Goal: Task Accomplishment & Management: Manage account settings

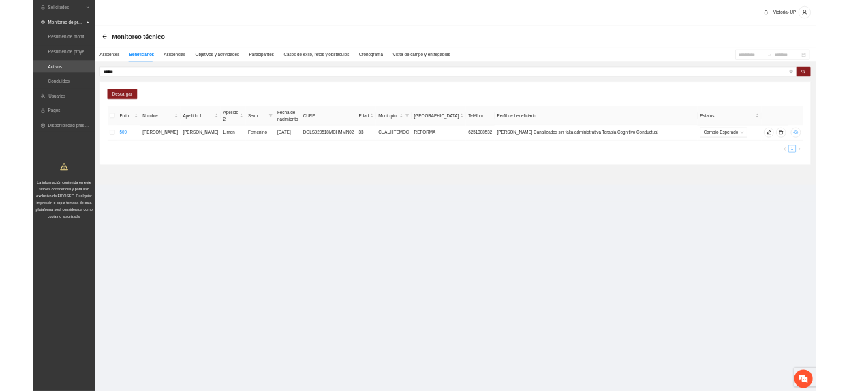
scroll to position [1486, 0]
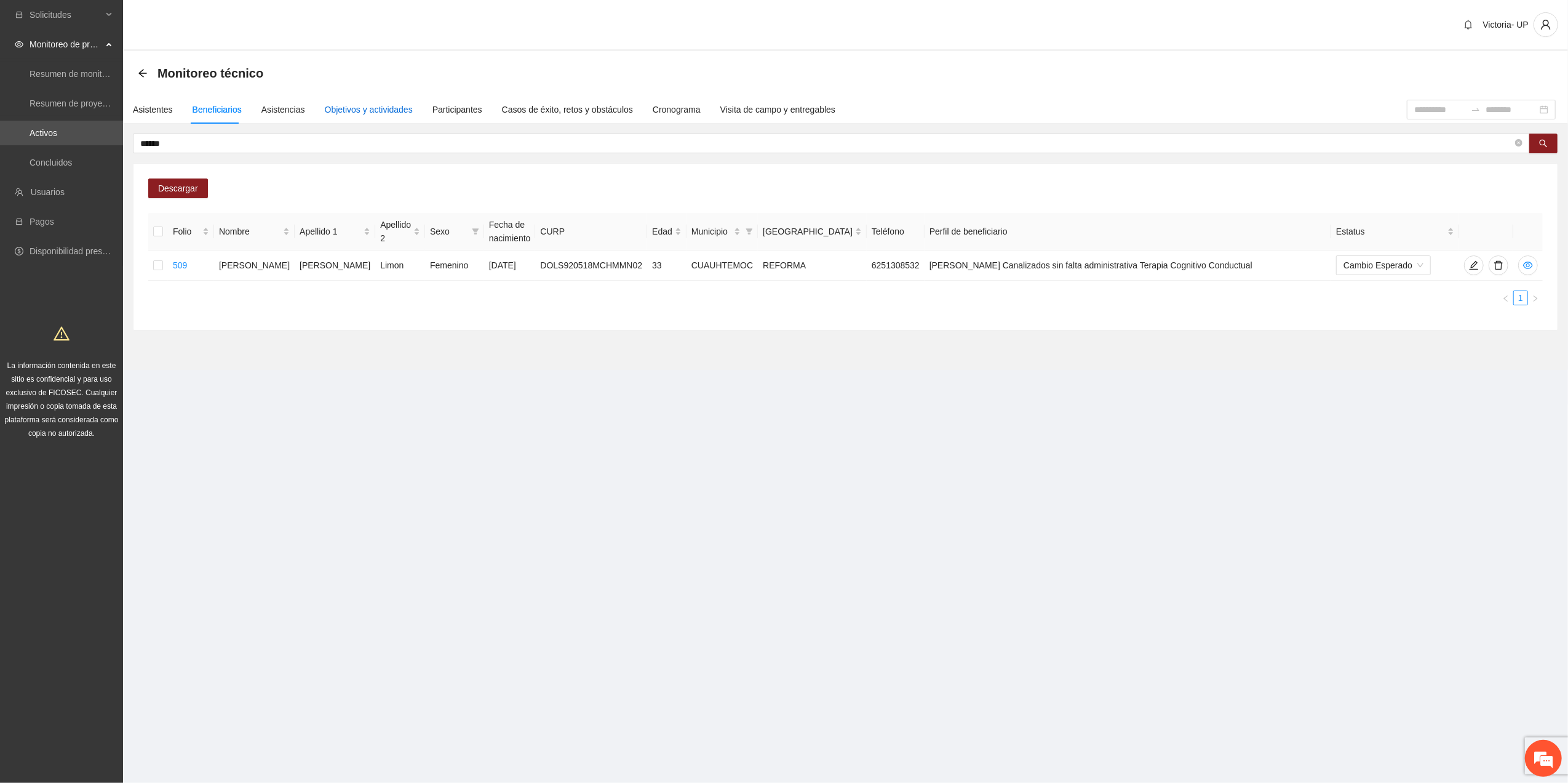
click at [365, 108] on div "Objetivos y actividades" at bounding box center [368, 109] width 88 height 14
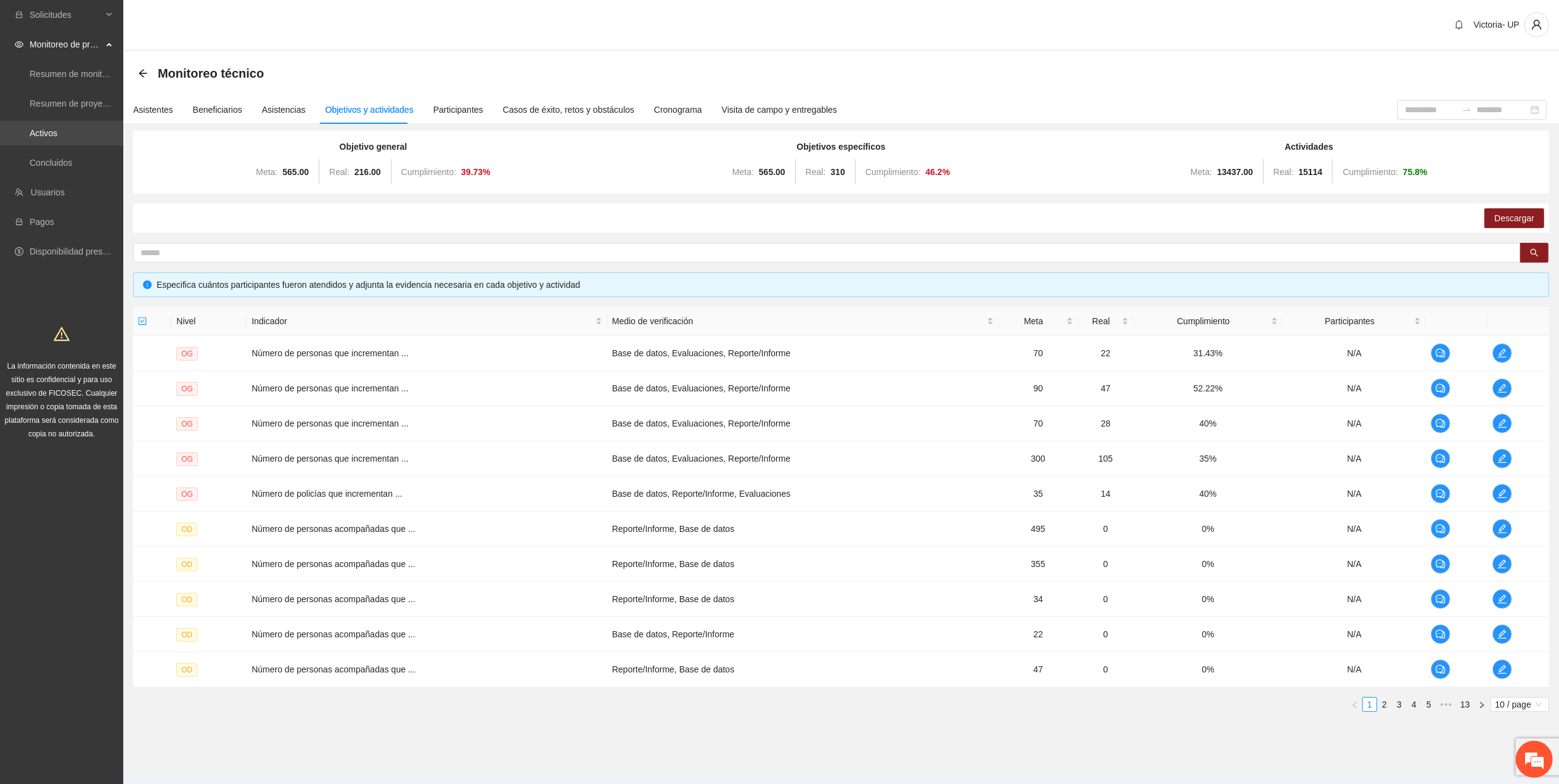
click at [57, 128] on link "Activos" at bounding box center [43, 133] width 28 height 10
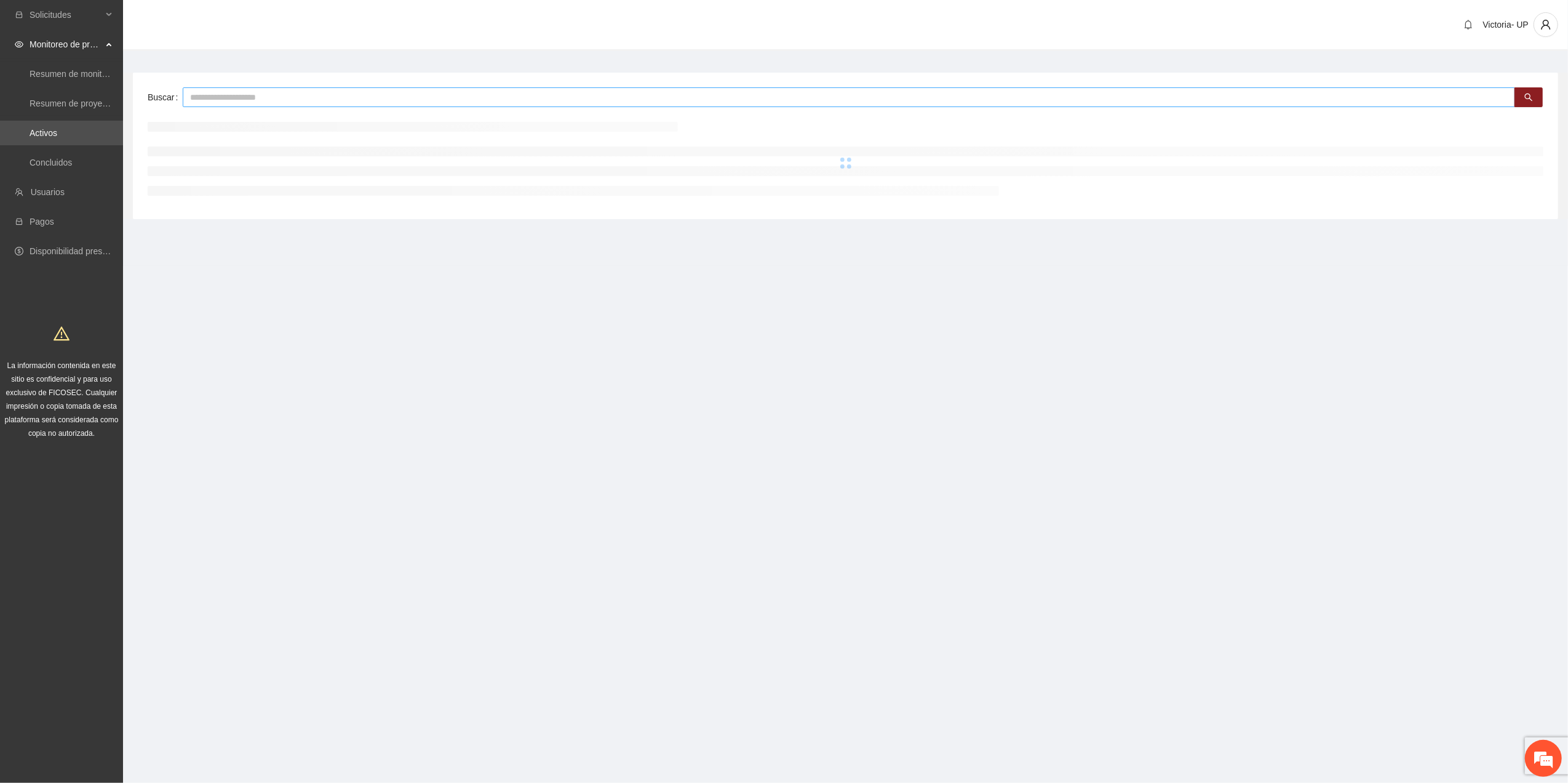
click at [204, 96] on input "text" at bounding box center [849, 98] width 1332 height 20
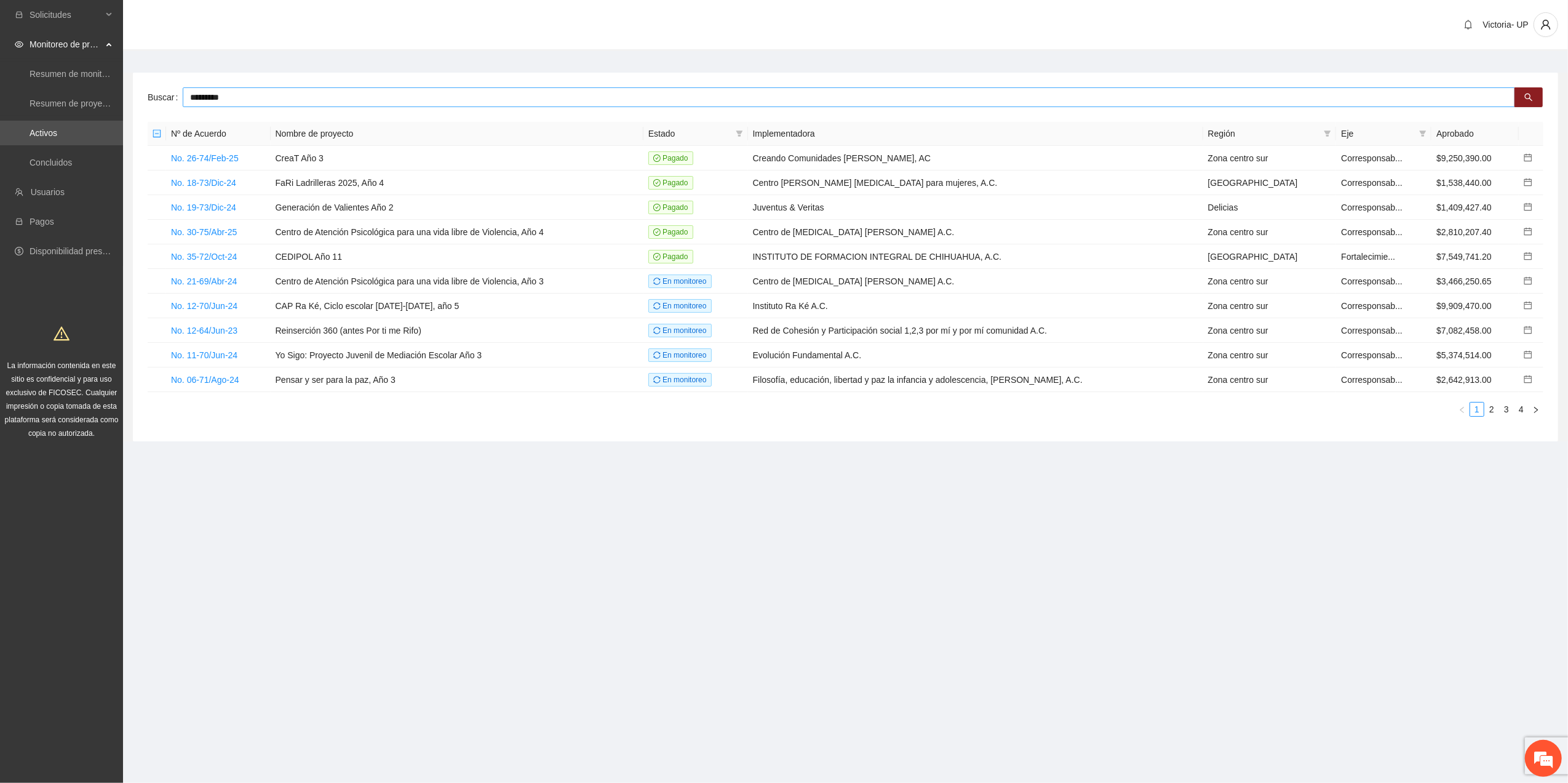
type input "*********"
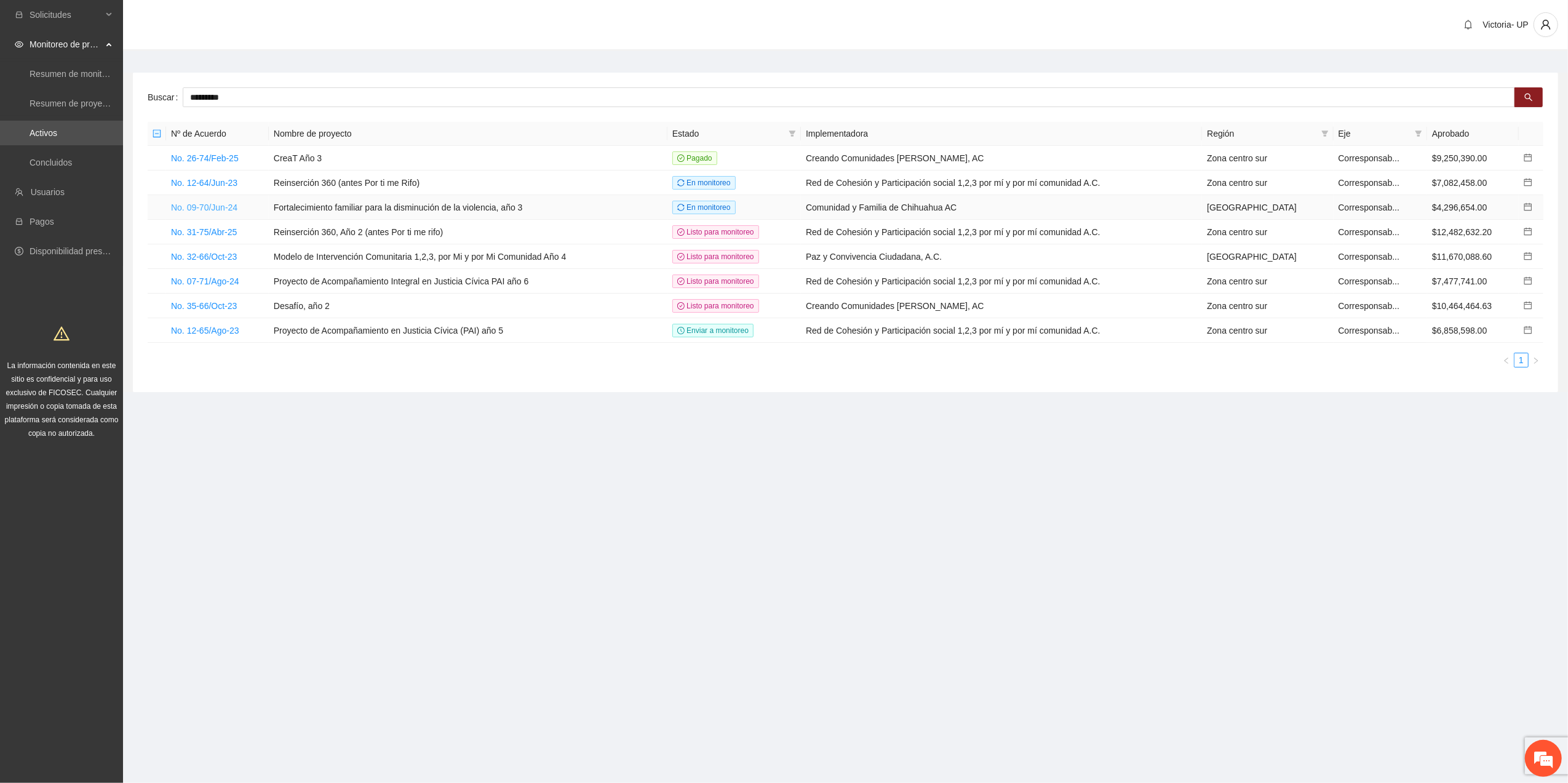
click at [225, 204] on link "No. 09-70/Jun-24" at bounding box center [204, 207] width 67 height 10
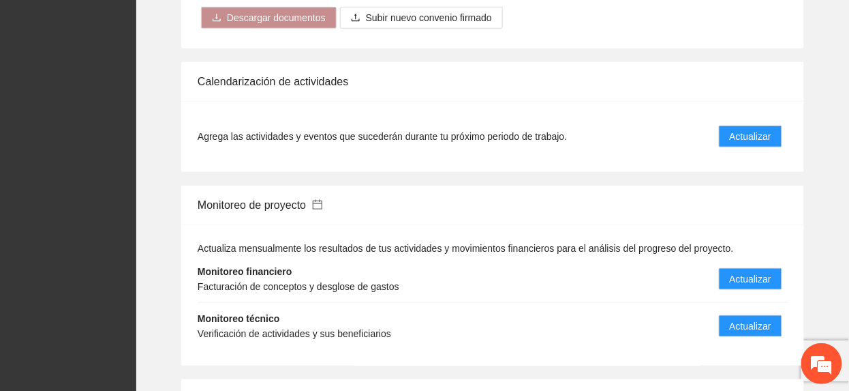
scroll to position [1544, 0]
drag, startPoint x: 752, startPoint y: 309, endPoint x: 731, endPoint y: 300, distance: 23.5
click at [748, 318] on span "Actualizar" at bounding box center [751, 325] width 42 height 15
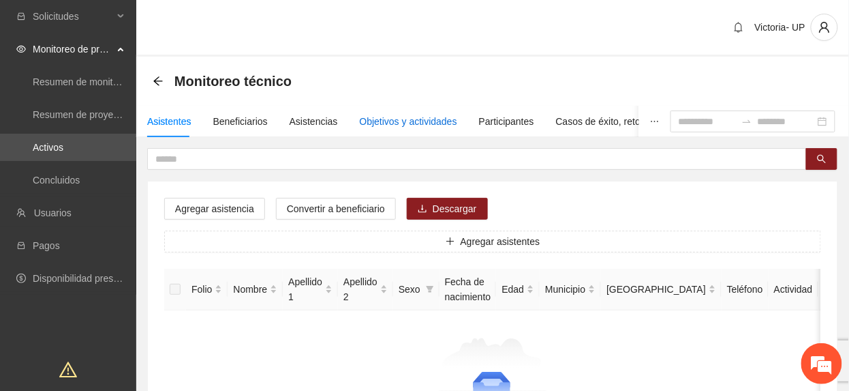
click at [396, 110] on div "Objetivos y actividades" at bounding box center [408, 121] width 97 height 31
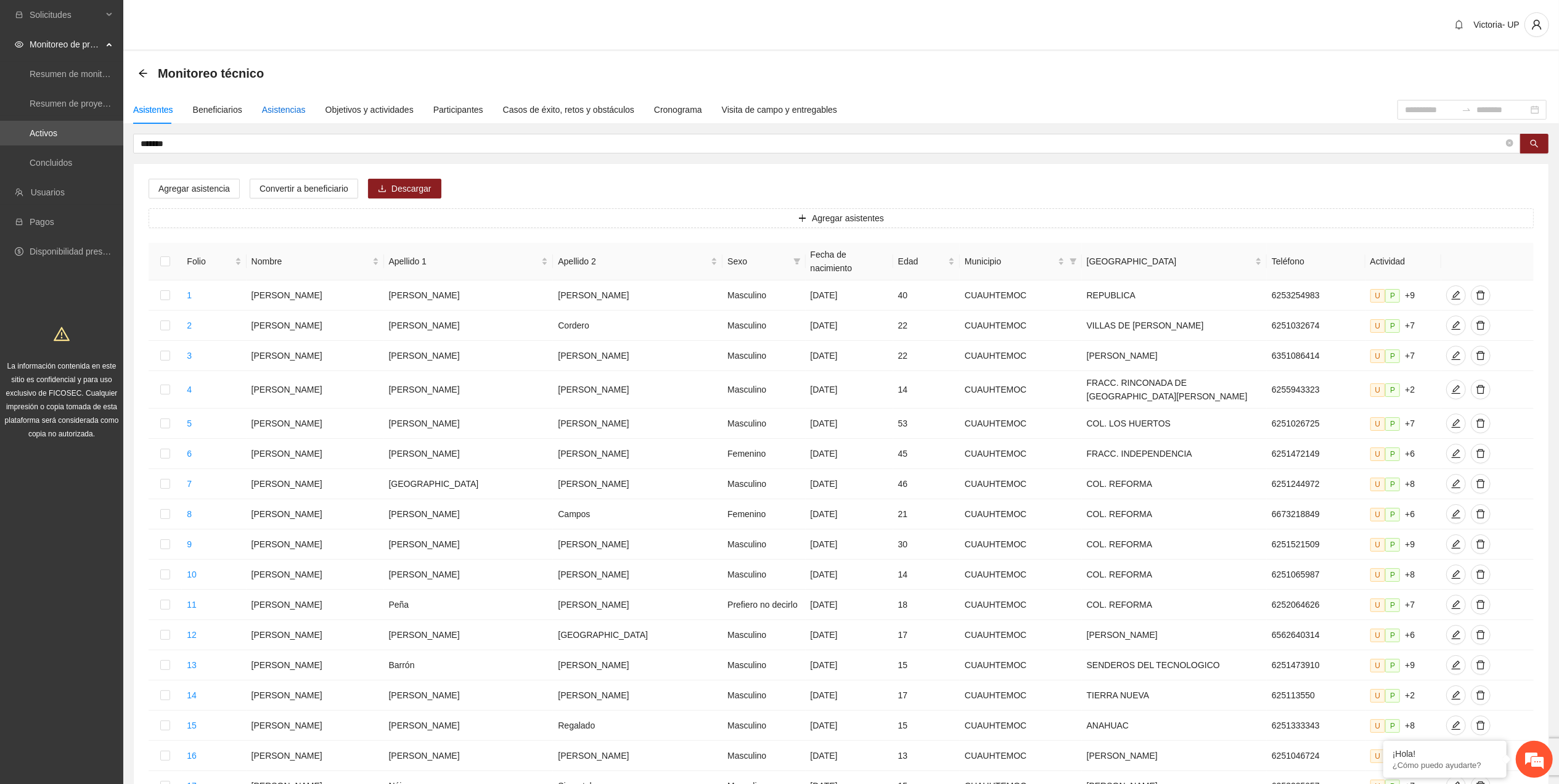
click at [288, 108] on div "Asistencias" at bounding box center [284, 109] width 43 height 14
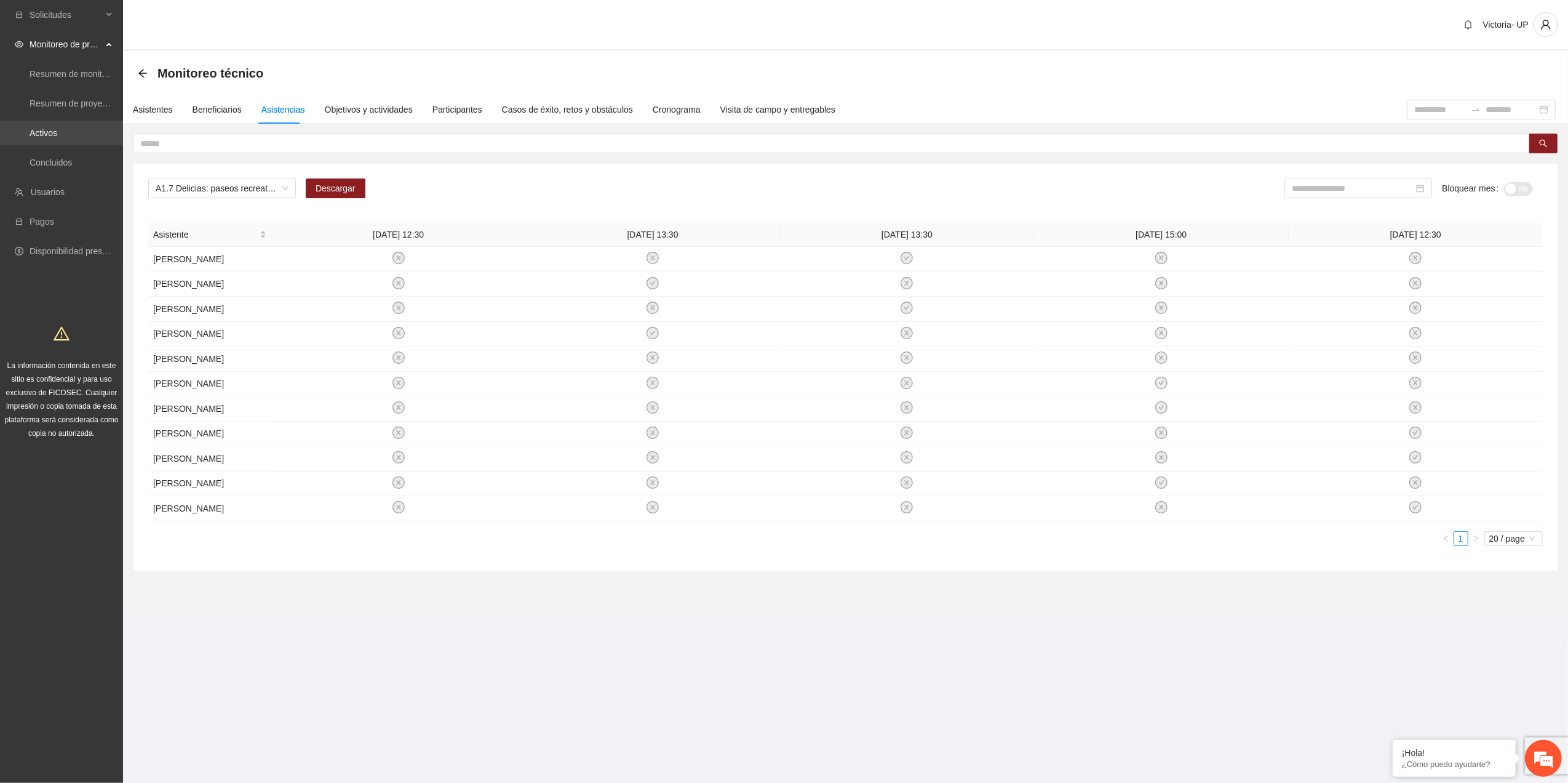
click at [57, 128] on link "Activos" at bounding box center [43, 133] width 28 height 10
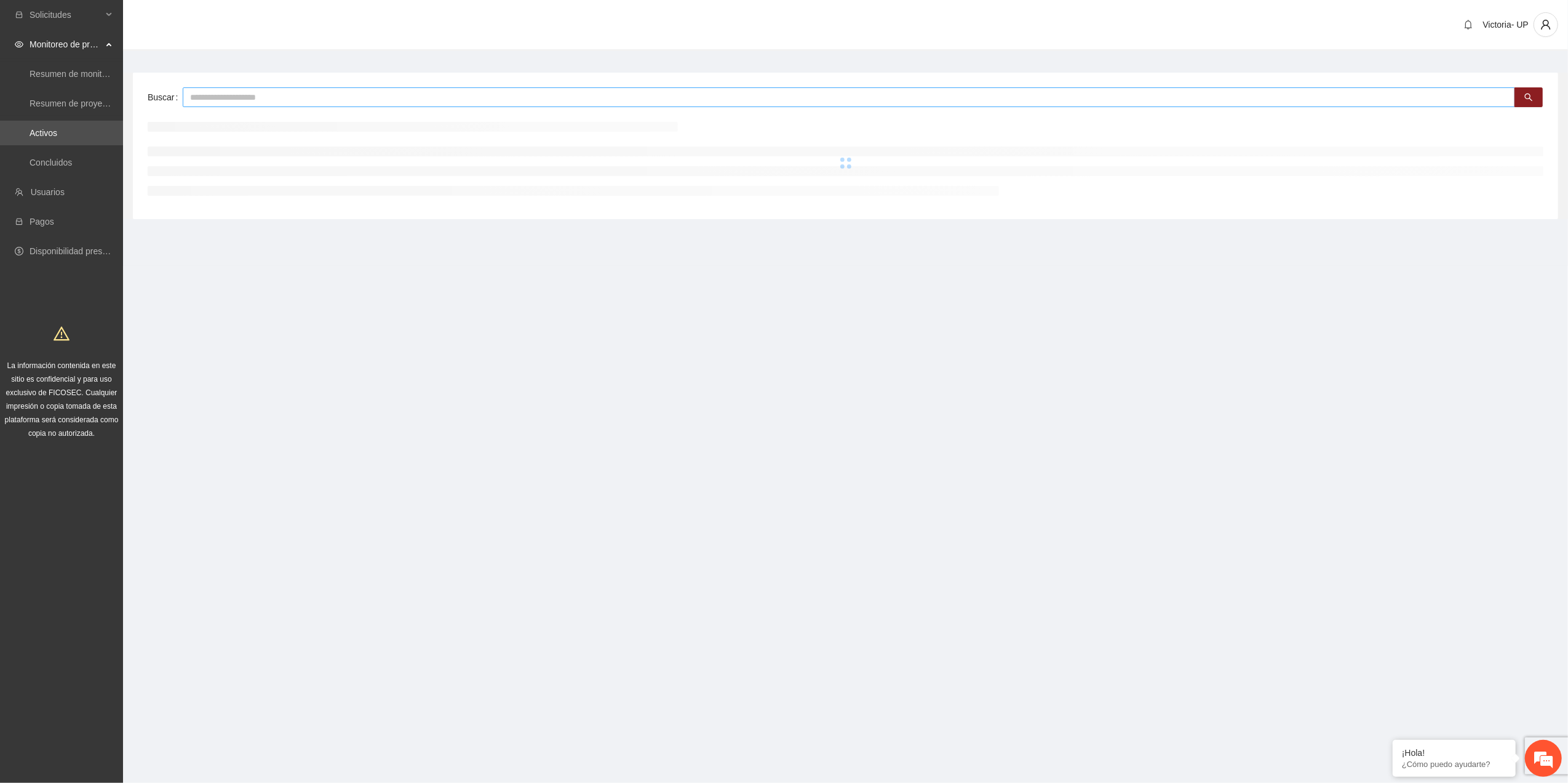
click at [242, 95] on input "text" at bounding box center [849, 98] width 1332 height 20
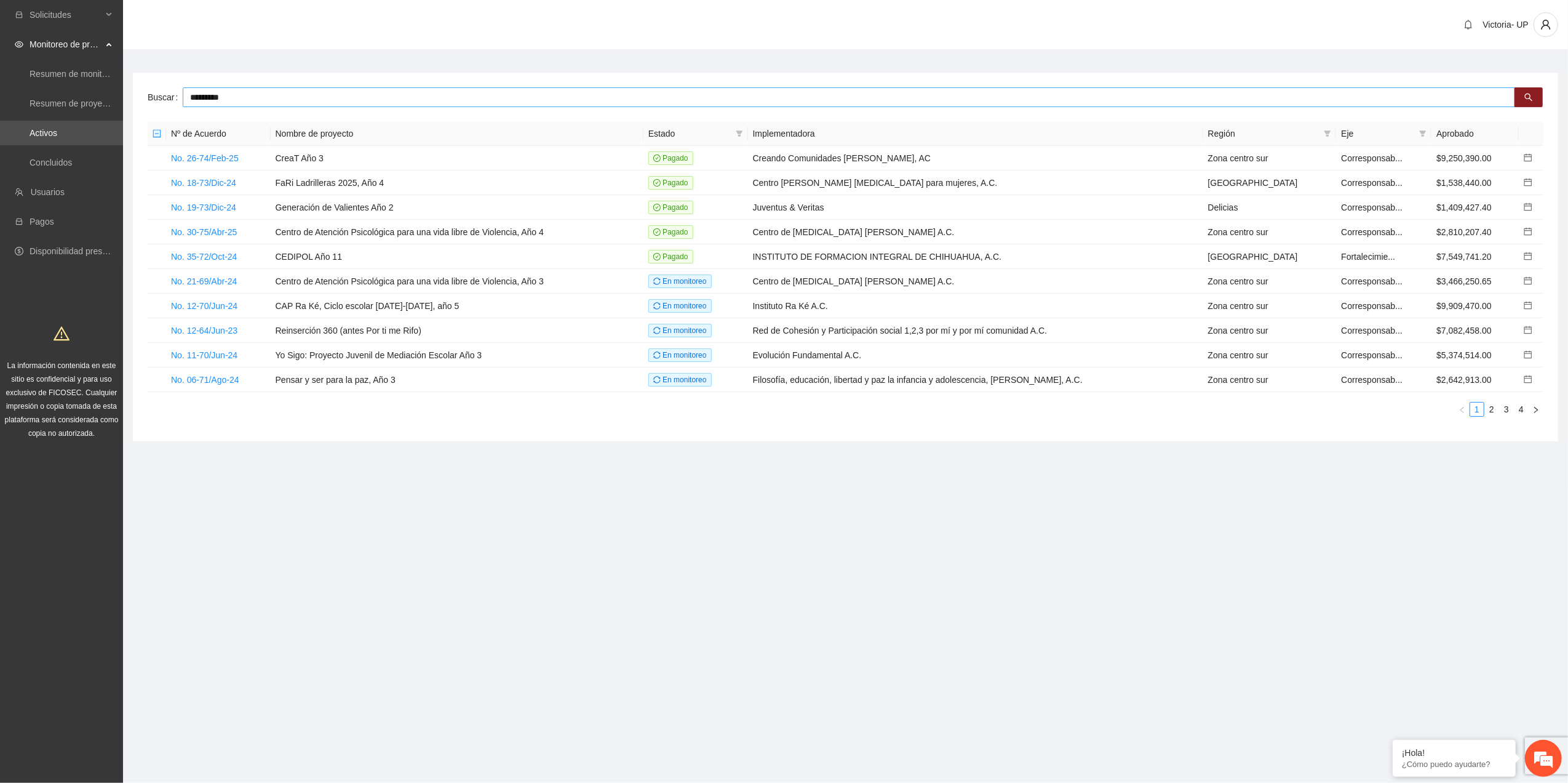
type input "*********"
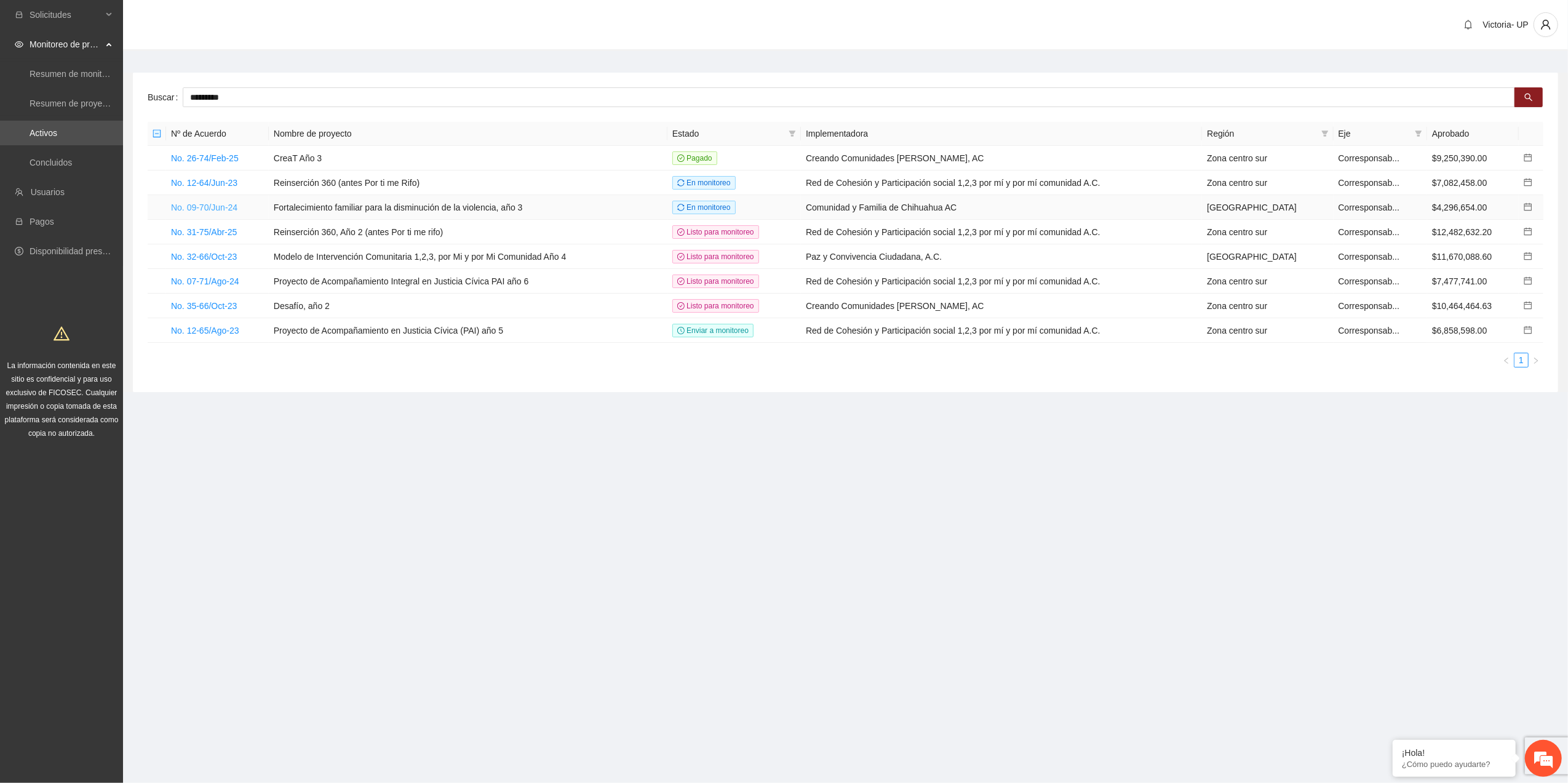
click at [225, 206] on link "No. 09-70/Jun-24" at bounding box center [204, 207] width 67 height 10
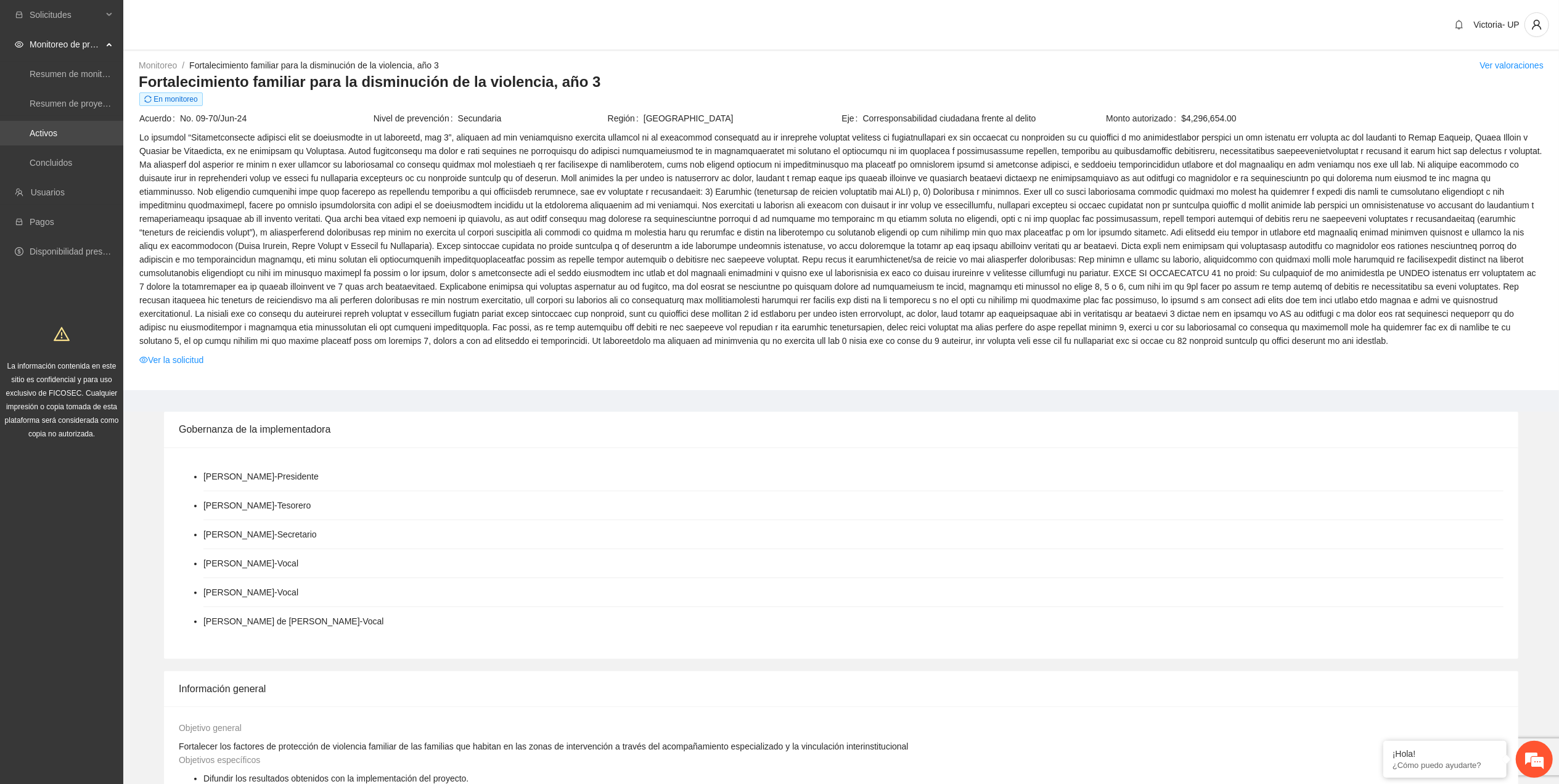
click at [57, 132] on link "Activos" at bounding box center [43, 133] width 28 height 10
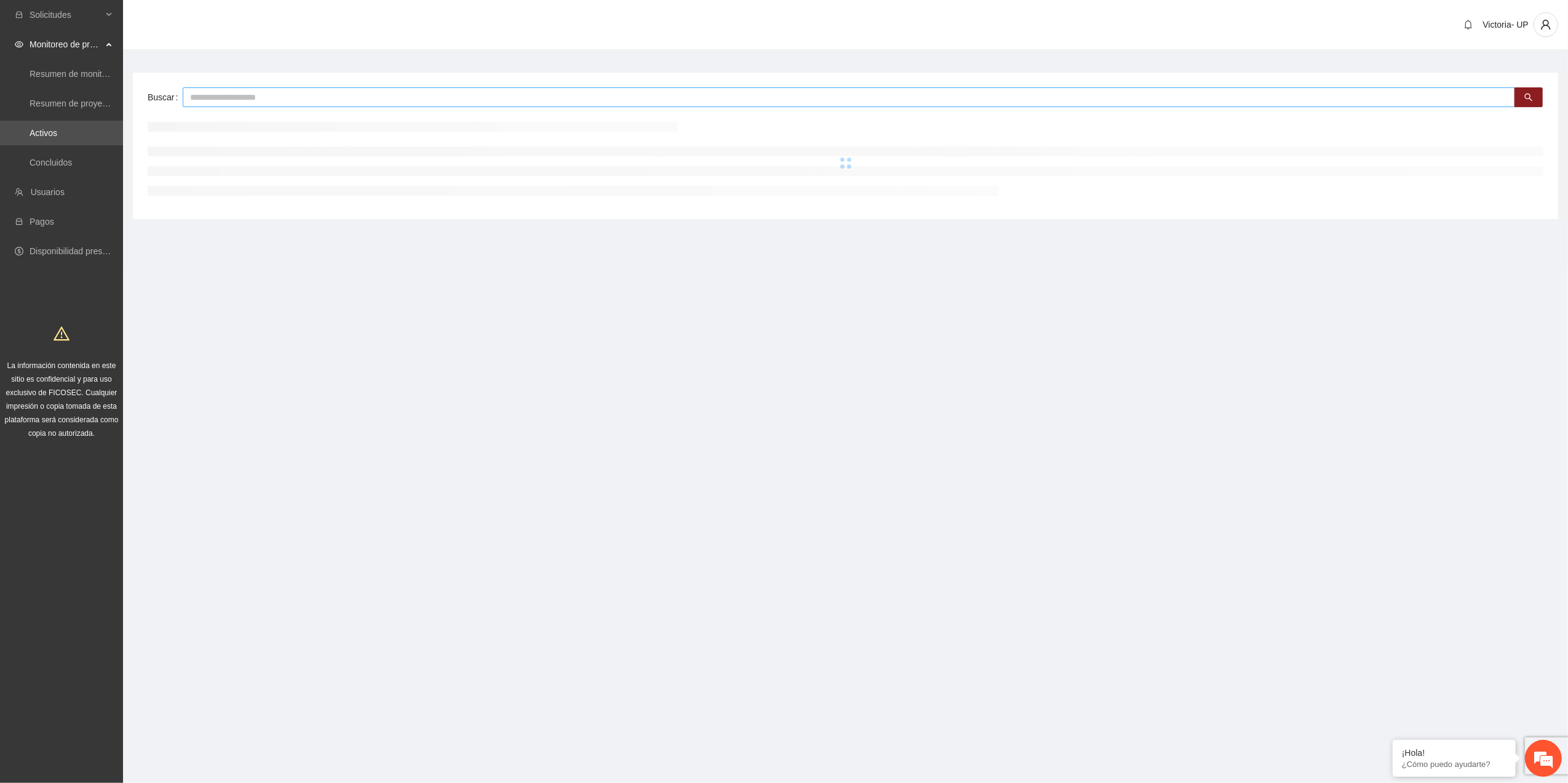
click at [309, 88] on div "Buscar" at bounding box center [845, 145] width 1425 height 146
click at [316, 103] on input "text" at bounding box center [849, 98] width 1332 height 20
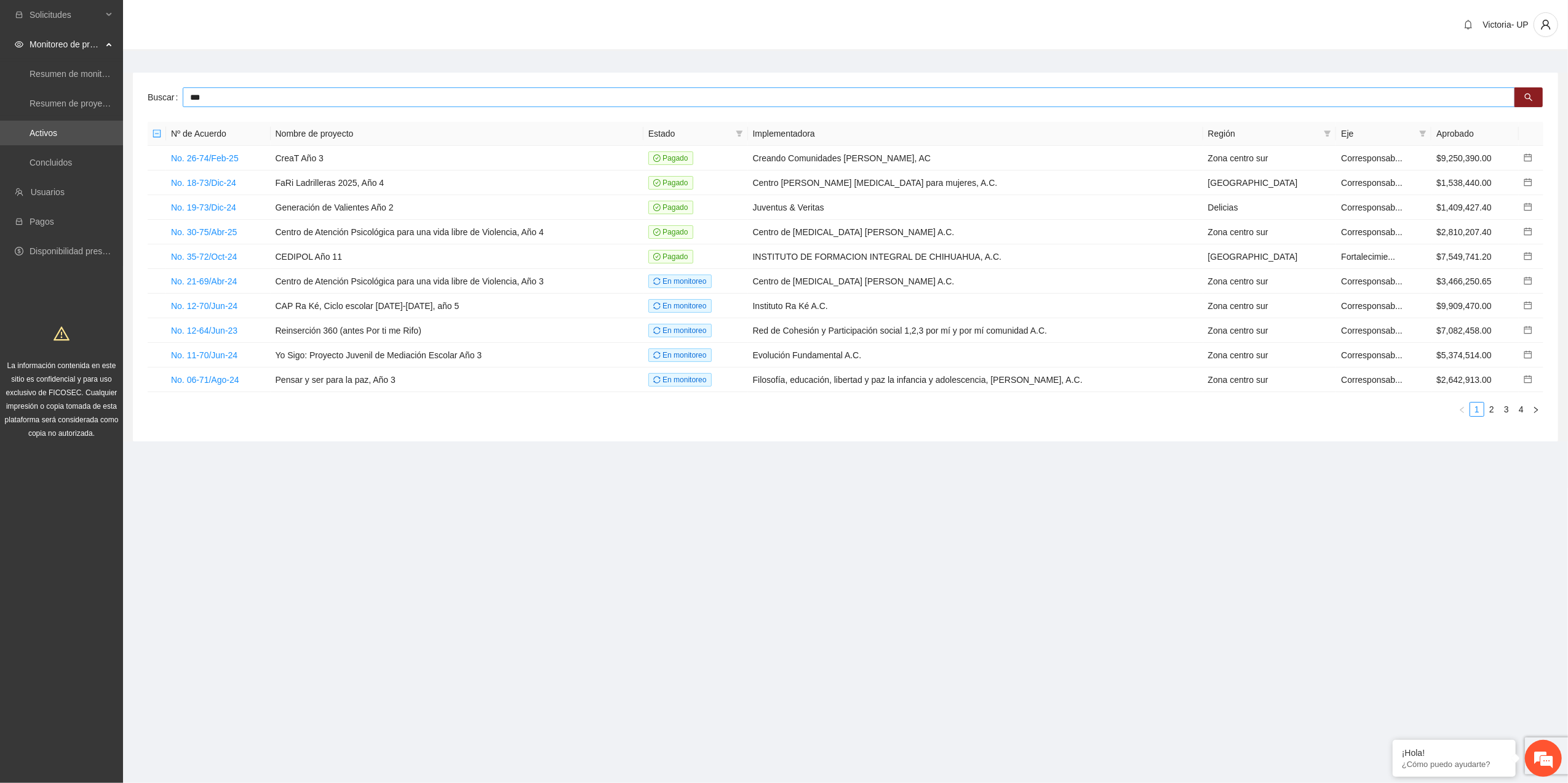
type input "***"
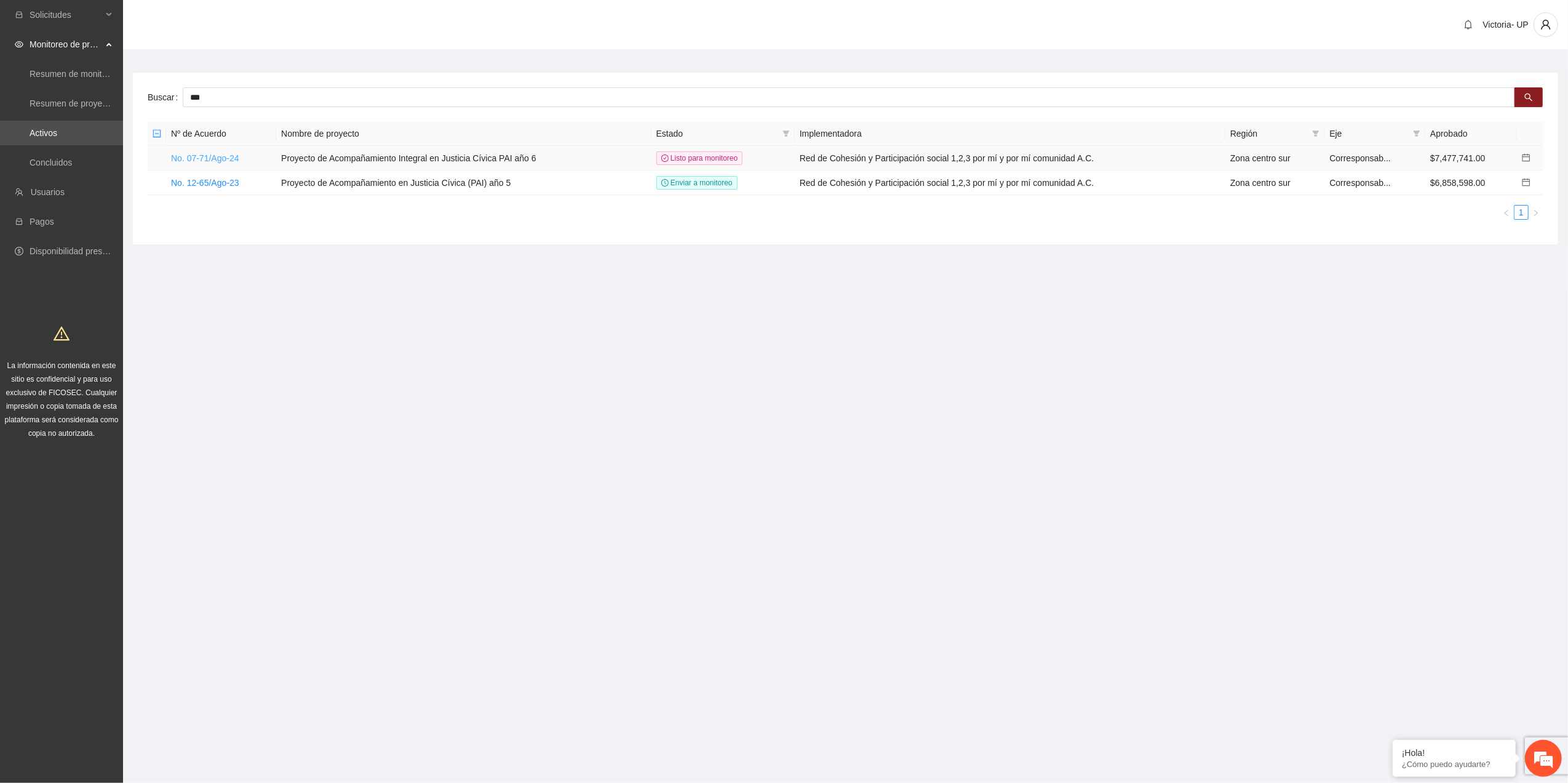
click at [217, 157] on link "No. 07-71/Ago-24" at bounding box center [205, 158] width 69 height 10
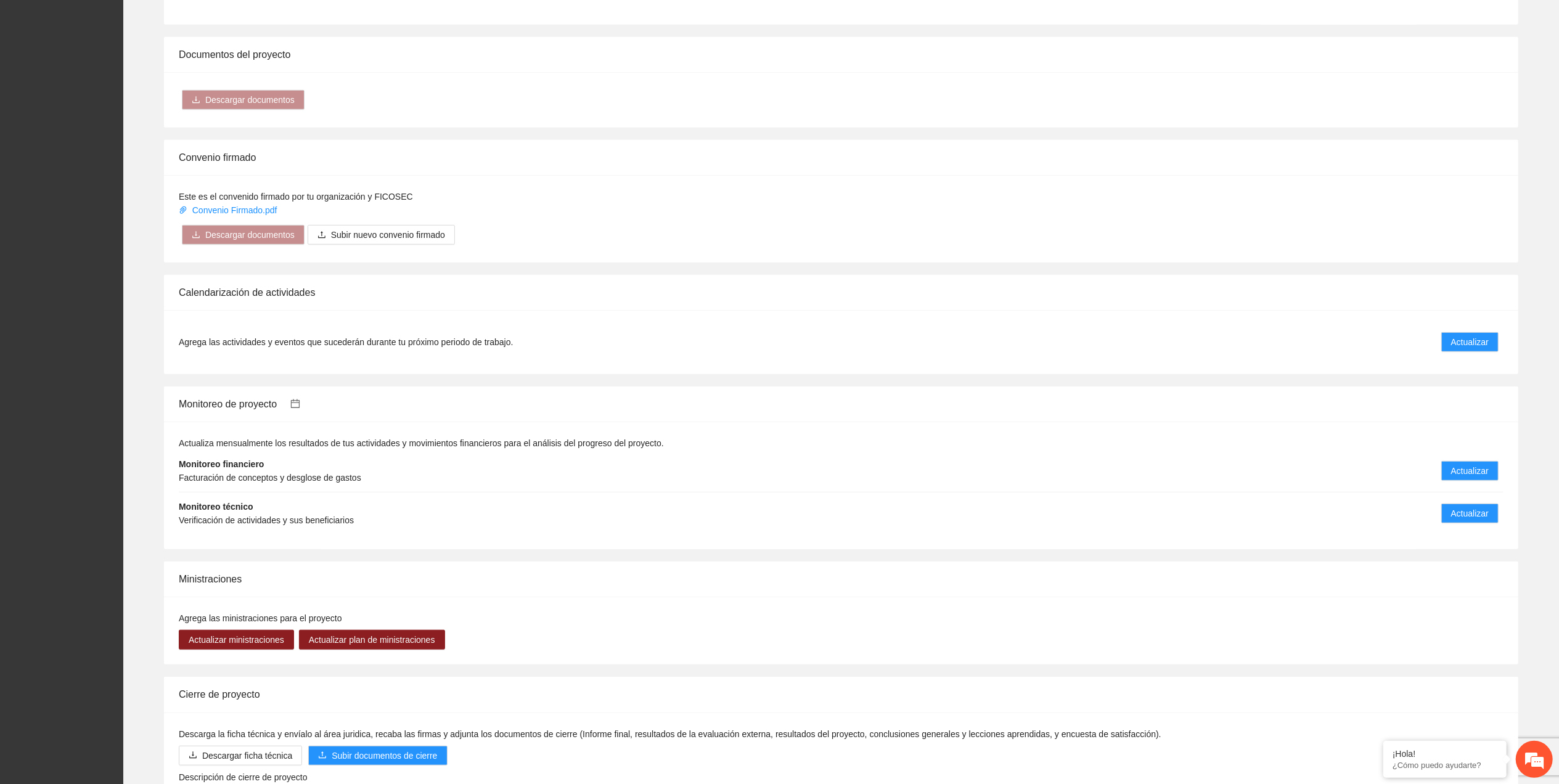
scroll to position [895, 0]
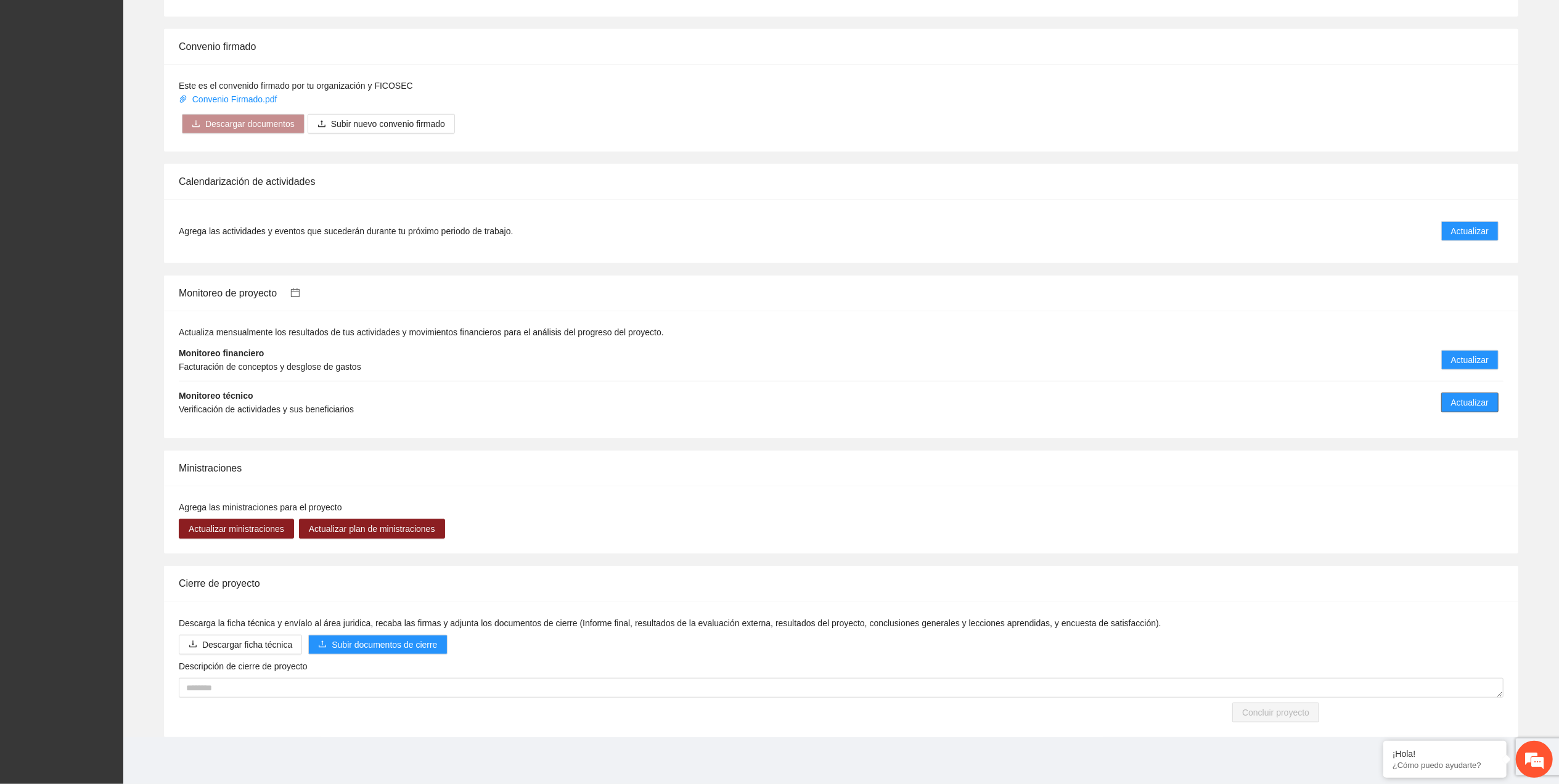
click at [1472, 401] on span "Actualizar" at bounding box center [1469, 402] width 38 height 14
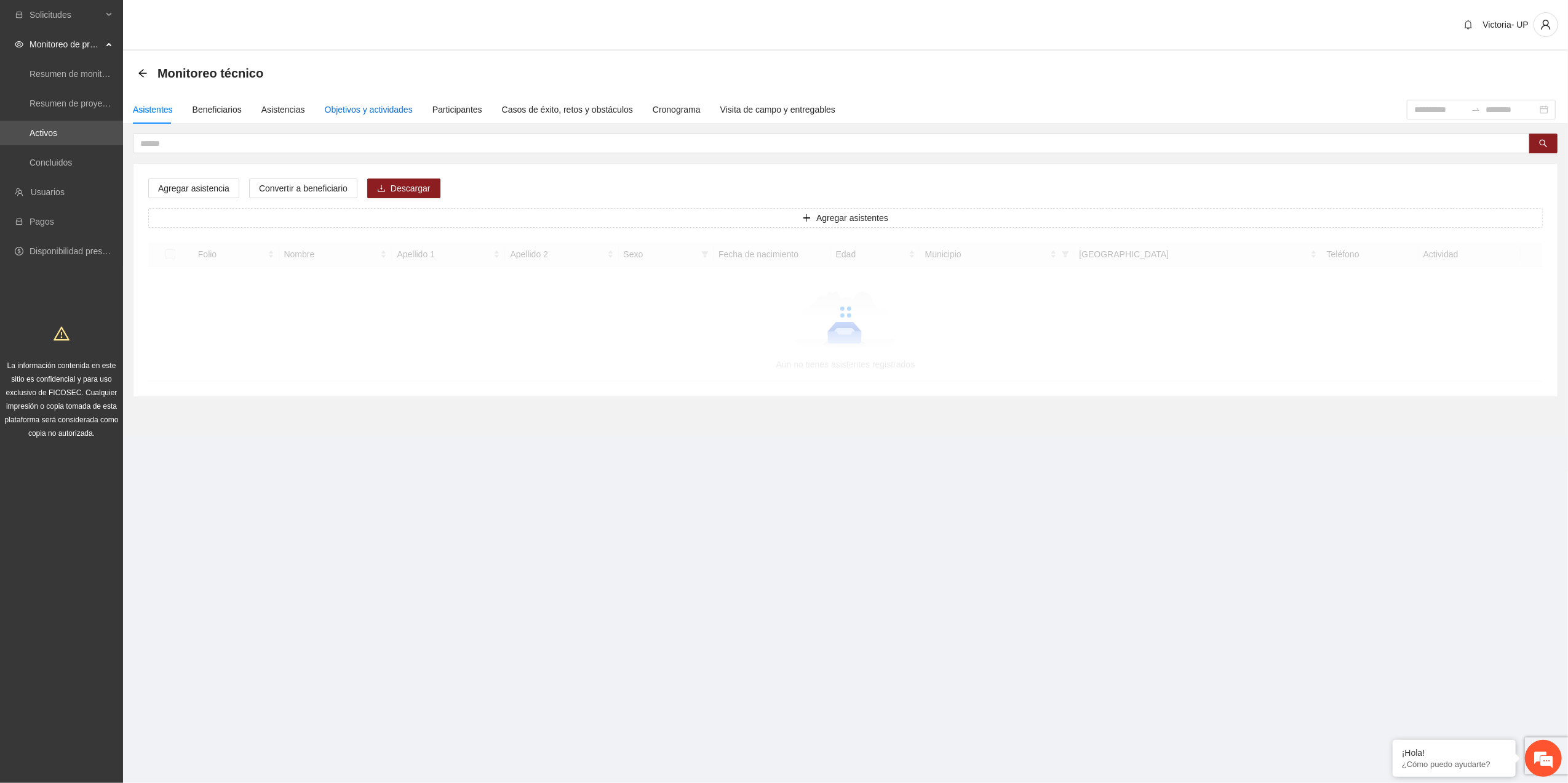
drag, startPoint x: 343, startPoint y: 108, endPoint x: 396, endPoint y: 117, distance: 53.8
click at [342, 111] on div "Objetivos y actividades" at bounding box center [368, 109] width 88 height 14
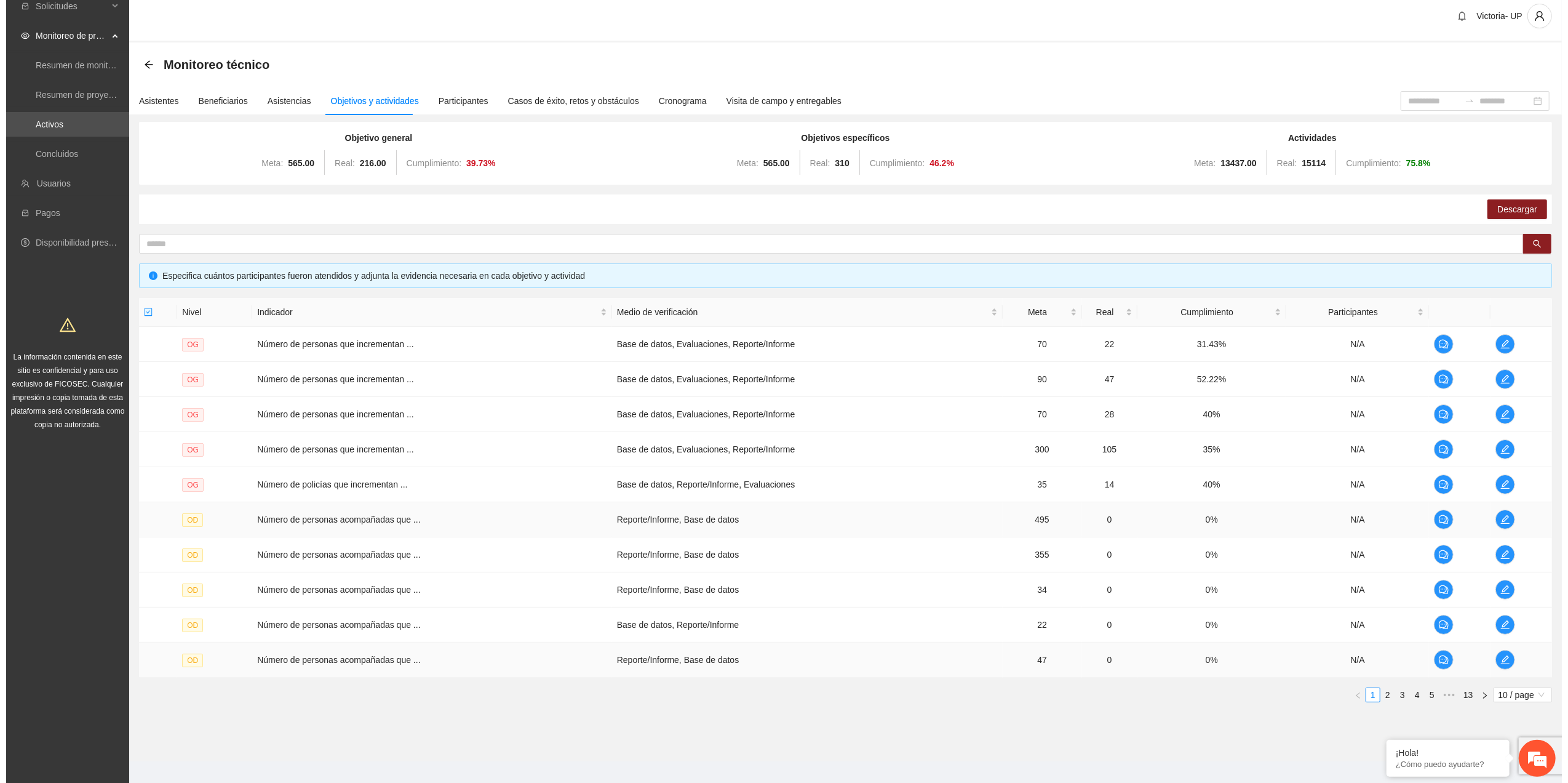
scroll to position [24, 0]
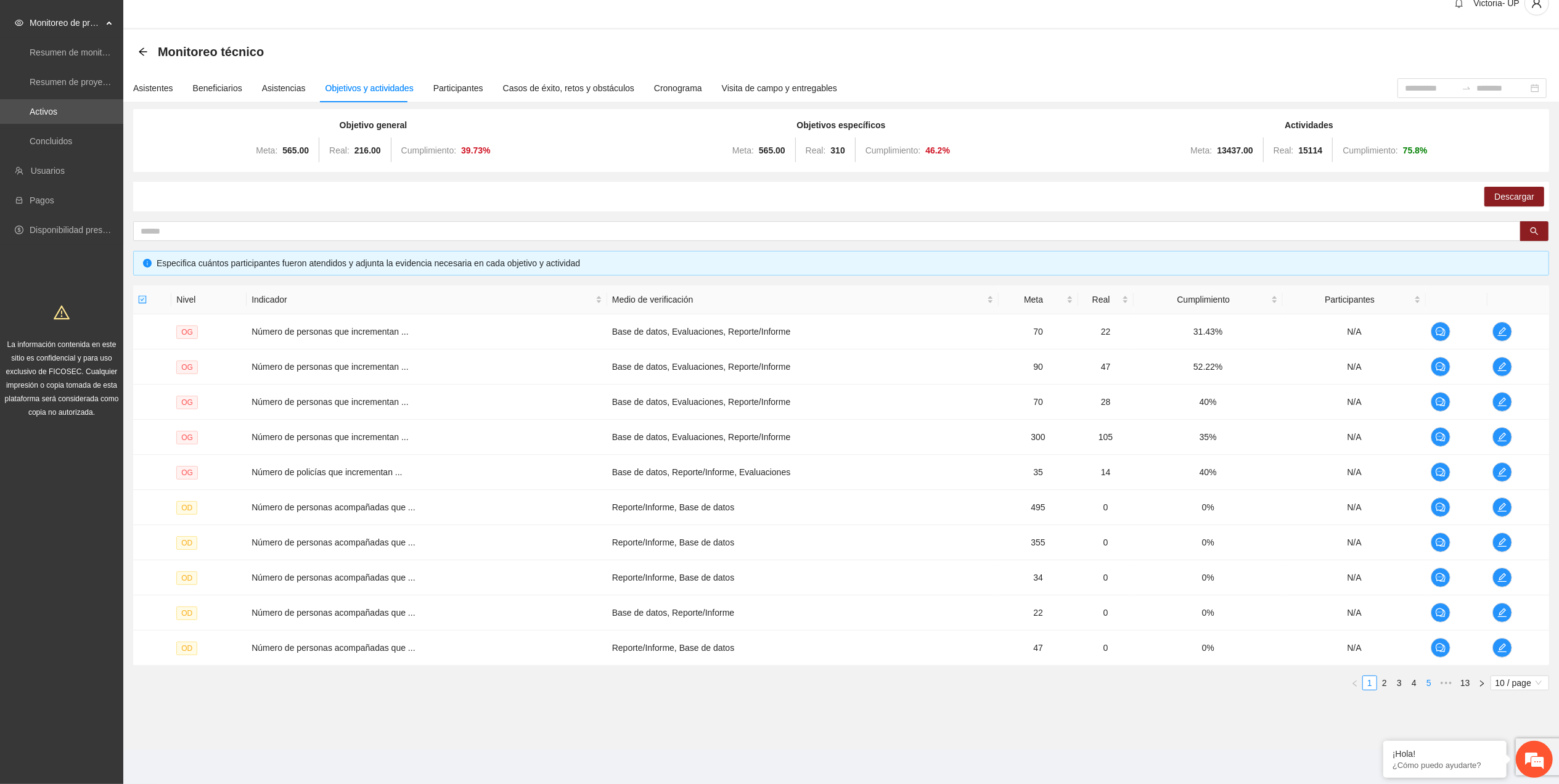
click at [1425, 678] on link "5" at bounding box center [1428, 683] width 14 height 14
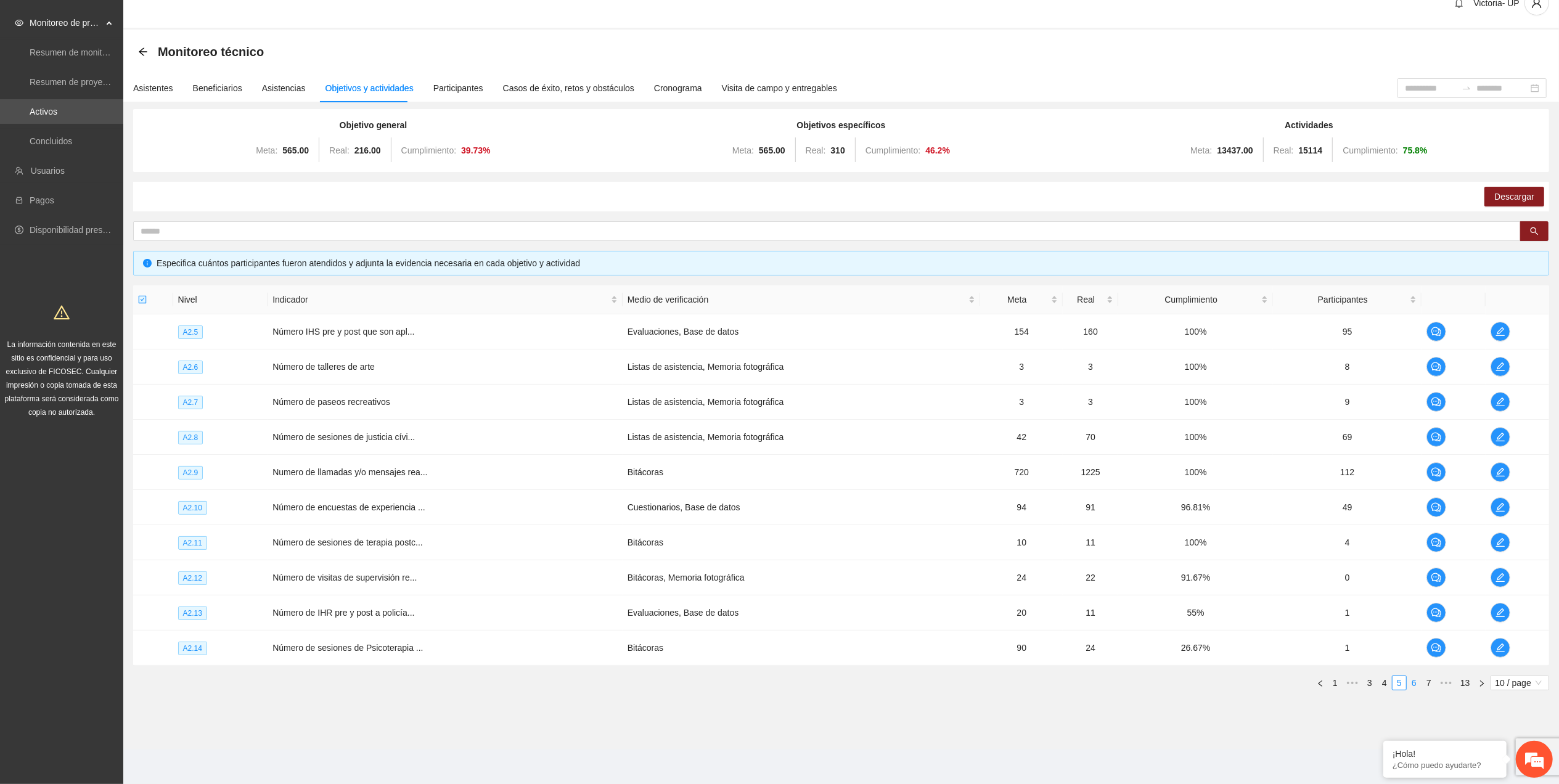
click at [1410, 685] on link "6" at bounding box center [1413, 683] width 14 height 14
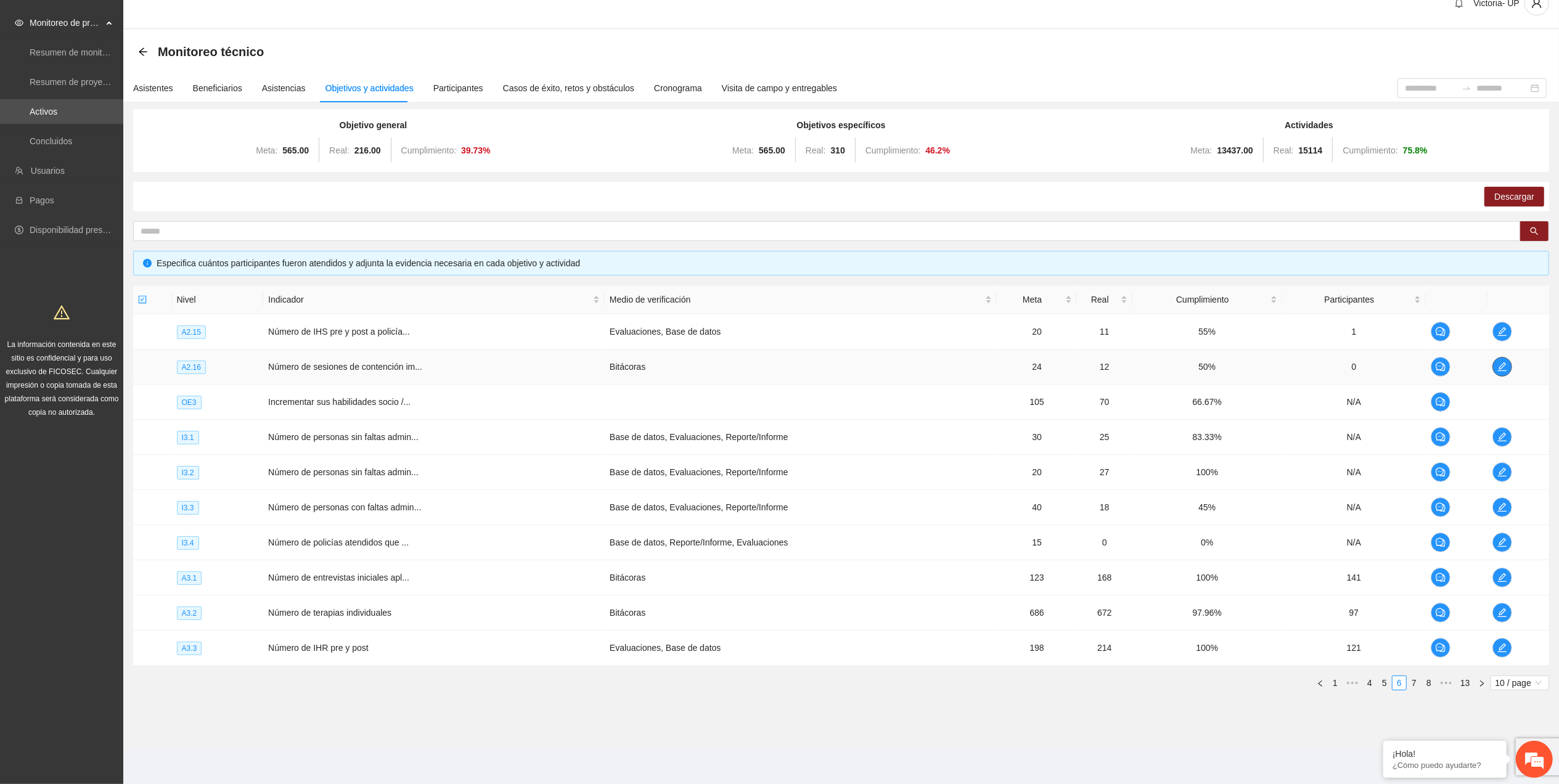
click at [1498, 363] on icon "edit" at bounding box center [1501, 366] width 10 height 10
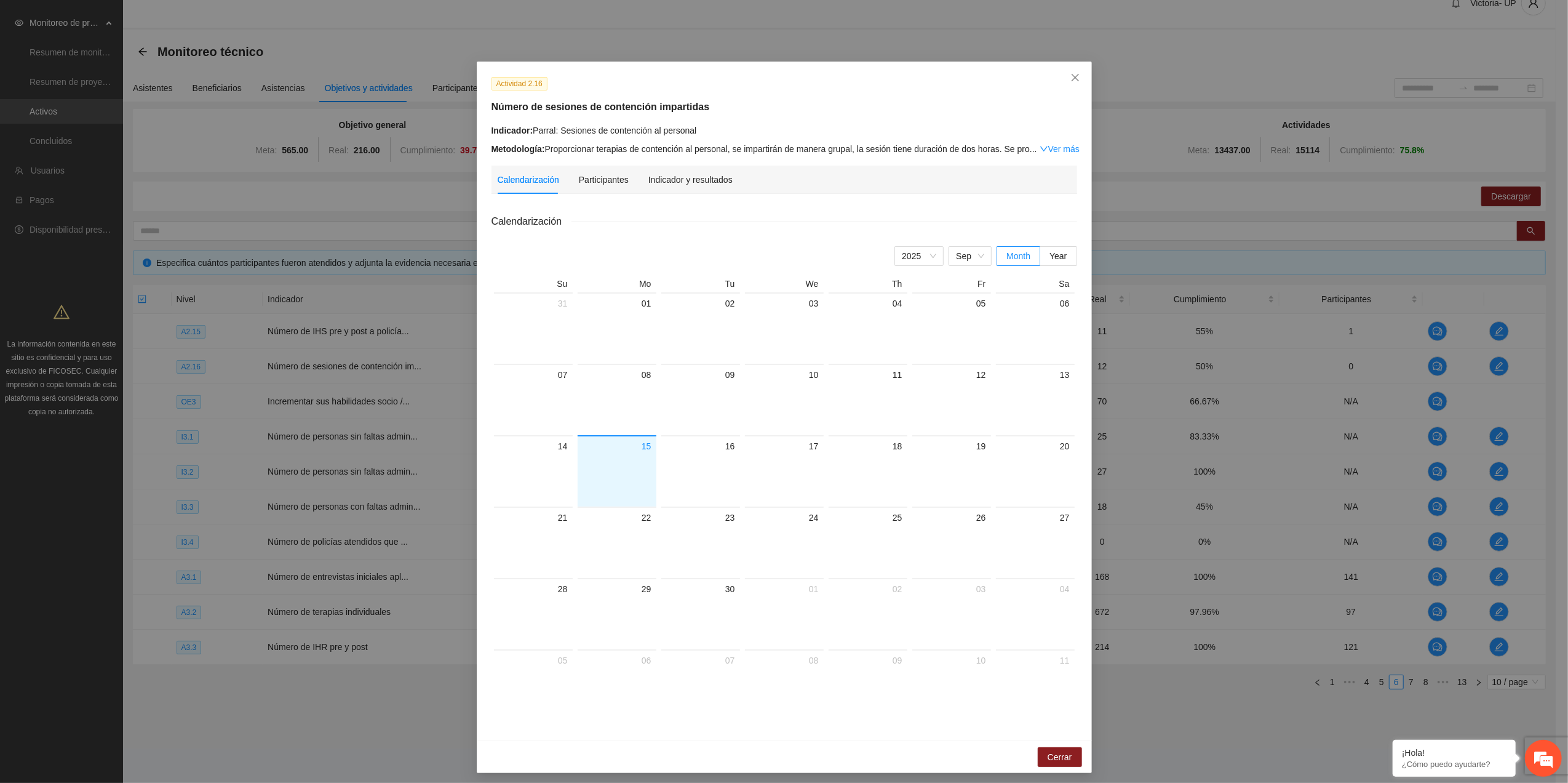
click at [658, 188] on div "Indicador y resultados" at bounding box center [690, 179] width 84 height 28
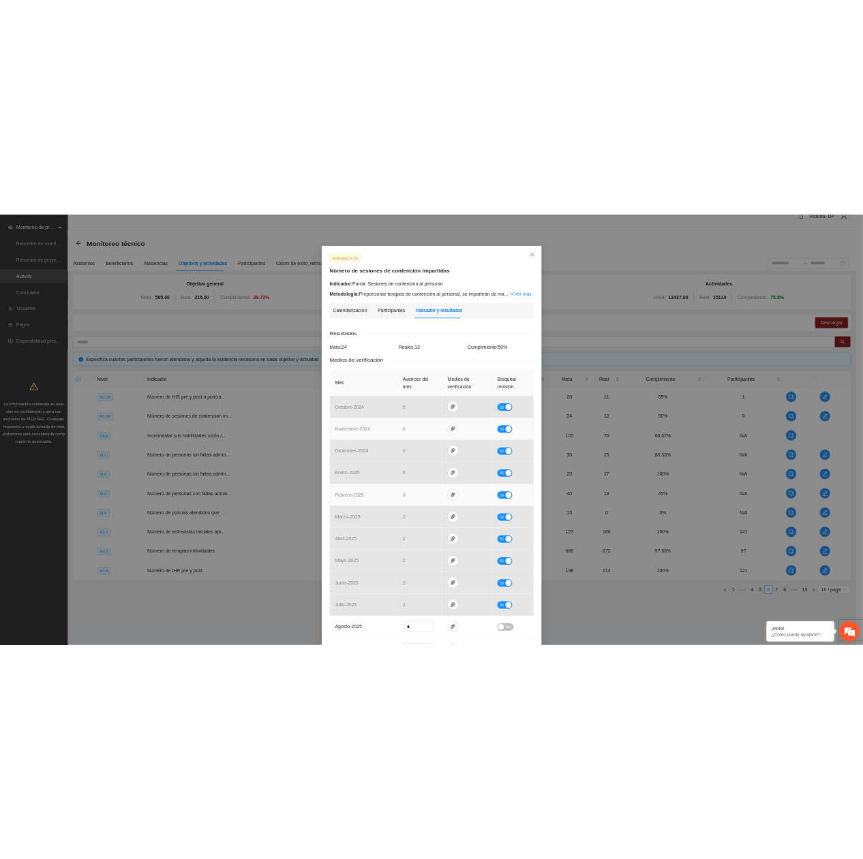
scroll to position [0, 0]
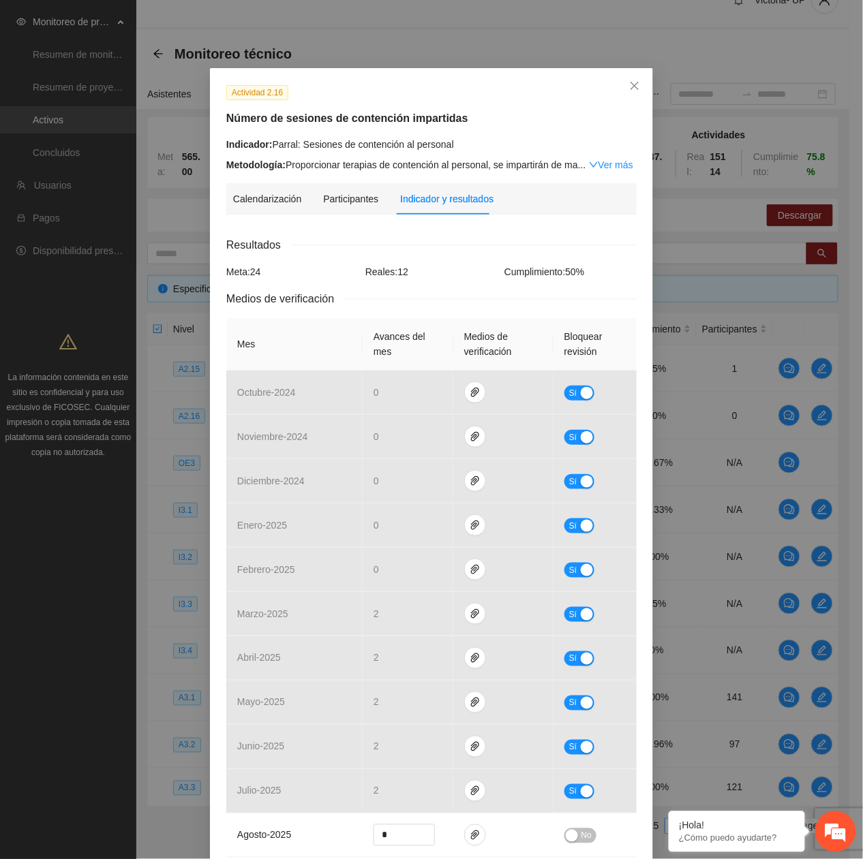
drag, startPoint x: 406, startPoint y: 364, endPoint x: 427, endPoint y: 366, distance: 20.5
click at [412, 363] on th "Avances del mes" at bounding box center [408, 344] width 91 height 52
click at [273, 77] on div "Actividad 2.16 Número de sesiones de contención impartidas Indicador: Parral: S…" at bounding box center [431, 429] width 863 height 859
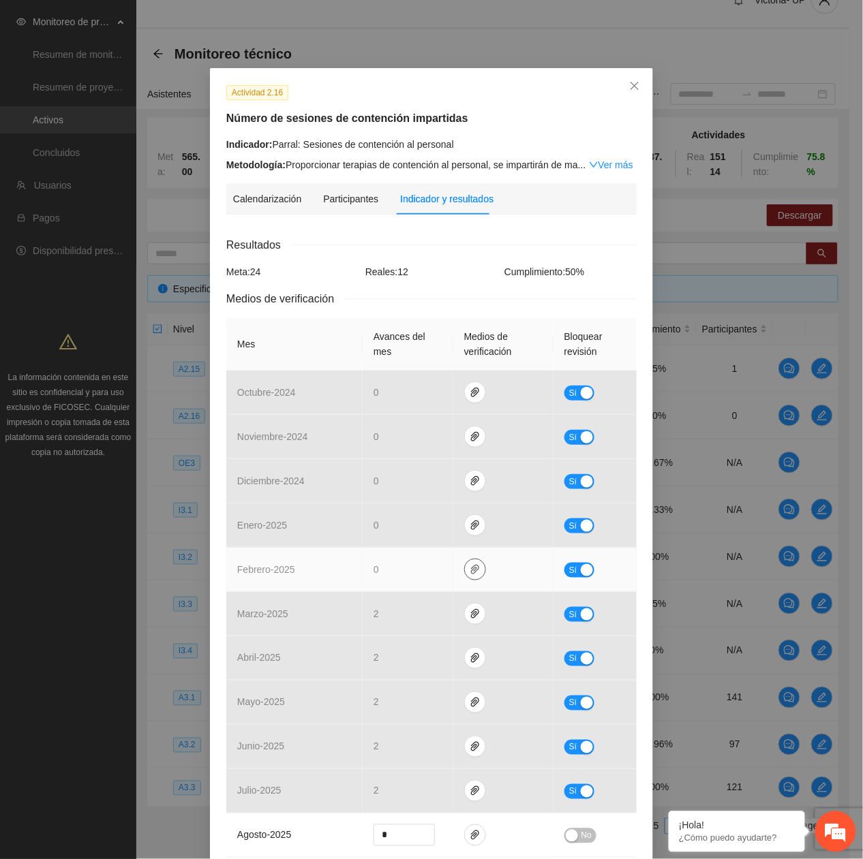
drag, startPoint x: 468, startPoint y: 567, endPoint x: 469, endPoint y: 587, distance: 20.5
click at [470, 568] on icon "paper-clip" at bounding box center [475, 569] width 11 height 11
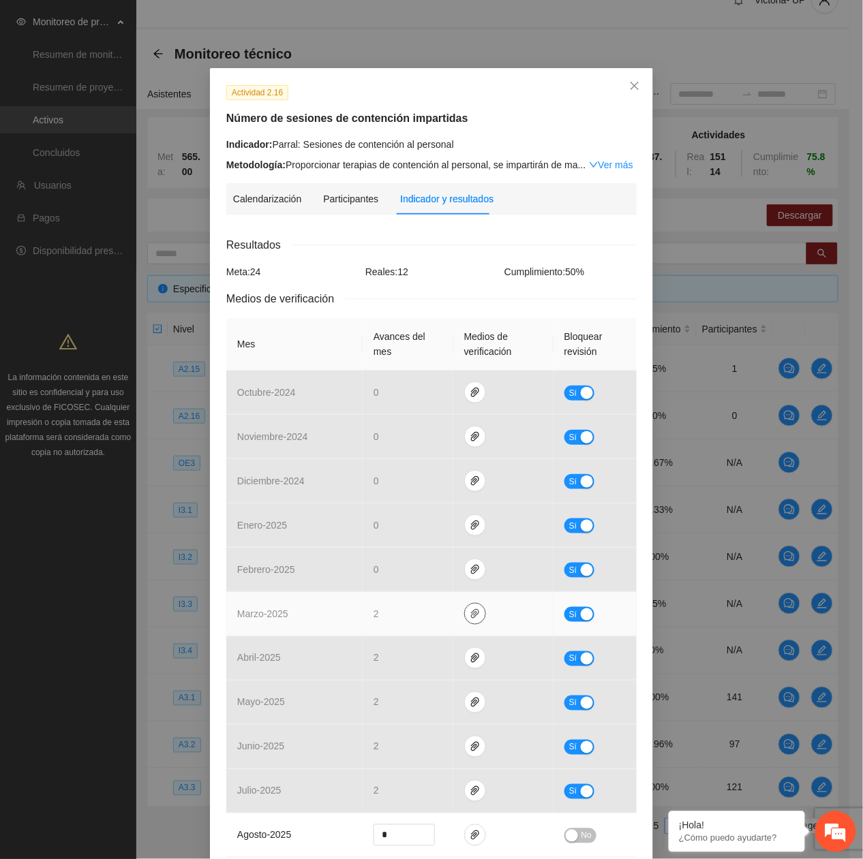
click at [470, 617] on icon "paper-clip" at bounding box center [475, 614] width 11 height 11
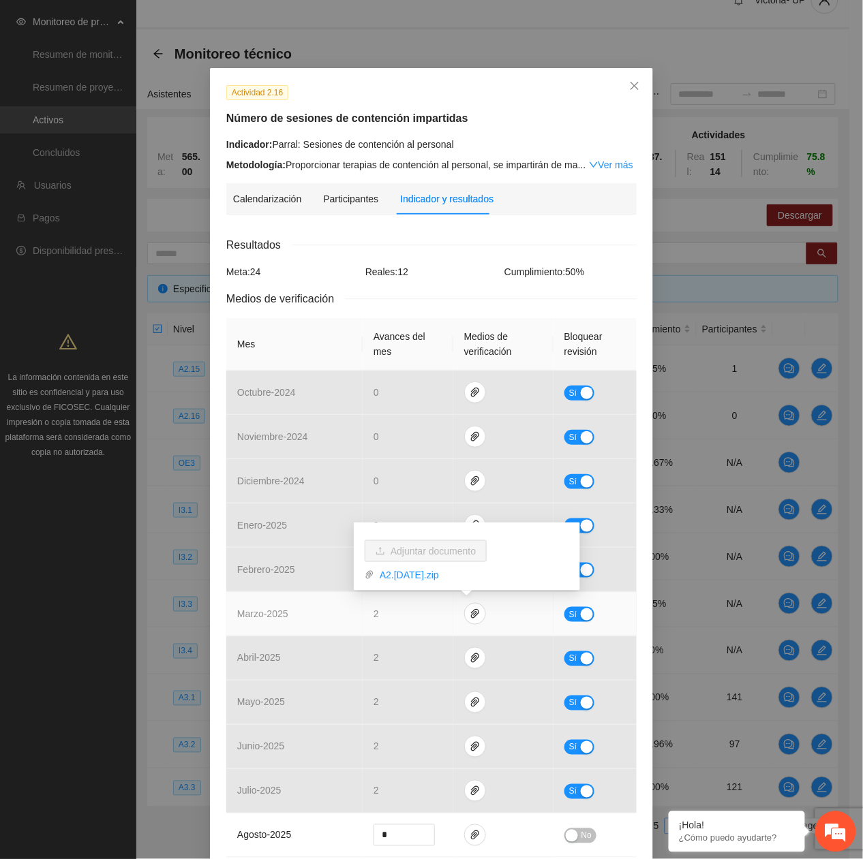
drag, startPoint x: 350, startPoint y: 607, endPoint x: 339, endPoint y: 607, distance: 10.2
click at [341, 607] on tr "marzo - 2025 2 Sí" at bounding box center [431, 614] width 410 height 44
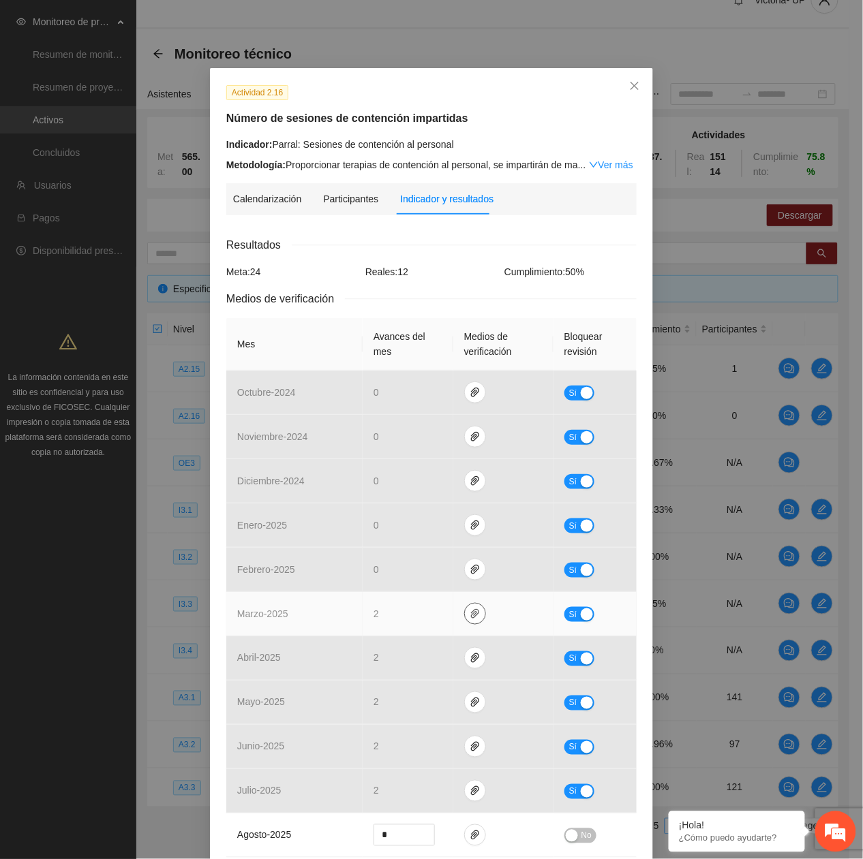
click at [465, 622] on button "button" at bounding box center [475, 614] width 22 height 22
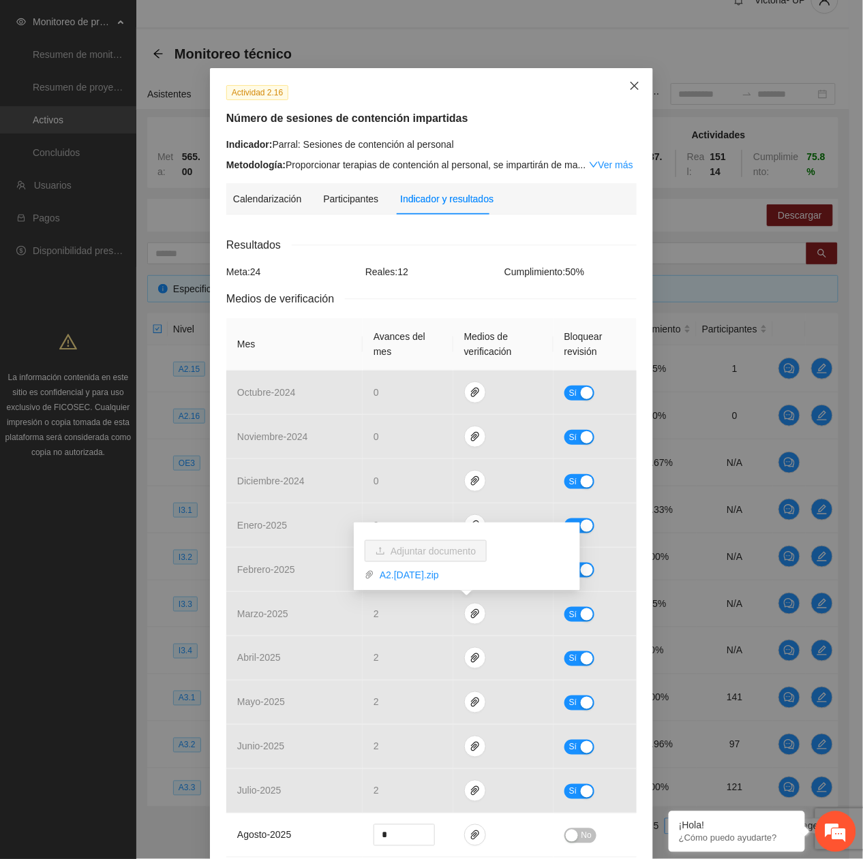
drag, startPoint x: 628, startPoint y: 90, endPoint x: 534, endPoint y: 120, distance: 98.7
click at [629, 91] on icon "close" at bounding box center [634, 85] width 11 height 11
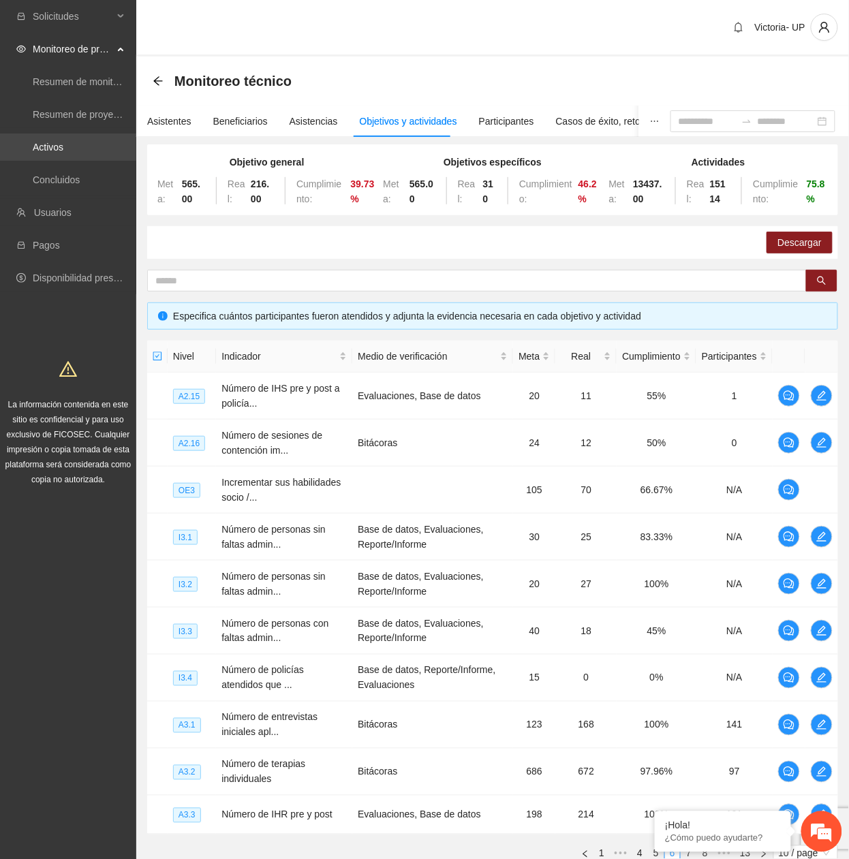
click at [63, 142] on link "Activos" at bounding box center [48, 147] width 31 height 11
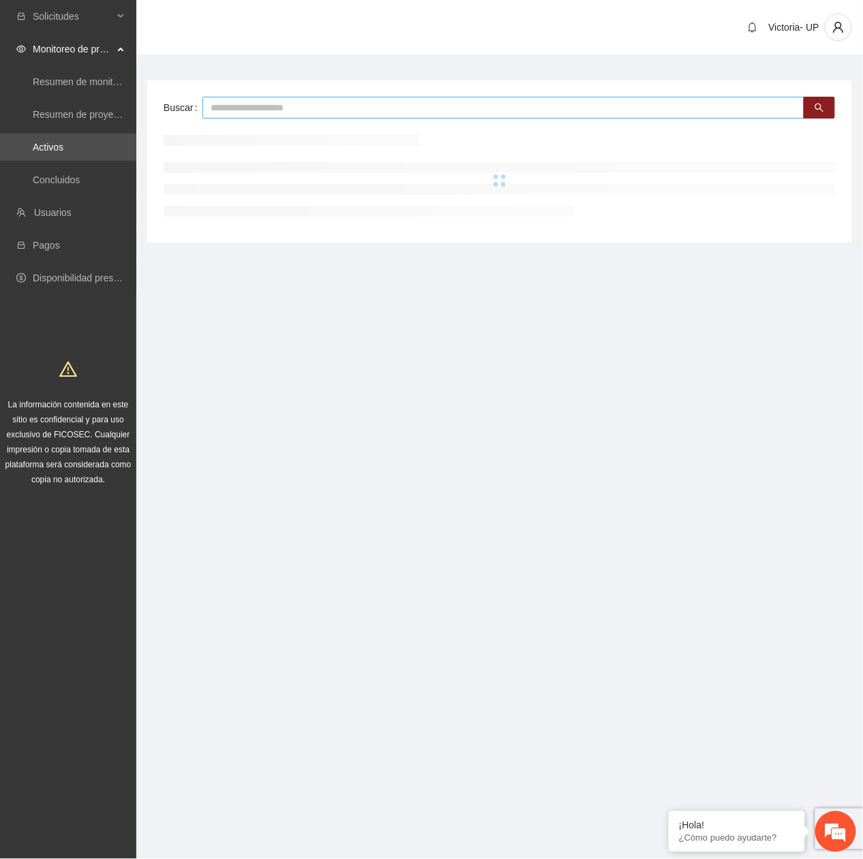
click at [380, 104] on input "text" at bounding box center [503, 108] width 602 height 22
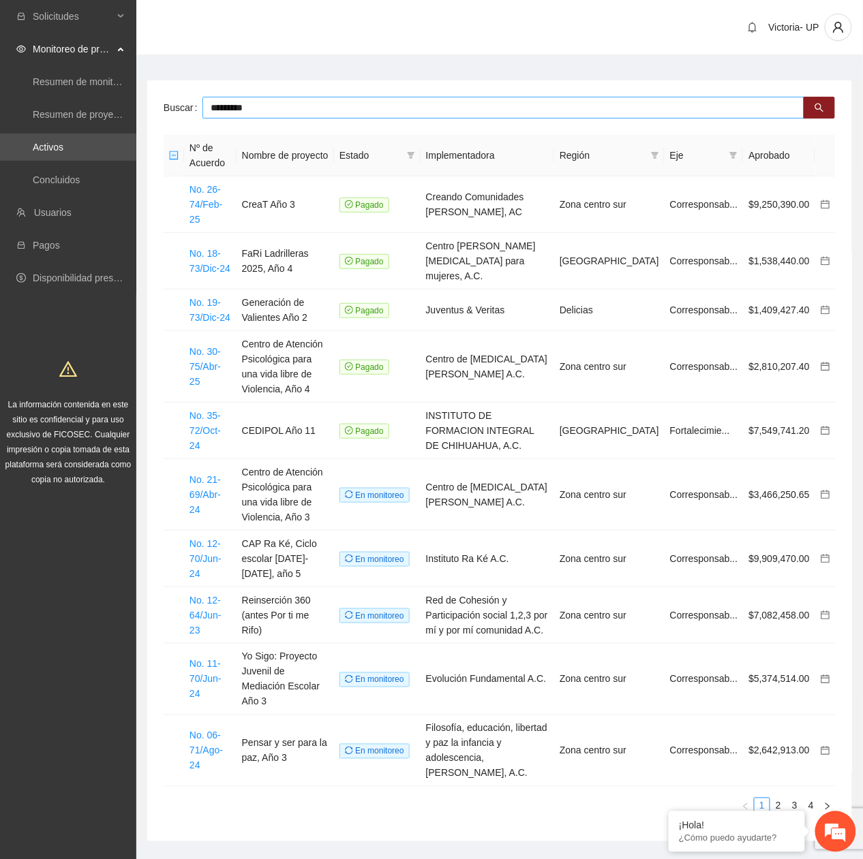
type input "*********"
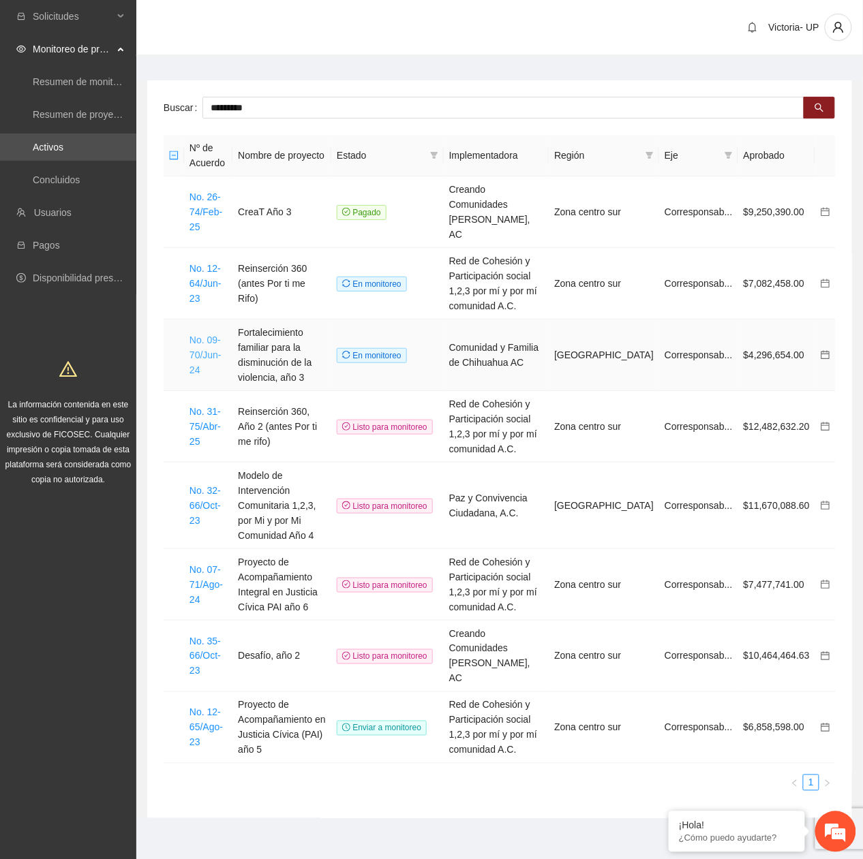
click at [219, 335] on link "No. 09-70/Jun-24" at bounding box center [205, 355] width 32 height 41
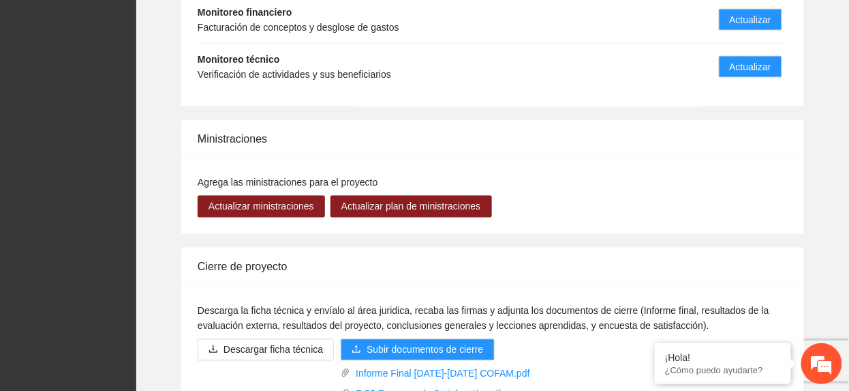
scroll to position [1726, 0]
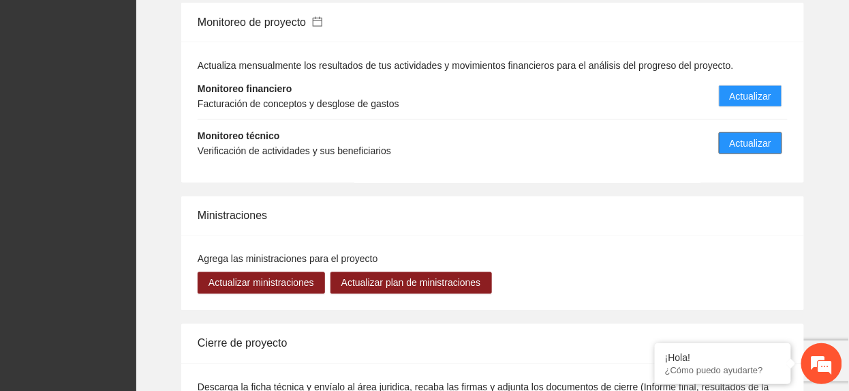
click at [742, 136] on span "Actualizar" at bounding box center [751, 143] width 42 height 15
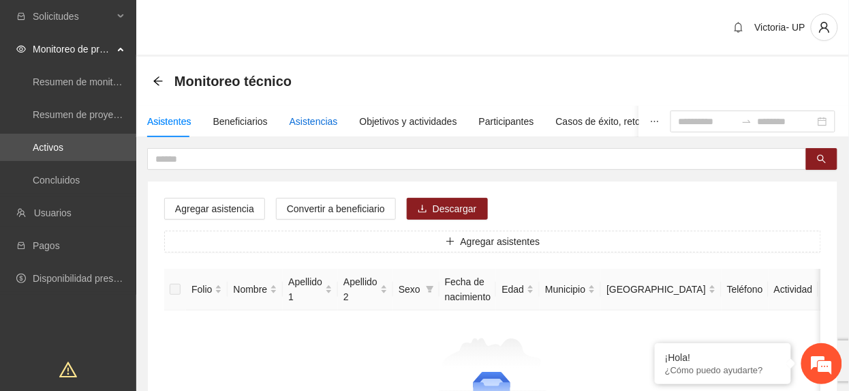
drag, startPoint x: 309, startPoint y: 125, endPoint x: 322, endPoint y: 101, distance: 27.4
click at [317, 116] on div "Asistencias" at bounding box center [314, 121] width 48 height 15
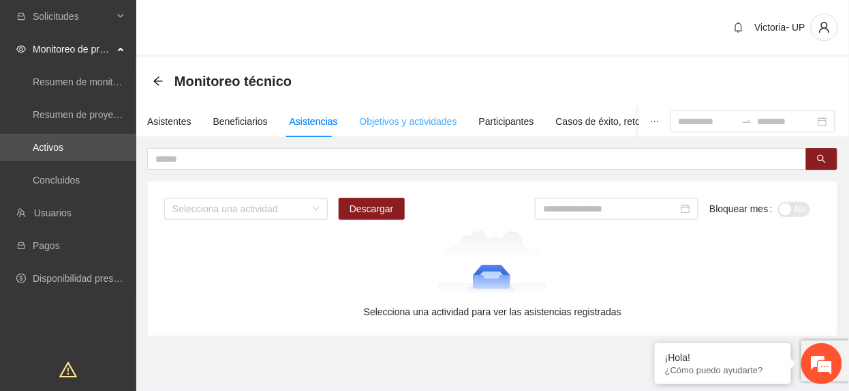
click at [415, 129] on div "Objetivos y actividades" at bounding box center [408, 121] width 97 height 31
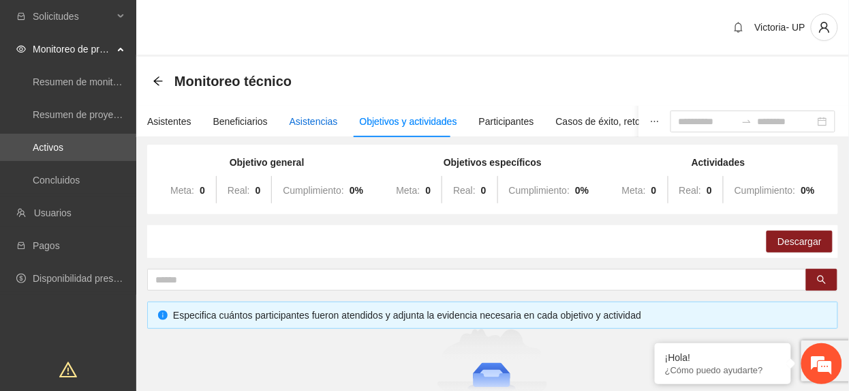
click at [308, 125] on div "Asistencias" at bounding box center [314, 121] width 48 height 15
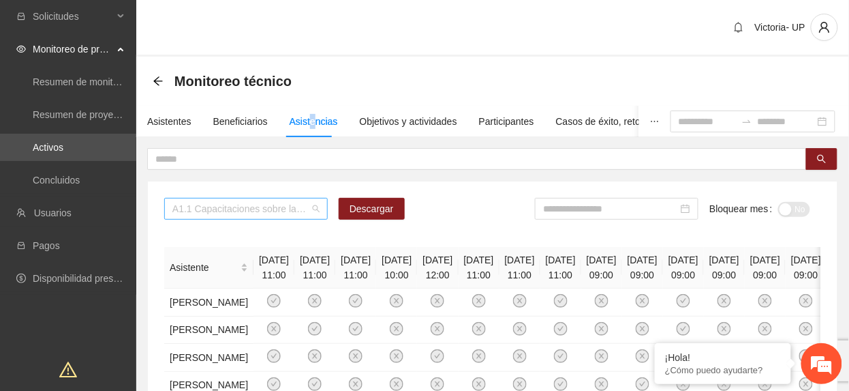
drag, startPoint x: 306, startPoint y: 125, endPoint x: 211, endPoint y: 210, distance: 127.0
click at [211, 210] on span "A1.1 Capacitaciones sobre la metodología de funcionamiento familiar a promotora…" at bounding box center [245, 208] width 147 height 20
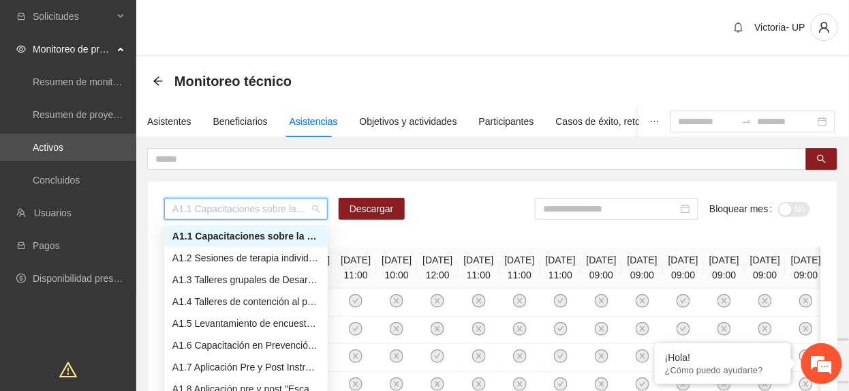
type input "*"
type input "****"
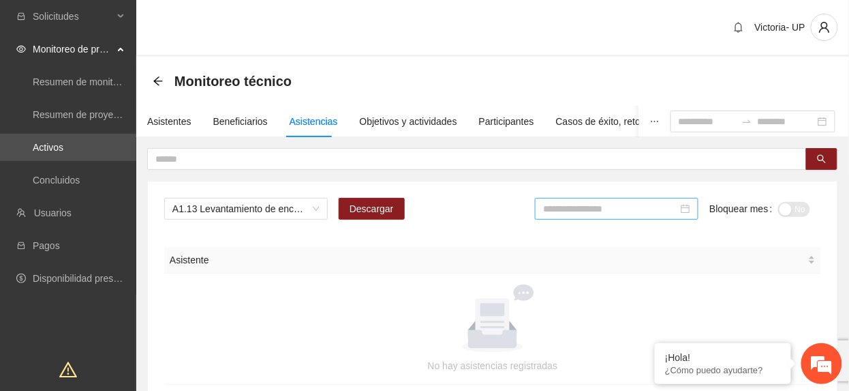
click at [556, 209] on input at bounding box center [610, 208] width 135 height 15
click at [571, 361] on div "[DATE]" at bounding box center [572, 362] width 41 height 16
drag, startPoint x: 601, startPoint y: 210, endPoint x: 598, endPoint y: 230, distance: 20.6
click at [601, 213] on input "*******" at bounding box center [610, 208] width 135 height 15
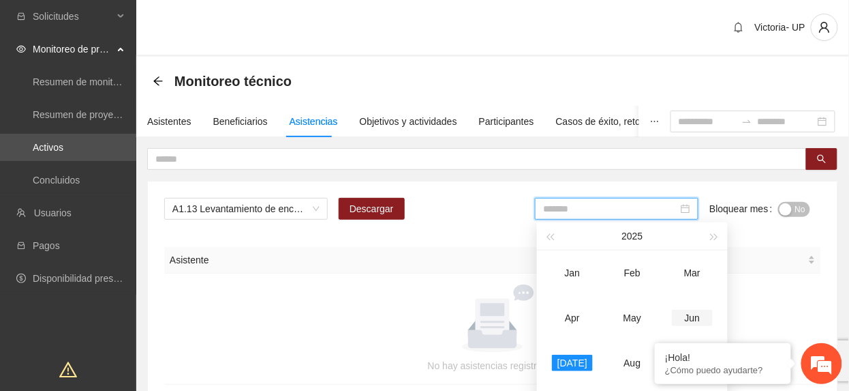
click at [688, 314] on div "Jun" at bounding box center [692, 317] width 41 height 16
type input "*******"
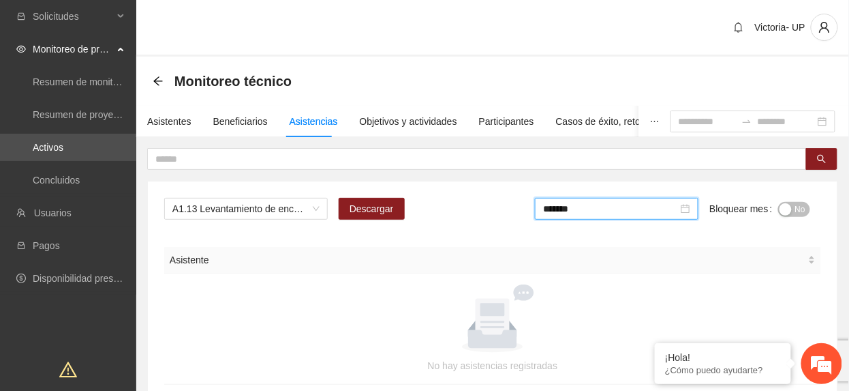
click at [796, 207] on span "No" at bounding box center [800, 209] width 10 height 15
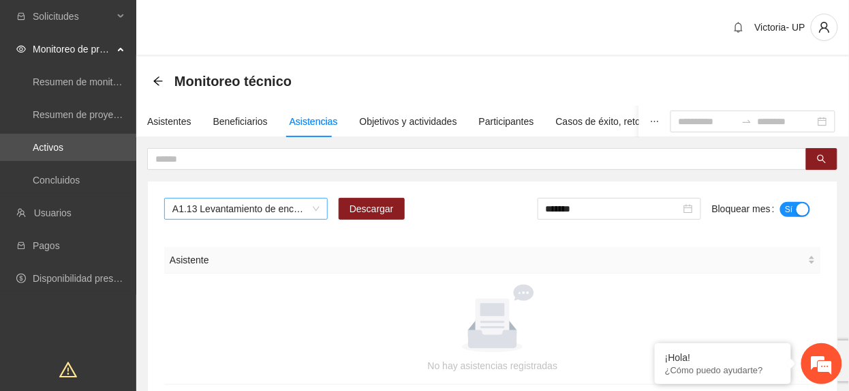
click at [205, 200] on span "A1.13 Levantamiento de encuestas de satisfacción para mentoras/promotoras en Vi…" at bounding box center [245, 208] width 147 height 20
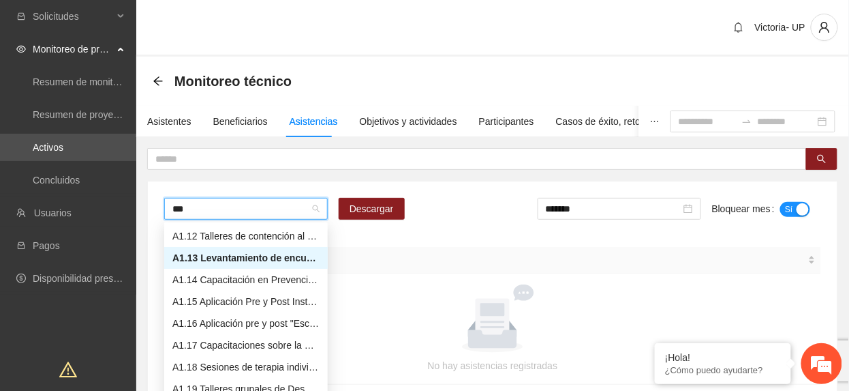
scroll to position [65, 0]
type input "****"
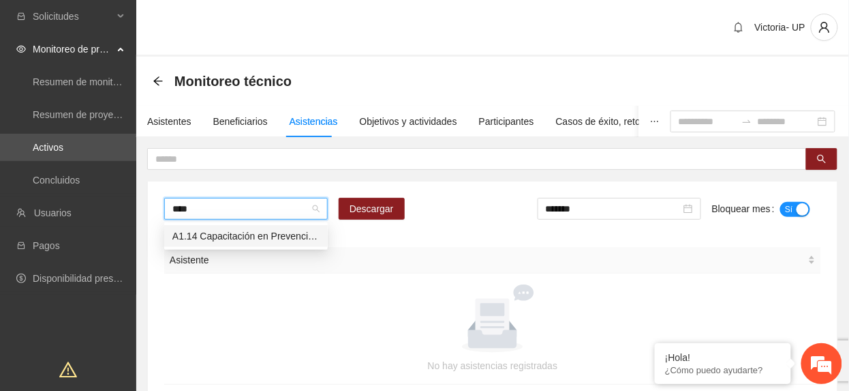
scroll to position [0, 0]
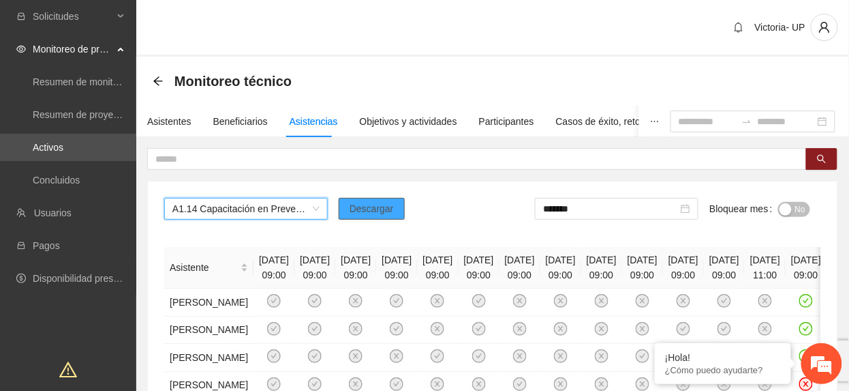
click at [388, 204] on span "Descargar" at bounding box center [372, 208] width 44 height 15
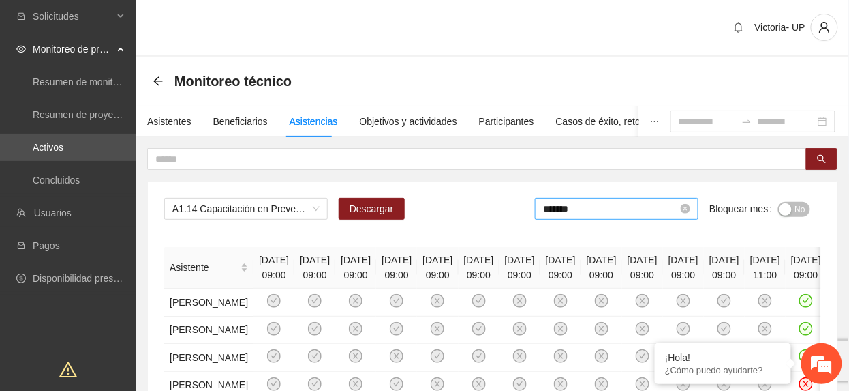
click at [635, 211] on input "*******" at bounding box center [610, 208] width 135 height 15
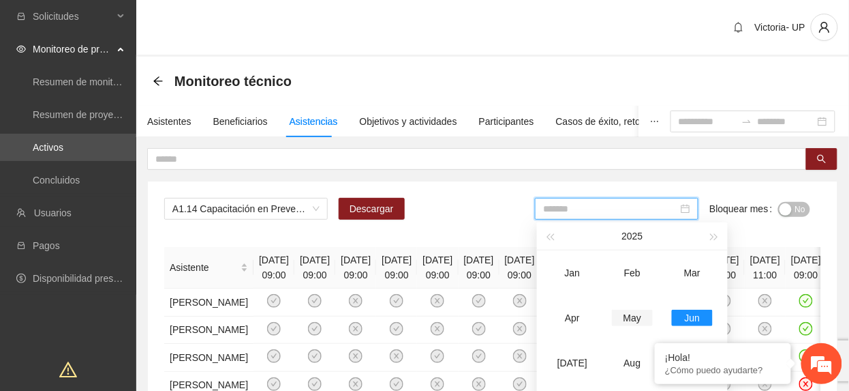
click at [636, 319] on div "May" at bounding box center [632, 317] width 41 height 16
type input "*******"
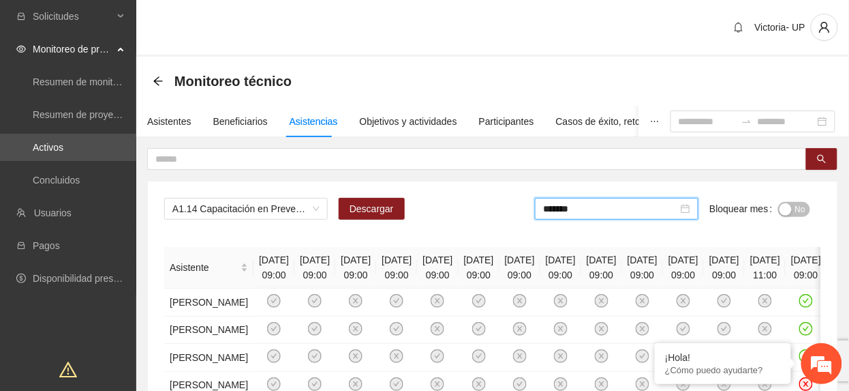
click at [795, 213] on span "No" at bounding box center [800, 209] width 10 height 15
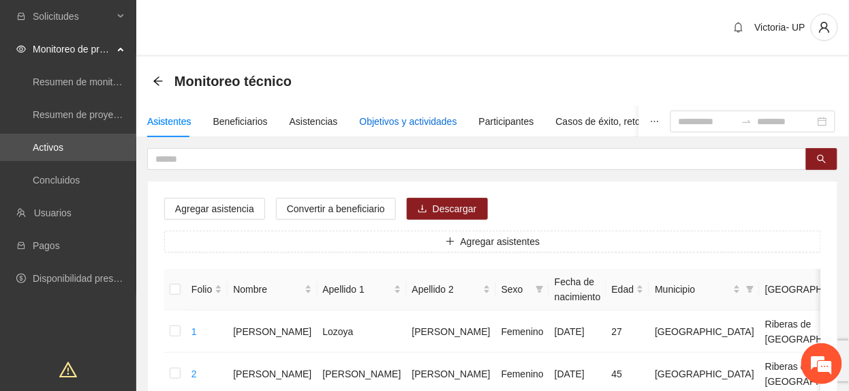
click at [397, 121] on div "Objetivos y actividades" at bounding box center [408, 121] width 97 height 15
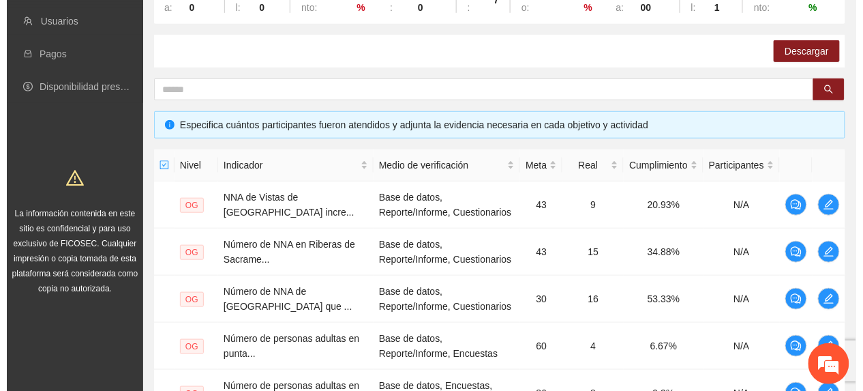
scroll to position [586, 0]
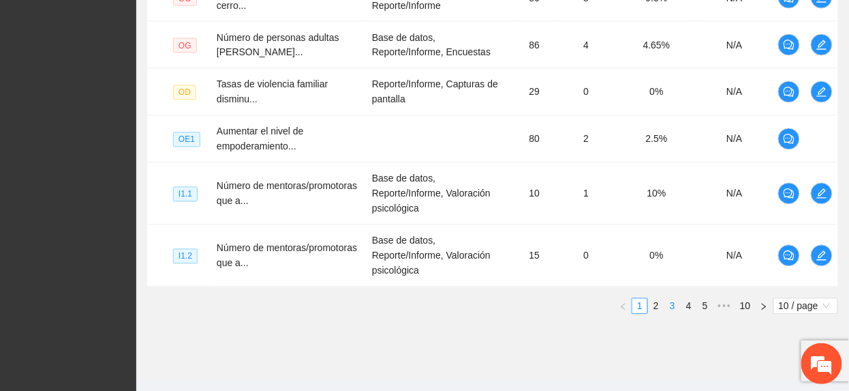
click at [676, 299] on link "3" at bounding box center [672, 306] width 15 height 15
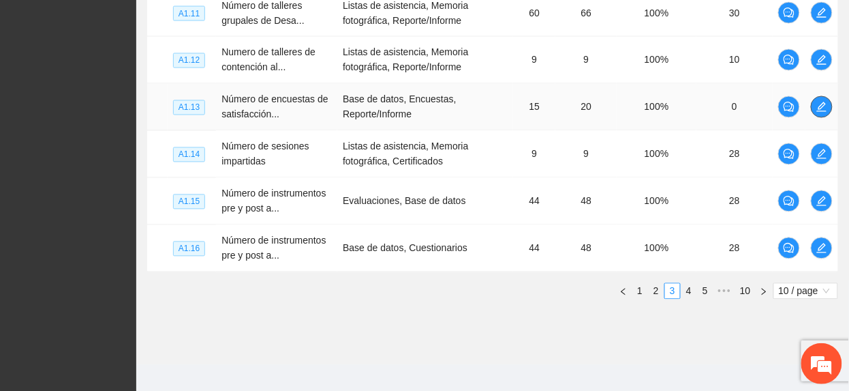
click at [824, 117] on button "button" at bounding box center [822, 107] width 22 height 22
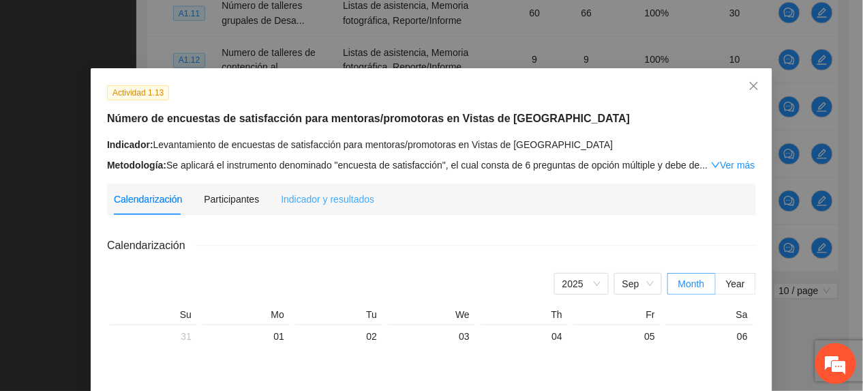
scroll to position [0, 0]
click at [328, 198] on div "Indicador y resultados" at bounding box center [327, 199] width 93 height 15
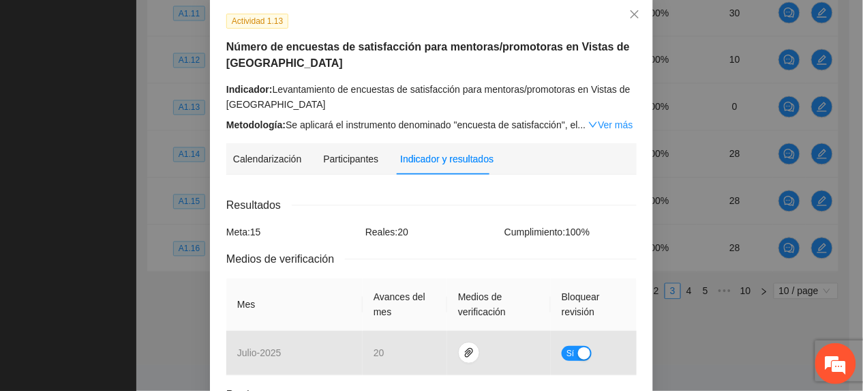
scroll to position [189, 0]
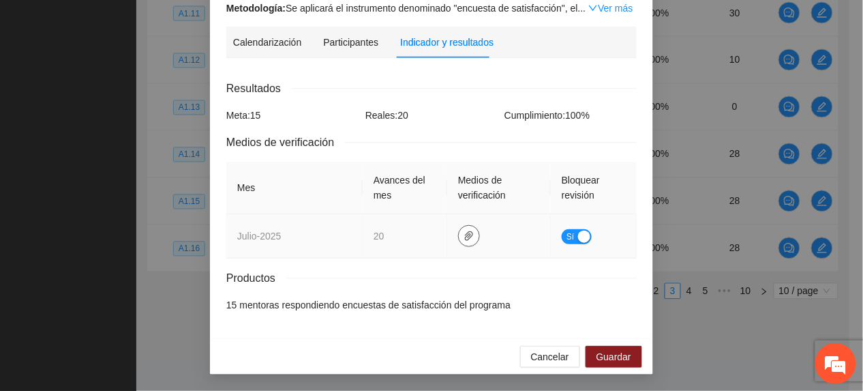
click at [463, 234] on icon "paper-clip" at bounding box center [468, 235] width 11 height 11
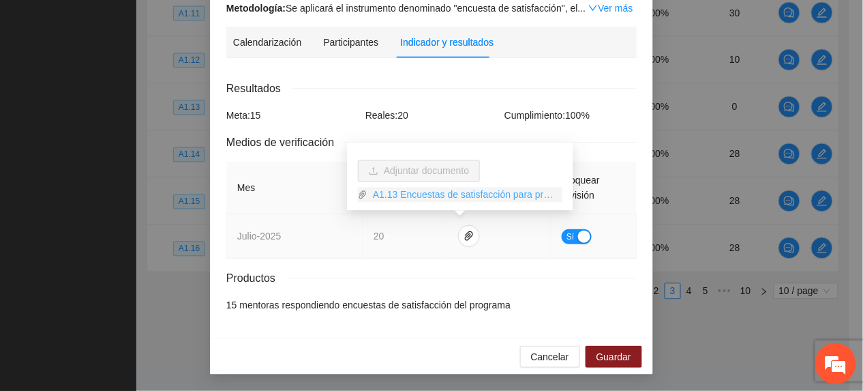
click at [440, 200] on link "A1.13 Encuestas de satisfacción para promotoras.rar" at bounding box center [464, 194] width 195 height 15
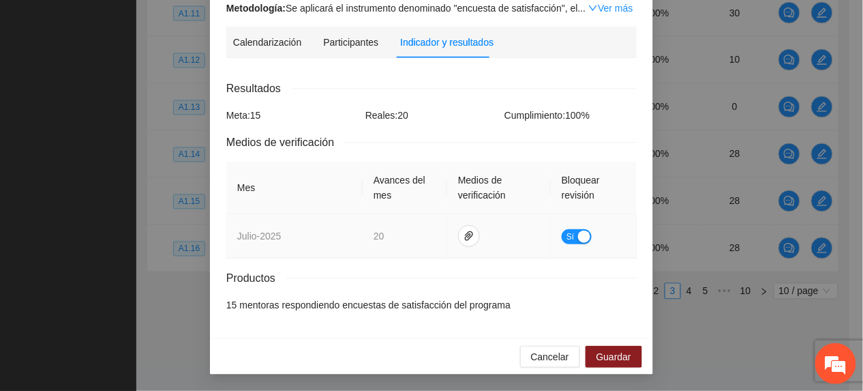
drag, startPoint x: 566, startPoint y: 237, endPoint x: 590, endPoint y: 281, distance: 50.6
click at [566, 237] on span "Sí" at bounding box center [570, 236] width 8 height 15
click at [596, 360] on span "Guardar" at bounding box center [613, 356] width 35 height 15
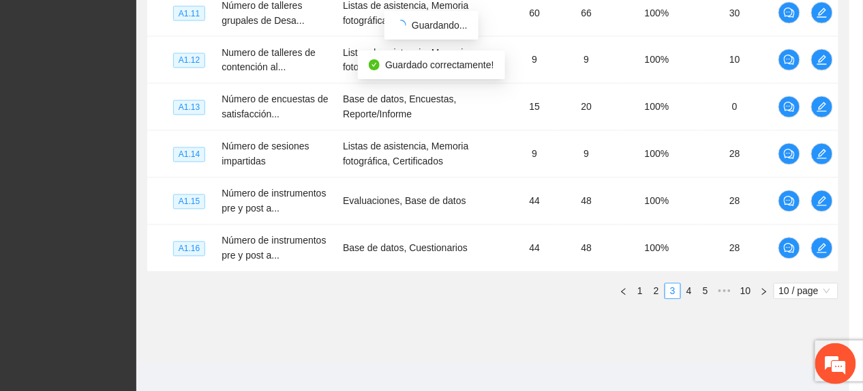
scroll to position [121, 0]
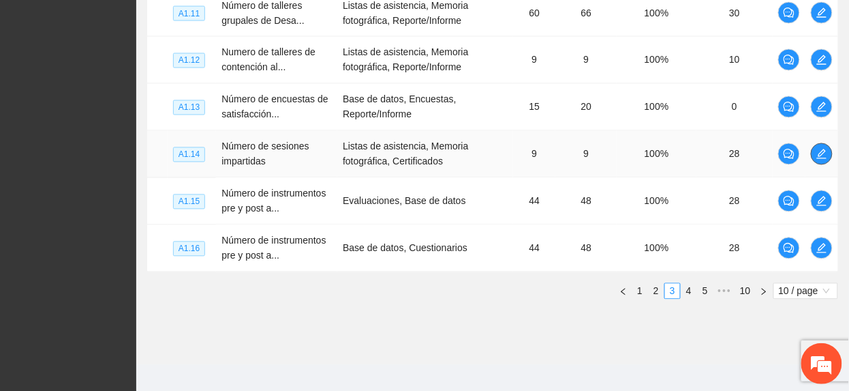
click at [816, 154] on icon "edit" at bounding box center [821, 154] width 11 height 11
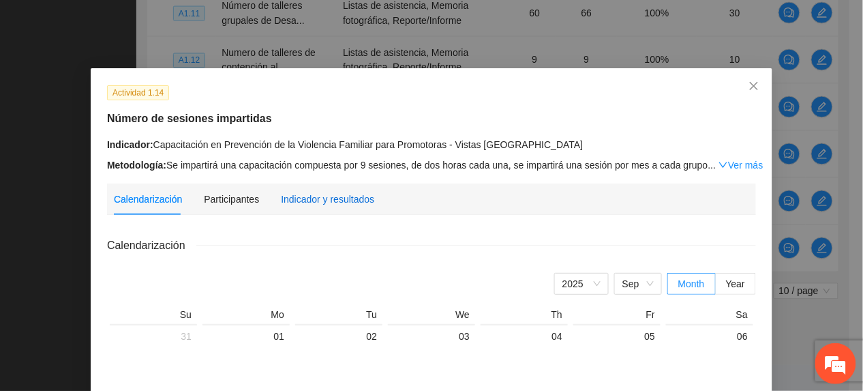
click at [317, 200] on div "Indicador y resultados" at bounding box center [327, 199] width 93 height 15
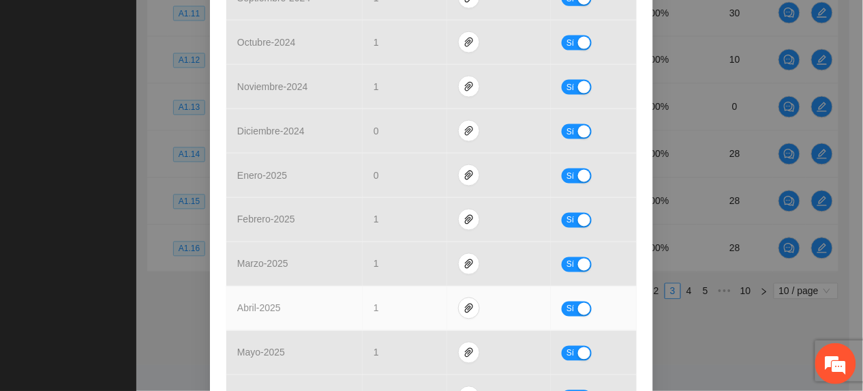
scroll to position [545, 0]
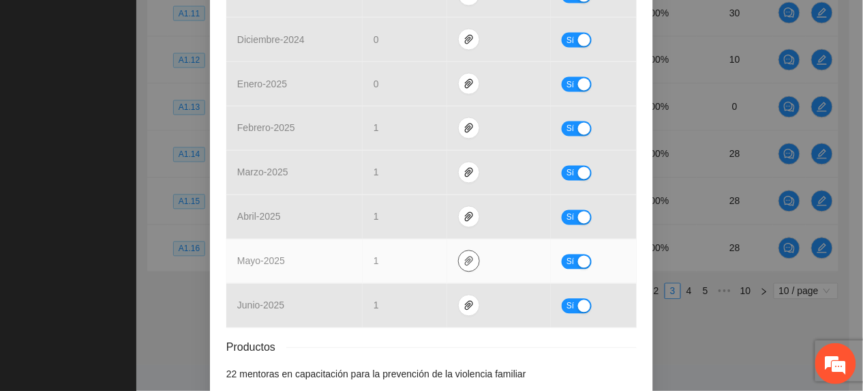
click at [465, 265] on icon "paper-clip" at bounding box center [469, 261] width 8 height 10
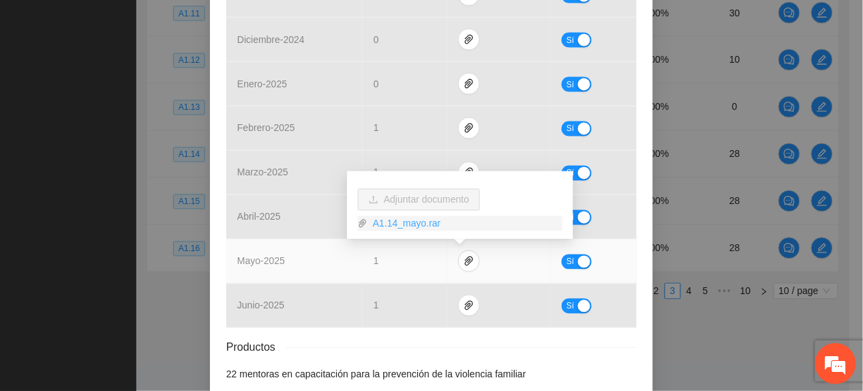
click at [410, 224] on link "A1.14_mayo.rar" at bounding box center [464, 223] width 195 height 15
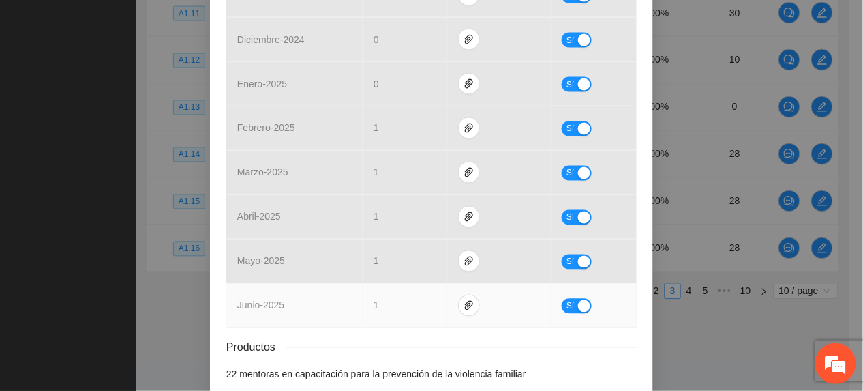
drag, startPoint x: 358, startPoint y: 301, endPoint x: 425, endPoint y: 316, distance: 69.1
click at [363, 303] on td "1" at bounding box center [405, 306] width 85 height 44
click at [461, 314] on button "button" at bounding box center [469, 305] width 22 height 22
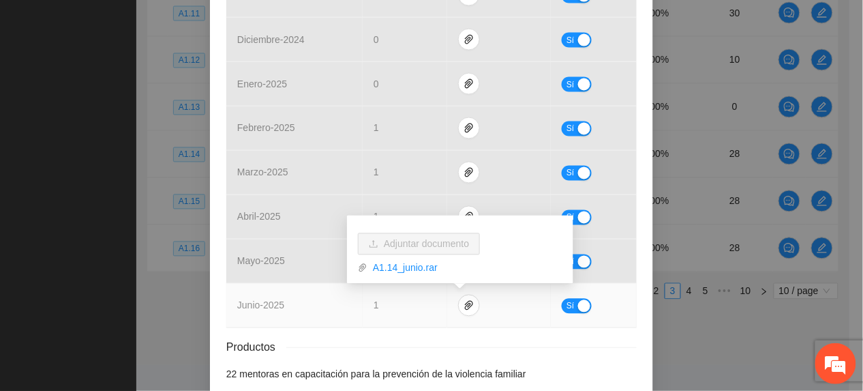
drag, startPoint x: 403, startPoint y: 269, endPoint x: 363, endPoint y: 303, distance: 53.2
click at [403, 270] on link "A1.14_junio.rar" at bounding box center [464, 267] width 195 height 15
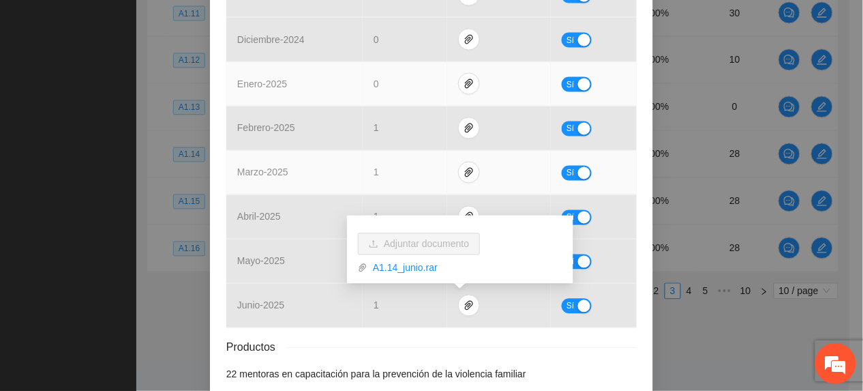
scroll to position [91, 0]
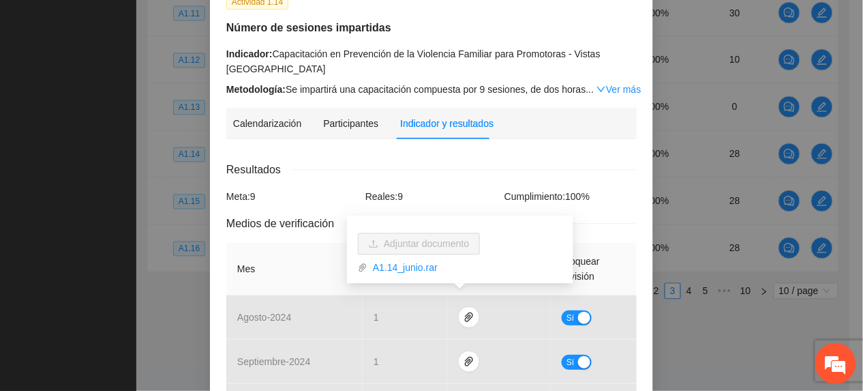
click at [333, 74] on div "Indicador: Capacitación en Prevención de la Violencia Familiar para Promotoras …" at bounding box center [431, 61] width 410 height 30
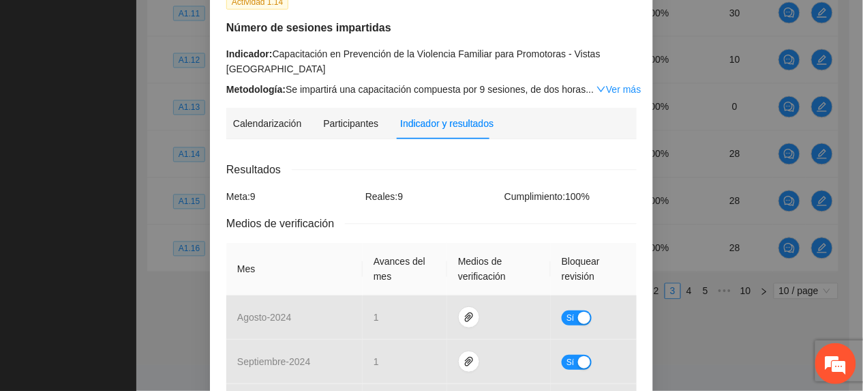
click at [606, 89] on link "Ver más" at bounding box center [618, 89] width 44 height 11
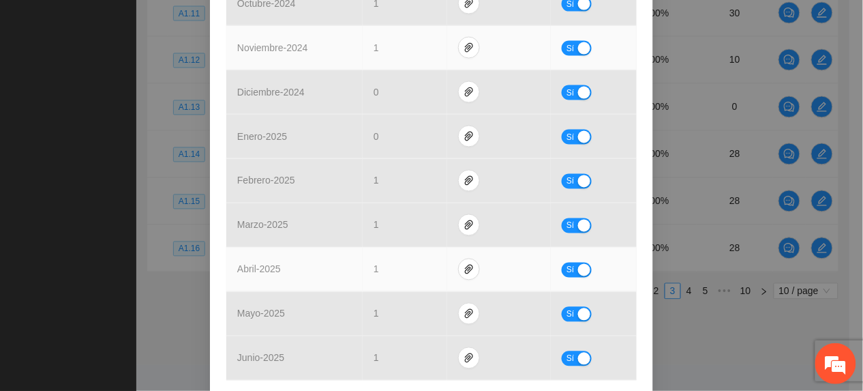
scroll to position [632, 0]
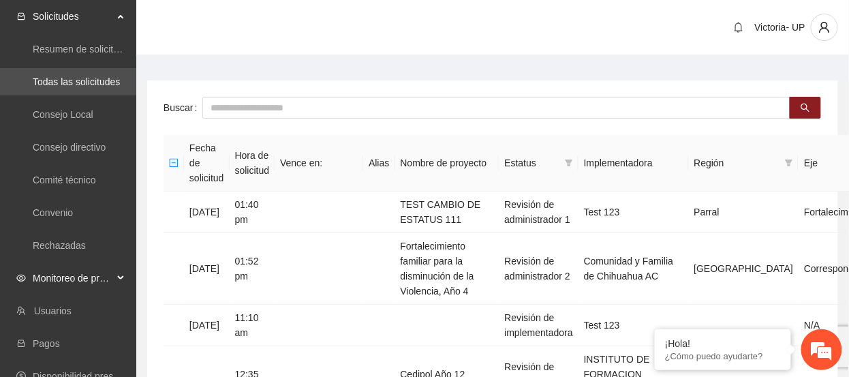
click at [82, 271] on span "Monitoreo de proyectos" at bounding box center [73, 277] width 80 height 27
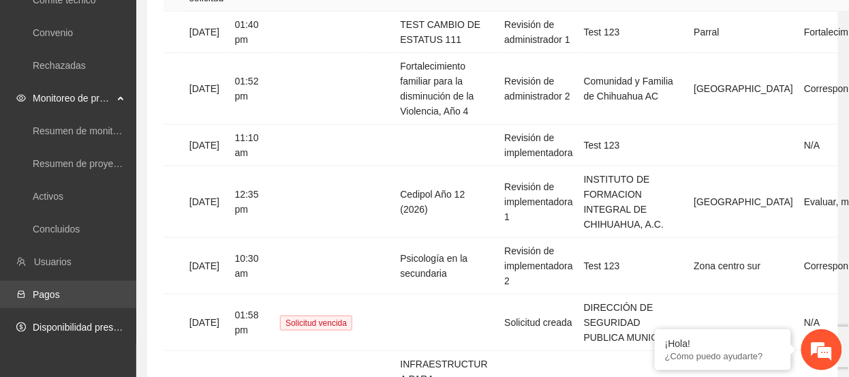
scroll to position [181, 0]
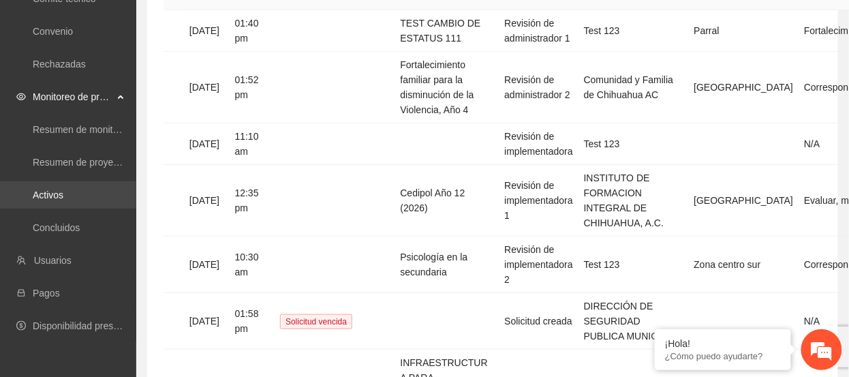
click at [63, 191] on link "Activos" at bounding box center [48, 194] width 31 height 11
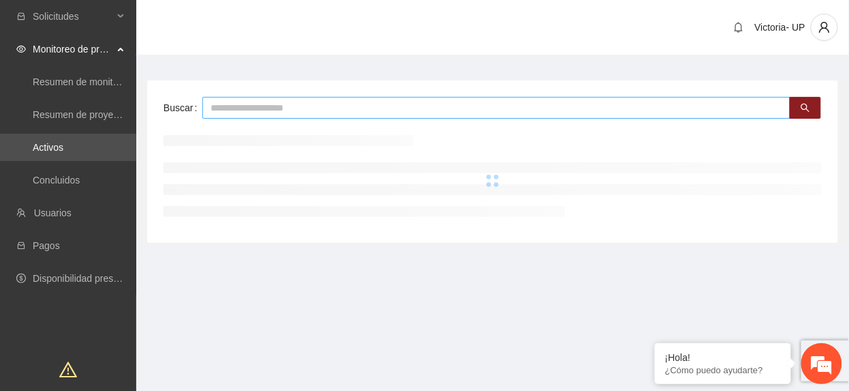
drag, startPoint x: 301, startPoint y: 120, endPoint x: 290, endPoint y: 110, distance: 14.0
click at [292, 112] on div "Buscar" at bounding box center [492, 161] width 691 height 162
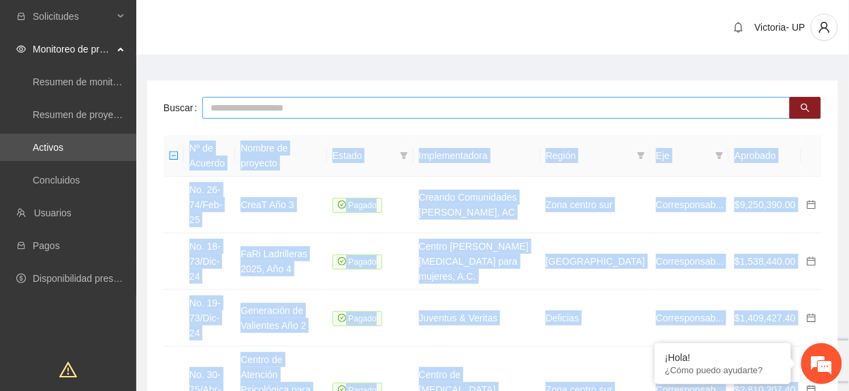
click at [290, 110] on input "text" at bounding box center [496, 108] width 588 height 22
click at [263, 110] on input "text" at bounding box center [496, 108] width 588 height 22
click at [320, 108] on input "text" at bounding box center [496, 108] width 588 height 22
click at [318, 105] on input "text" at bounding box center [496, 108] width 588 height 22
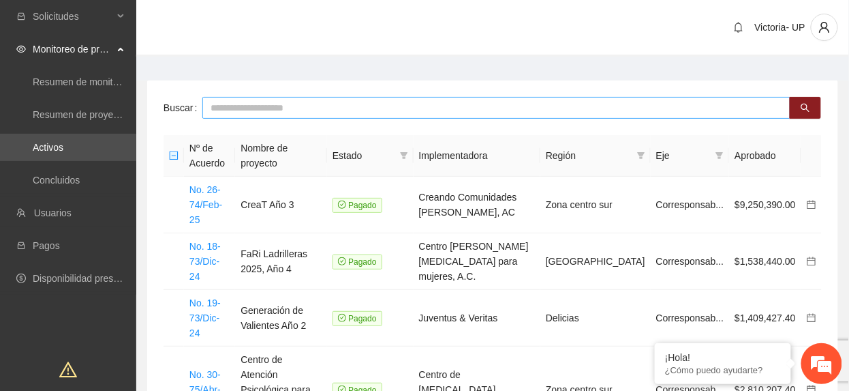
click at [318, 105] on input "text" at bounding box center [496, 108] width 588 height 22
type input "*******"
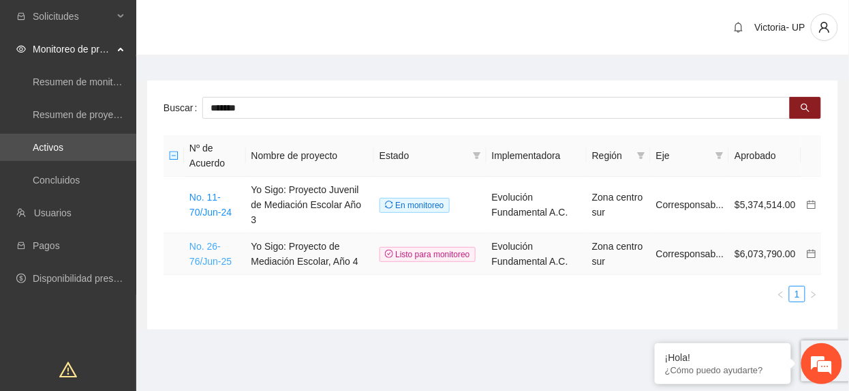
click at [213, 248] on link "No. 26-76/Jun-25" at bounding box center [210, 254] width 42 height 26
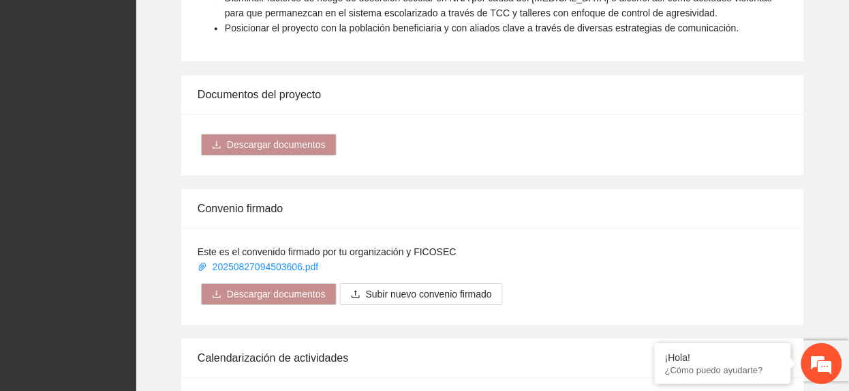
scroll to position [1181, 0]
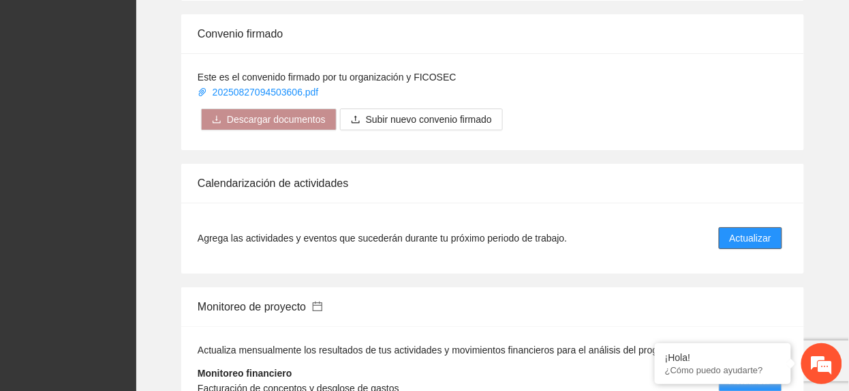
drag, startPoint x: 766, startPoint y: 219, endPoint x: 857, endPoint y: 294, distance: 118.1
click at [769, 230] on span "Actualizar" at bounding box center [751, 237] width 42 height 15
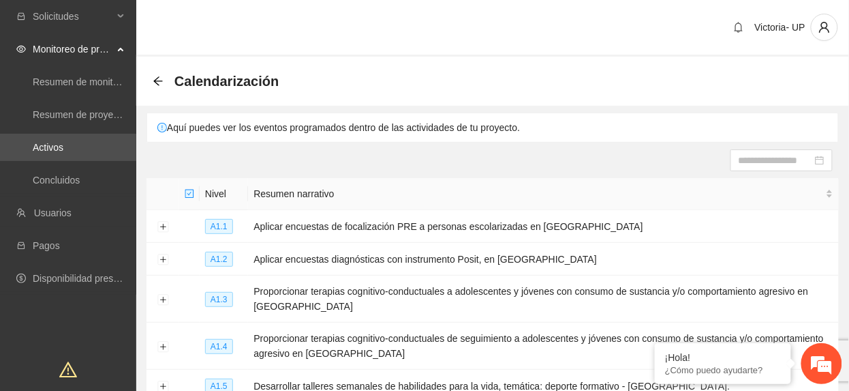
drag, startPoint x: 508, startPoint y: 157, endPoint x: 554, endPoint y: 165, distance: 46.4
click at [514, 159] on div at bounding box center [493, 160] width 680 height 22
click at [758, 162] on input at bounding box center [776, 160] width 74 height 15
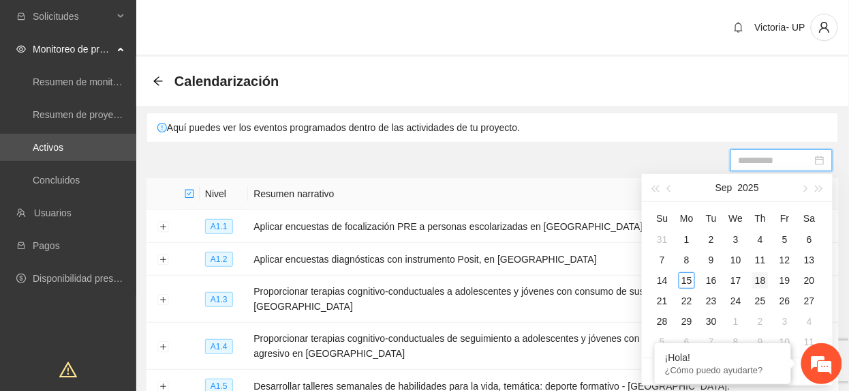
click at [759, 276] on div "18" at bounding box center [760, 280] width 16 height 16
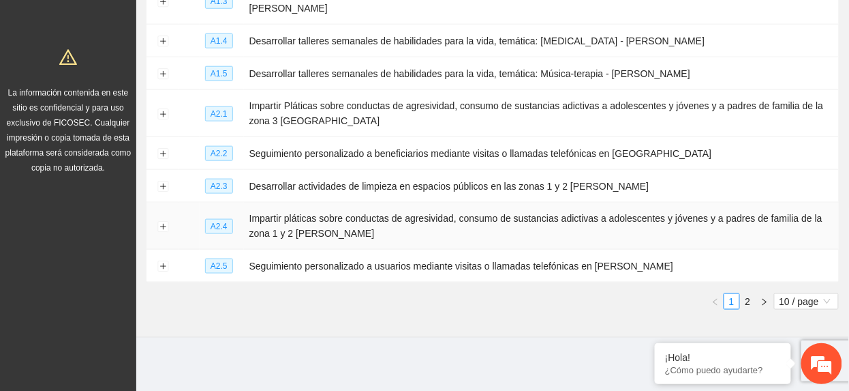
scroll to position [315, 0]
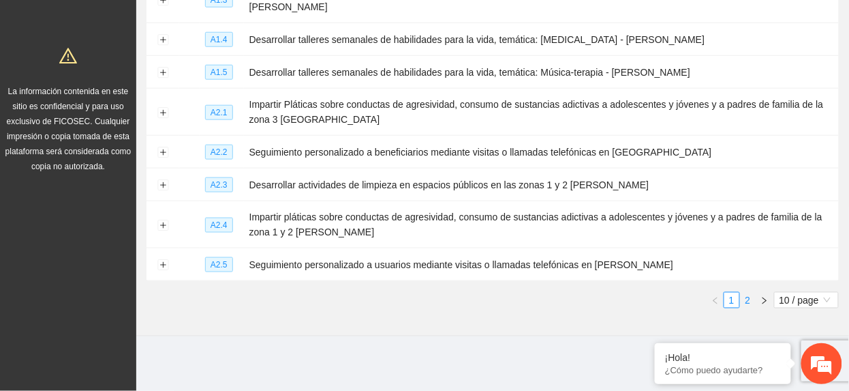
click at [753, 300] on link "2" at bounding box center [748, 299] width 15 height 15
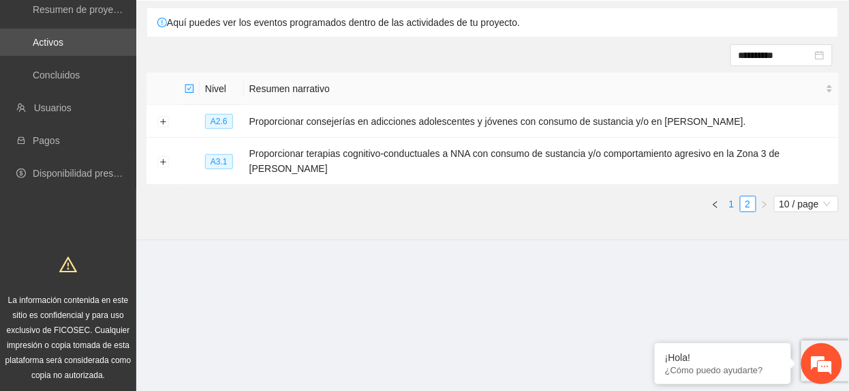
click at [731, 206] on link "1" at bounding box center [731, 203] width 15 height 15
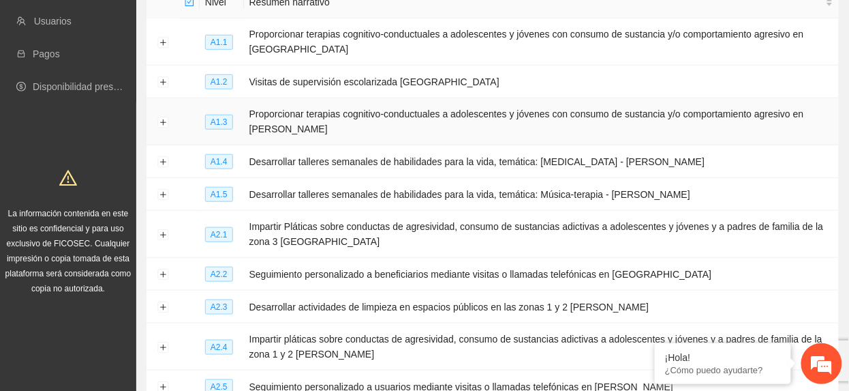
scroll to position [196, 0]
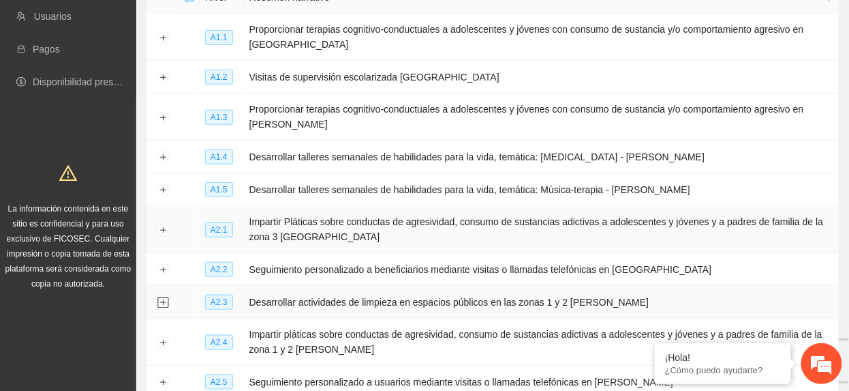
drag, startPoint x: 165, startPoint y: 303, endPoint x: 259, endPoint y: 249, distance: 108.4
click at [165, 304] on button "Expand row" at bounding box center [162, 302] width 11 height 11
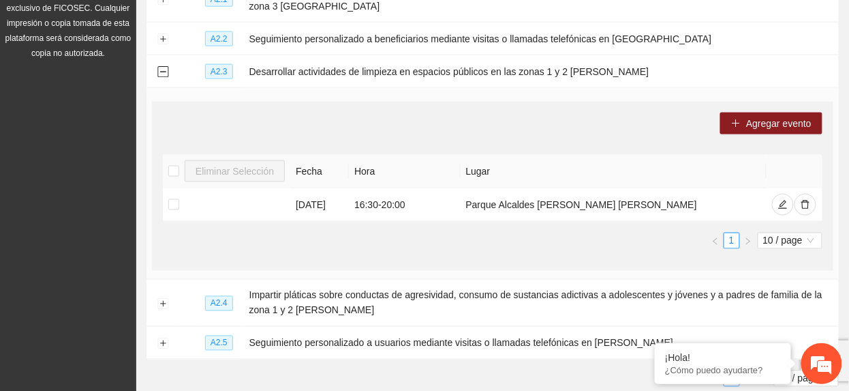
scroll to position [469, 0]
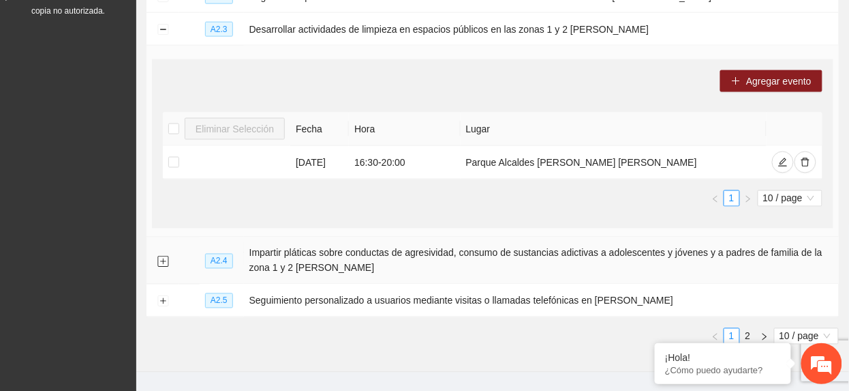
click at [158, 263] on button "Expand row" at bounding box center [162, 261] width 11 height 11
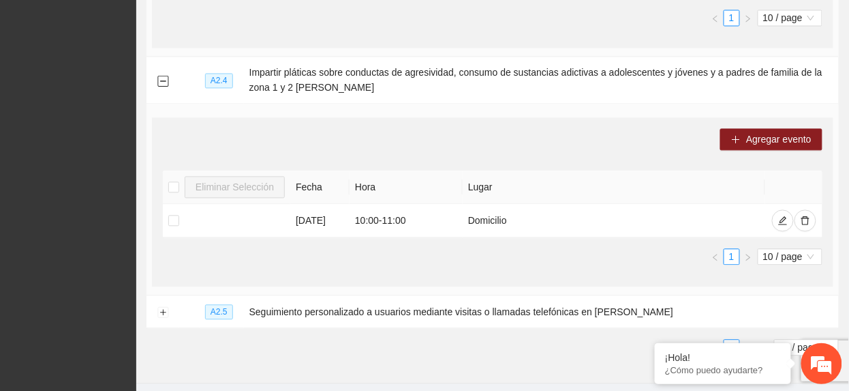
scroll to position [650, 0]
click at [162, 311] on button "Expand row" at bounding box center [162, 311] width 11 height 11
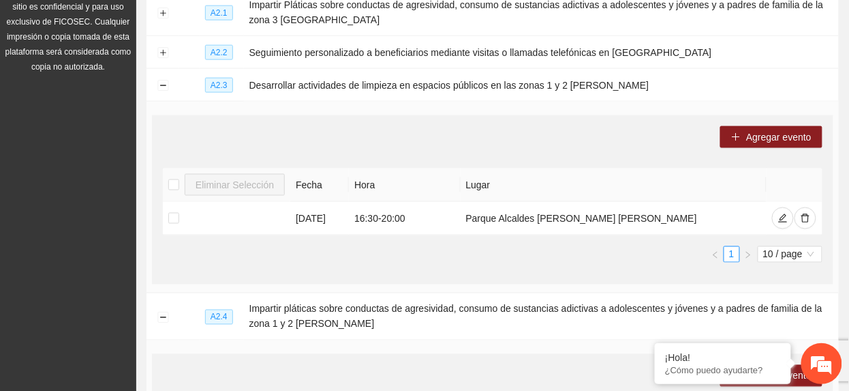
scroll to position [378, 0]
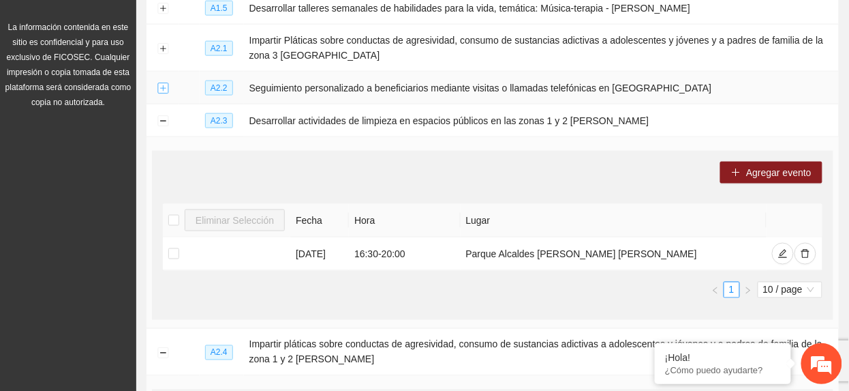
click at [164, 91] on button "Expand row" at bounding box center [162, 88] width 11 height 11
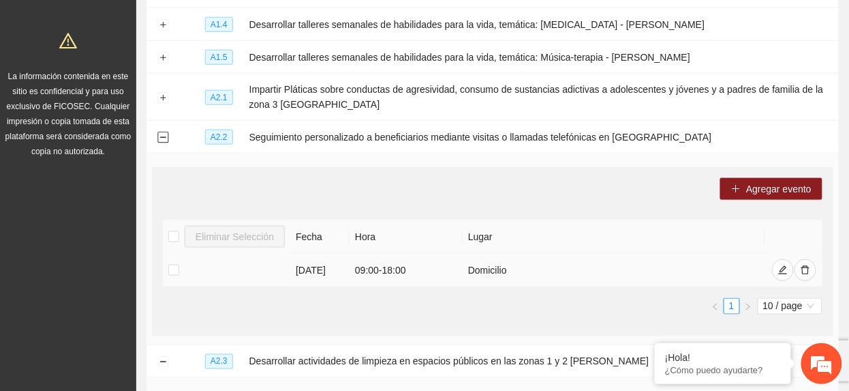
scroll to position [287, 0]
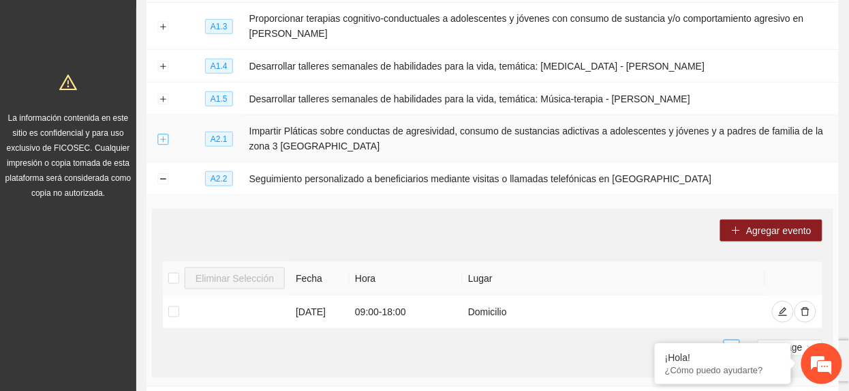
click at [161, 142] on button "Expand row" at bounding box center [162, 139] width 11 height 11
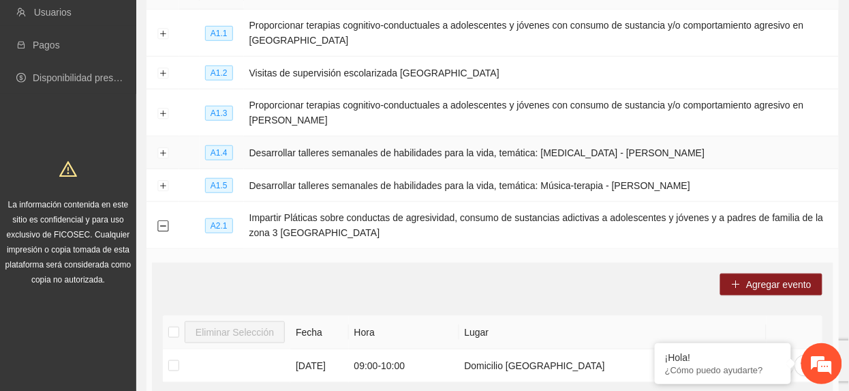
scroll to position [196, 0]
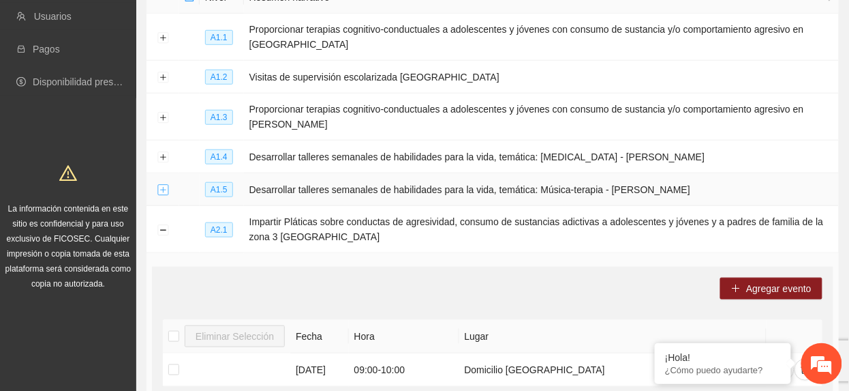
click at [158, 189] on button "Expand row" at bounding box center [162, 190] width 11 height 11
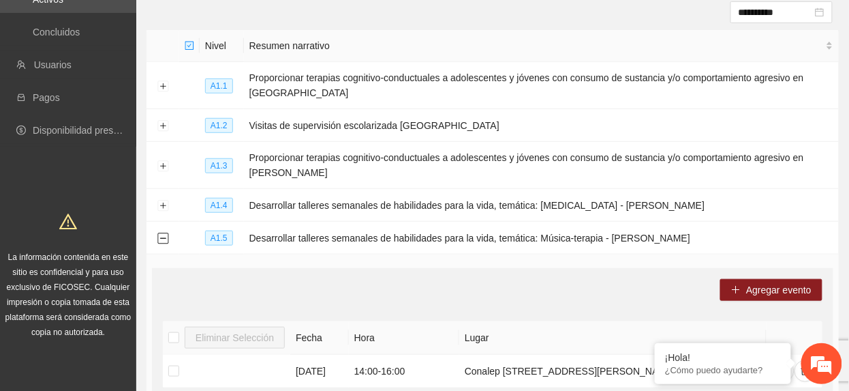
scroll to position [0, 0]
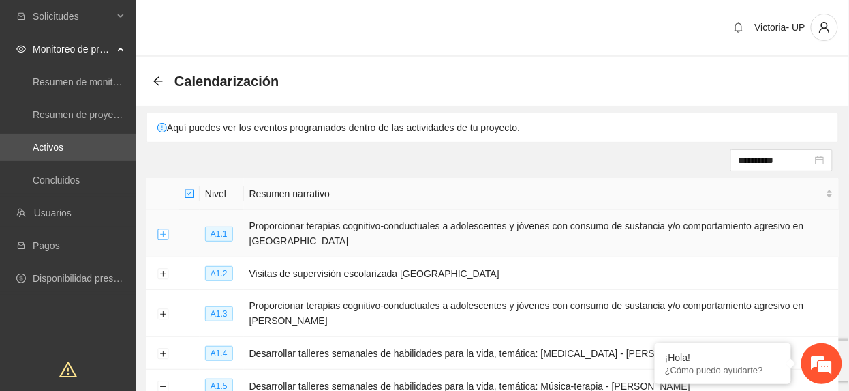
click at [157, 237] on button "Expand row" at bounding box center [162, 233] width 11 height 11
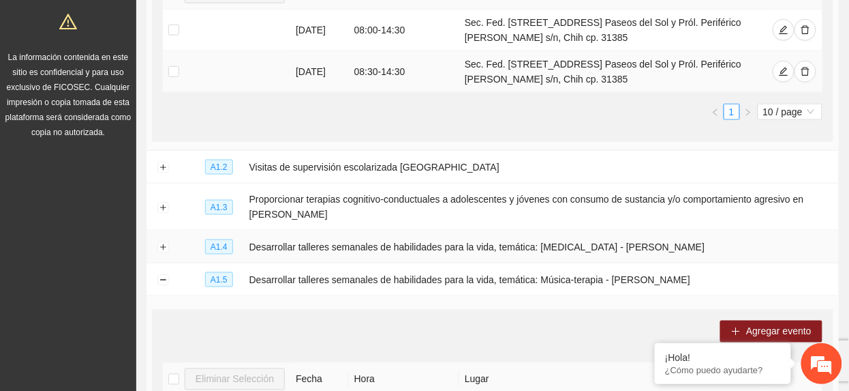
scroll to position [363, 0]
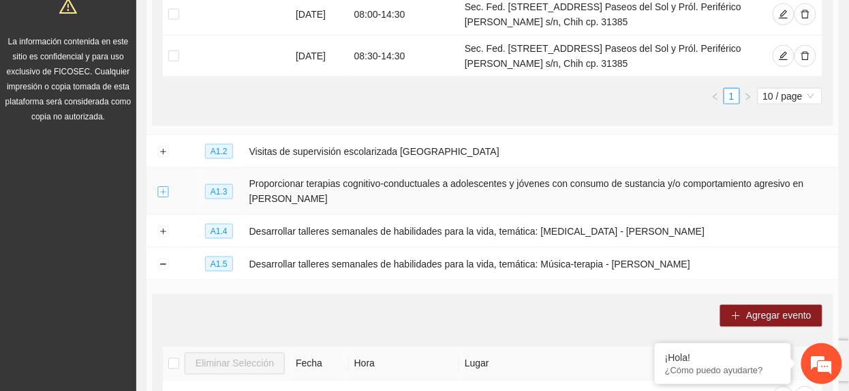
click at [161, 189] on button "Expand row" at bounding box center [162, 191] width 11 height 11
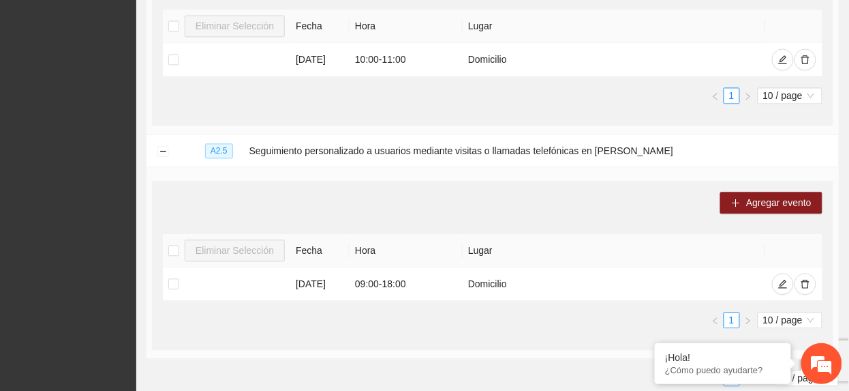
scroll to position [1978, 0]
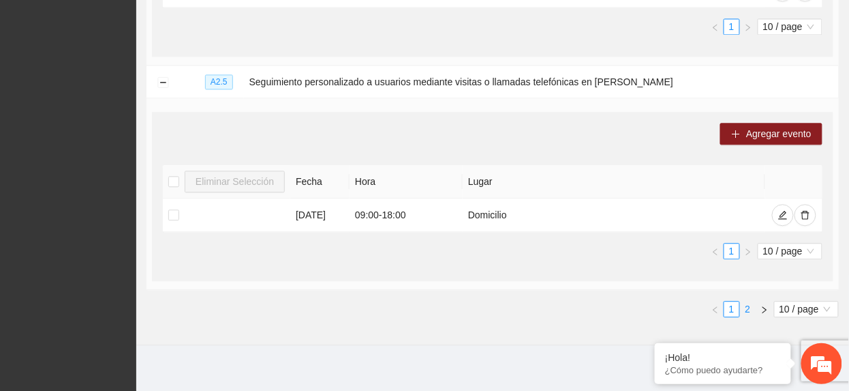
click at [747, 301] on link "2" at bounding box center [748, 308] width 15 height 15
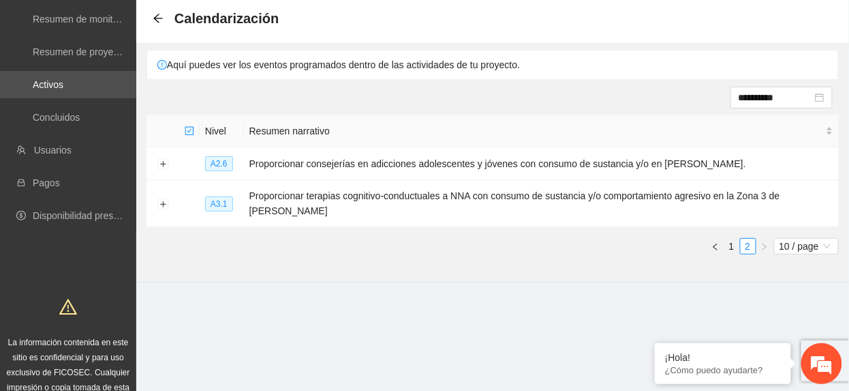
scroll to position [0, 0]
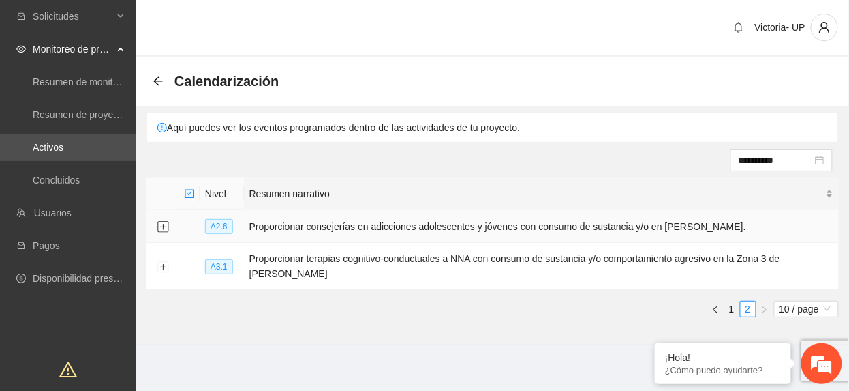
drag, startPoint x: 165, startPoint y: 226, endPoint x: 257, endPoint y: 207, distance: 94.0
click at [164, 226] on button "Expand row" at bounding box center [162, 227] width 11 height 11
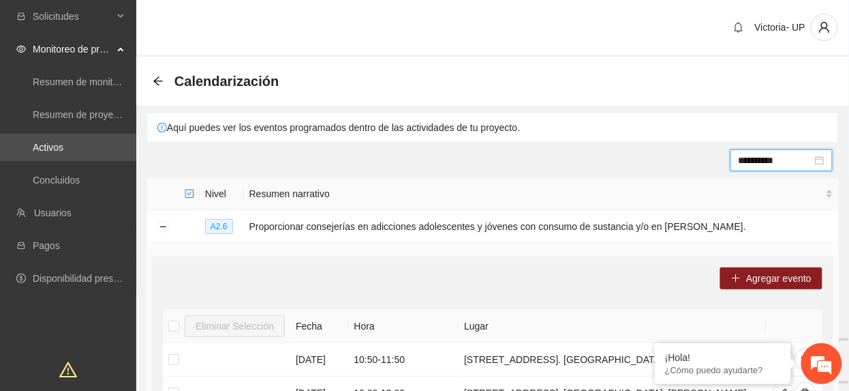
drag, startPoint x: 778, startPoint y: 159, endPoint x: 789, endPoint y: 170, distance: 15.9
click at [778, 159] on input "**********" at bounding box center [776, 160] width 74 height 15
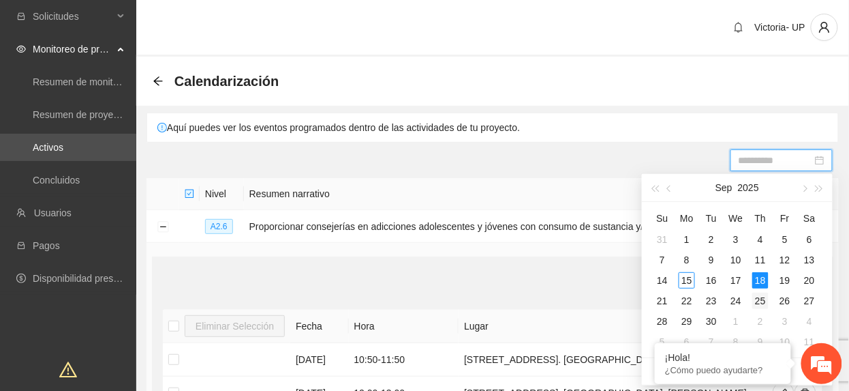
type input "**********"
click at [766, 301] on div "25" at bounding box center [760, 300] width 16 height 16
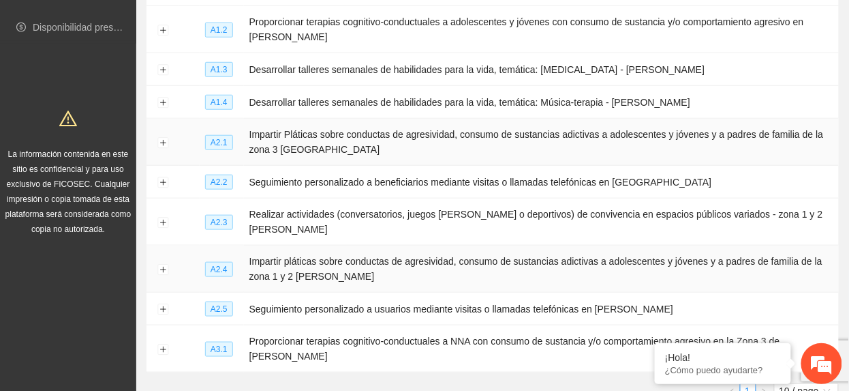
scroll to position [330, 0]
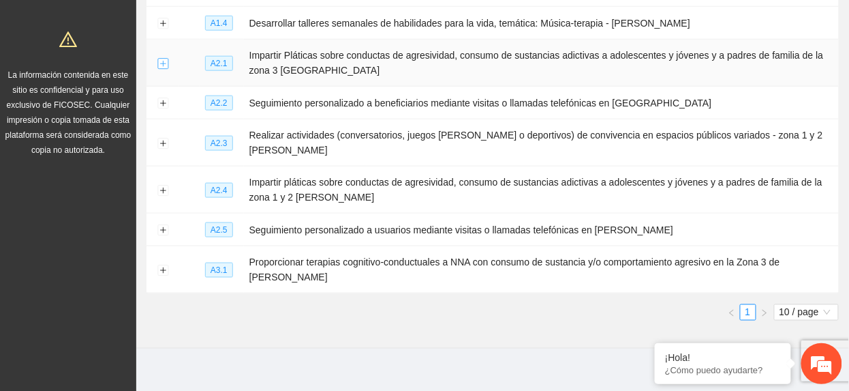
click at [158, 64] on button "Expand row" at bounding box center [162, 63] width 11 height 11
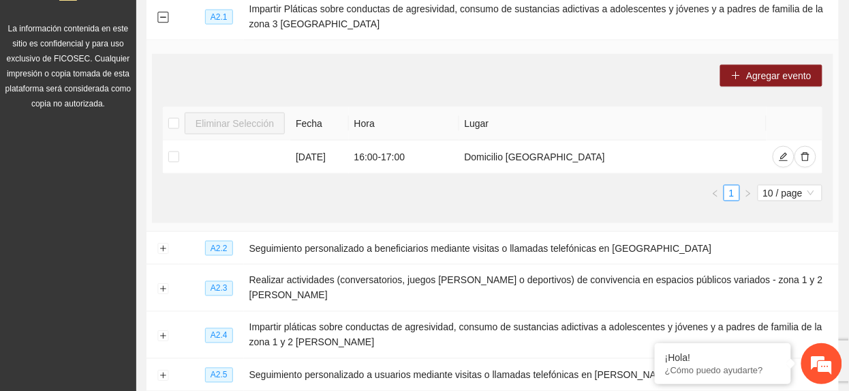
scroll to position [421, 0]
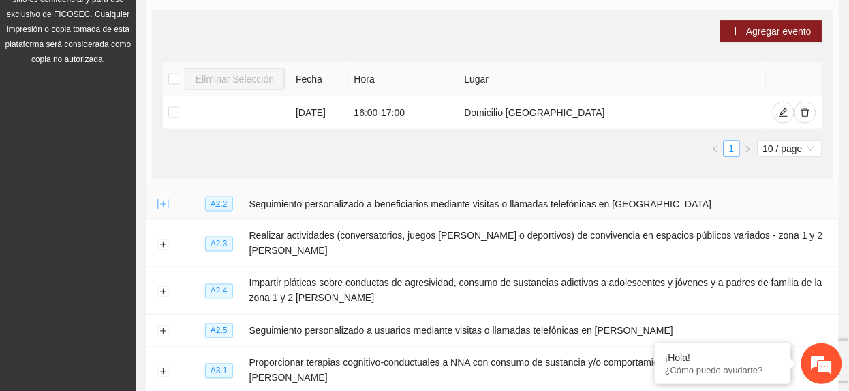
click at [164, 210] on button "Expand row" at bounding box center [162, 204] width 11 height 11
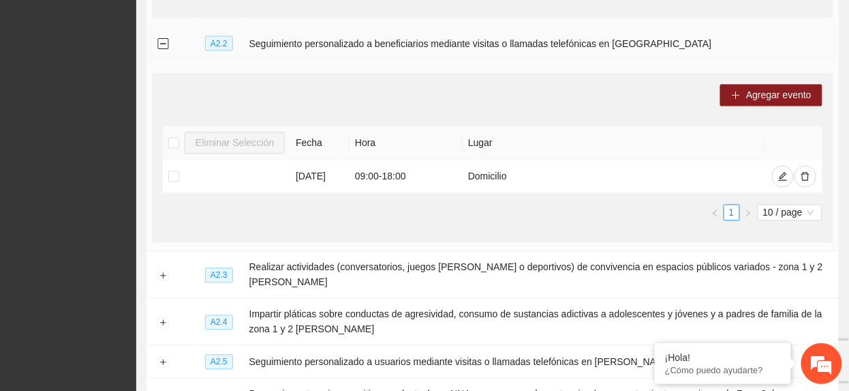
scroll to position [602, 0]
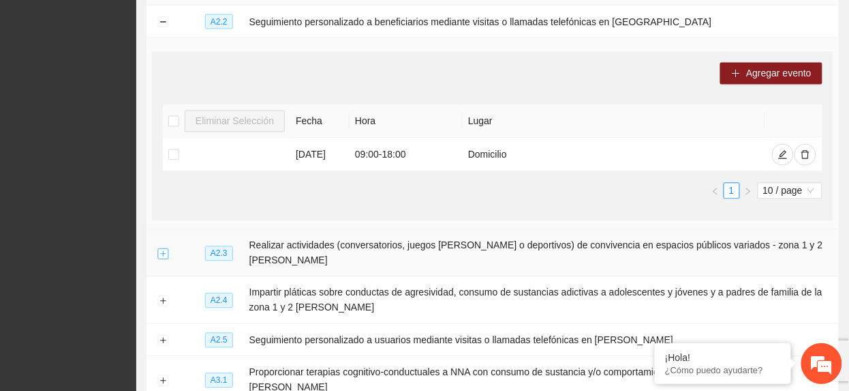
click at [158, 251] on button "Expand row" at bounding box center [162, 253] width 11 height 11
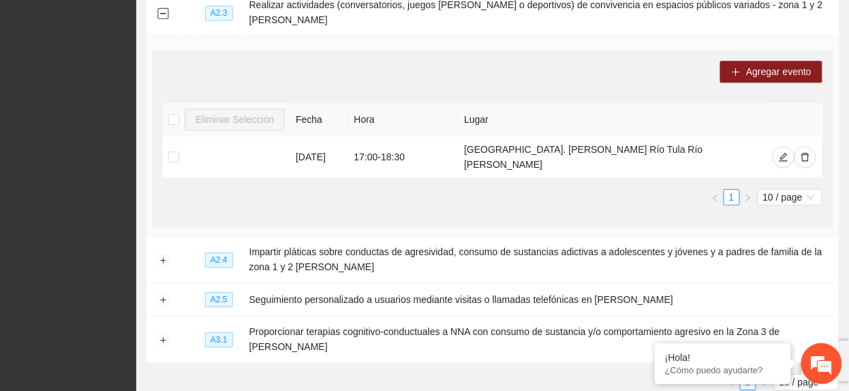
scroll to position [875, 0]
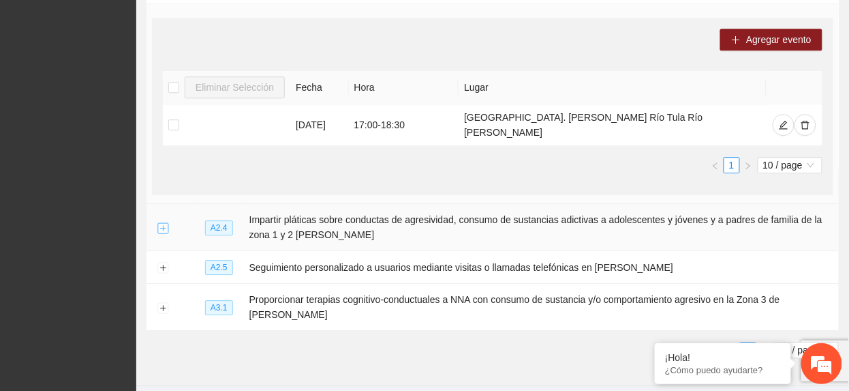
click at [164, 222] on button "Expand row" at bounding box center [162, 227] width 11 height 11
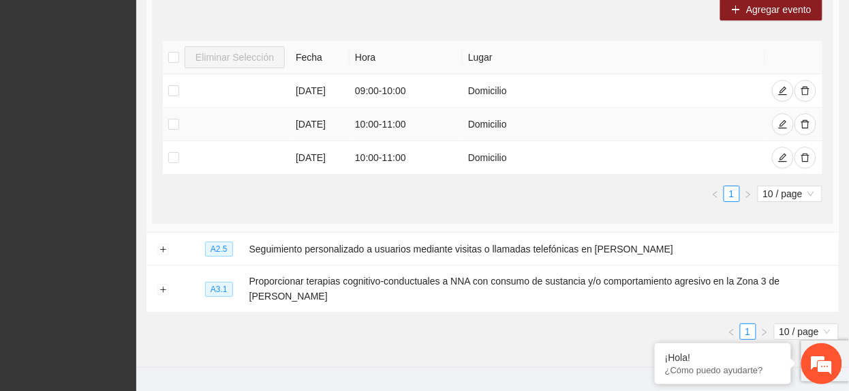
scroll to position [1165, 0]
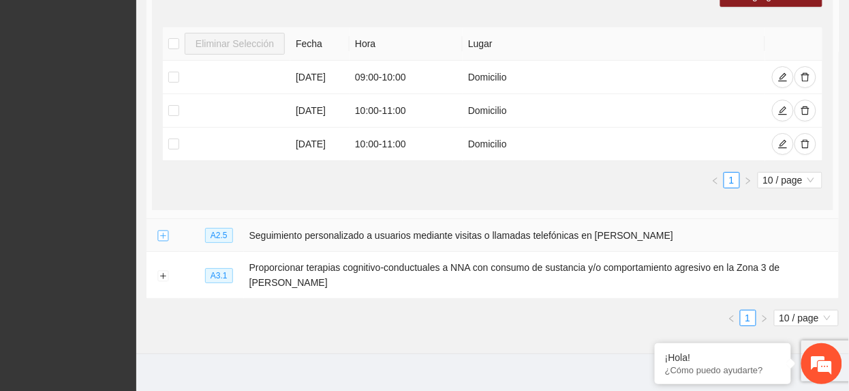
click at [164, 230] on button "Expand row" at bounding box center [162, 235] width 11 height 11
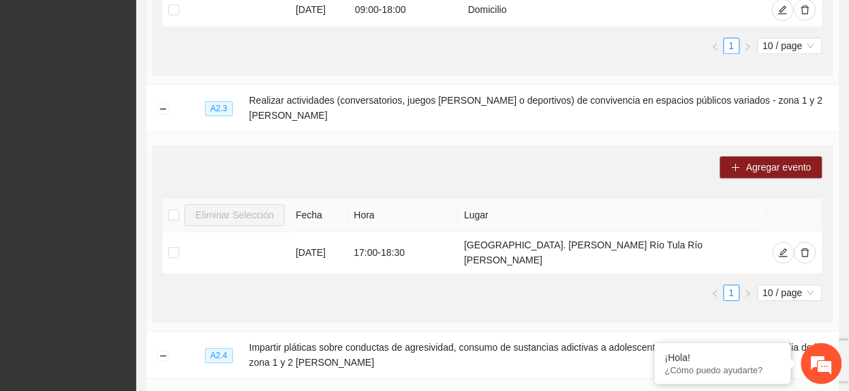
scroll to position [722, 0]
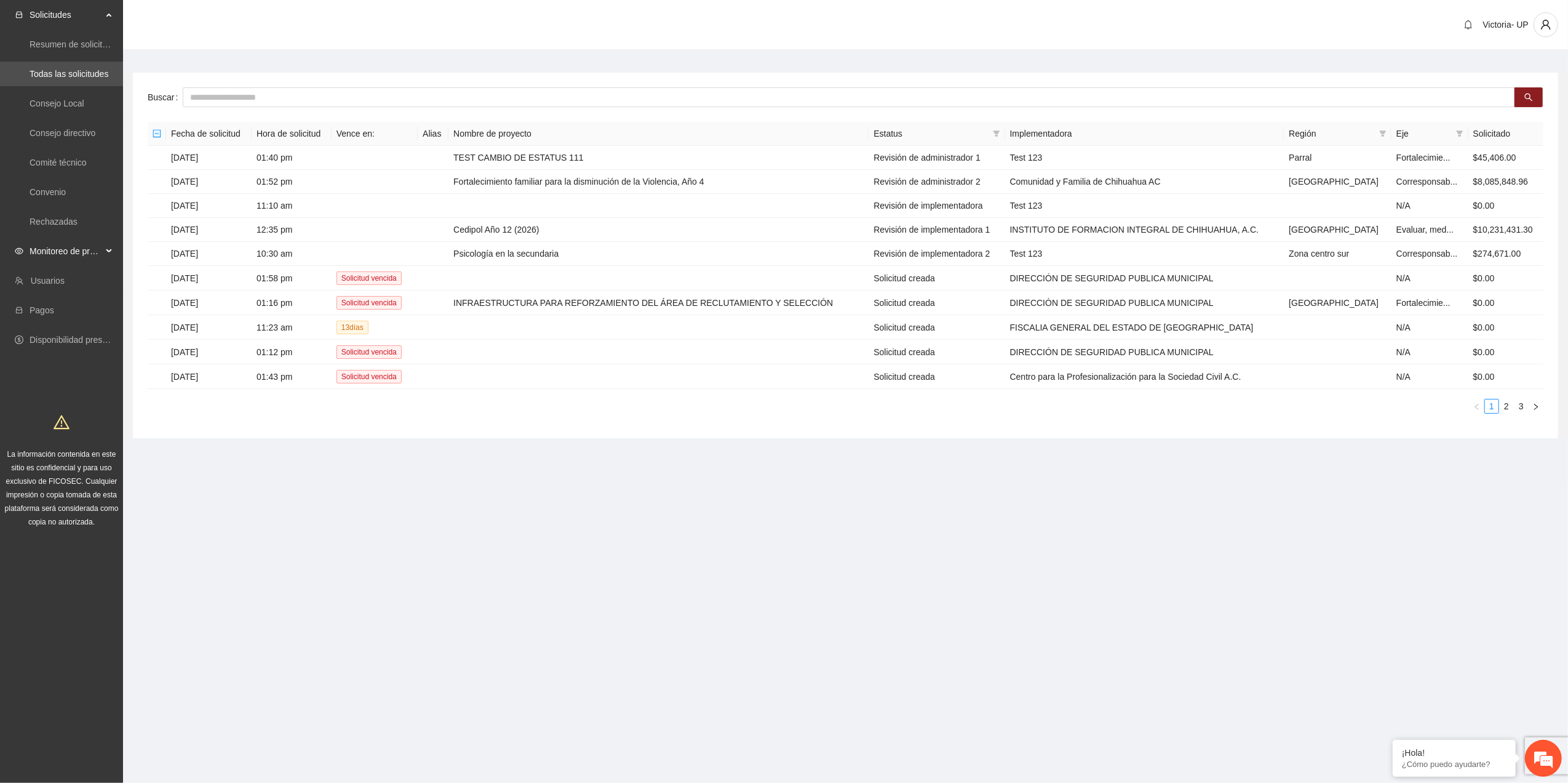
drag, startPoint x: 96, startPoint y: 255, endPoint x: 96, endPoint y: 262, distance: 7.0
click at [95, 256] on span "Monitoreo de proyectos" at bounding box center [66, 250] width 72 height 24
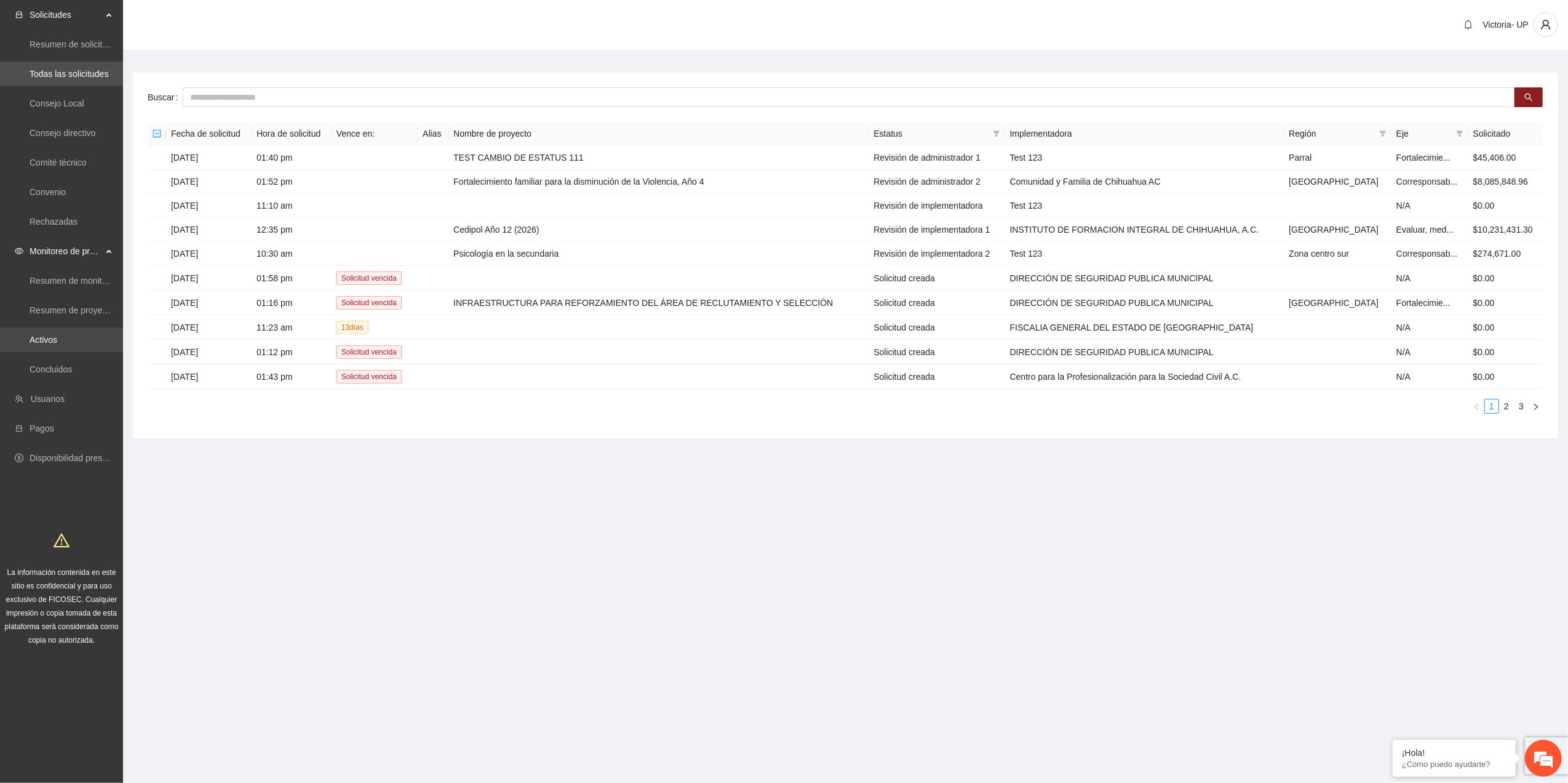
click at [57, 343] on link "Activos" at bounding box center [43, 340] width 28 height 10
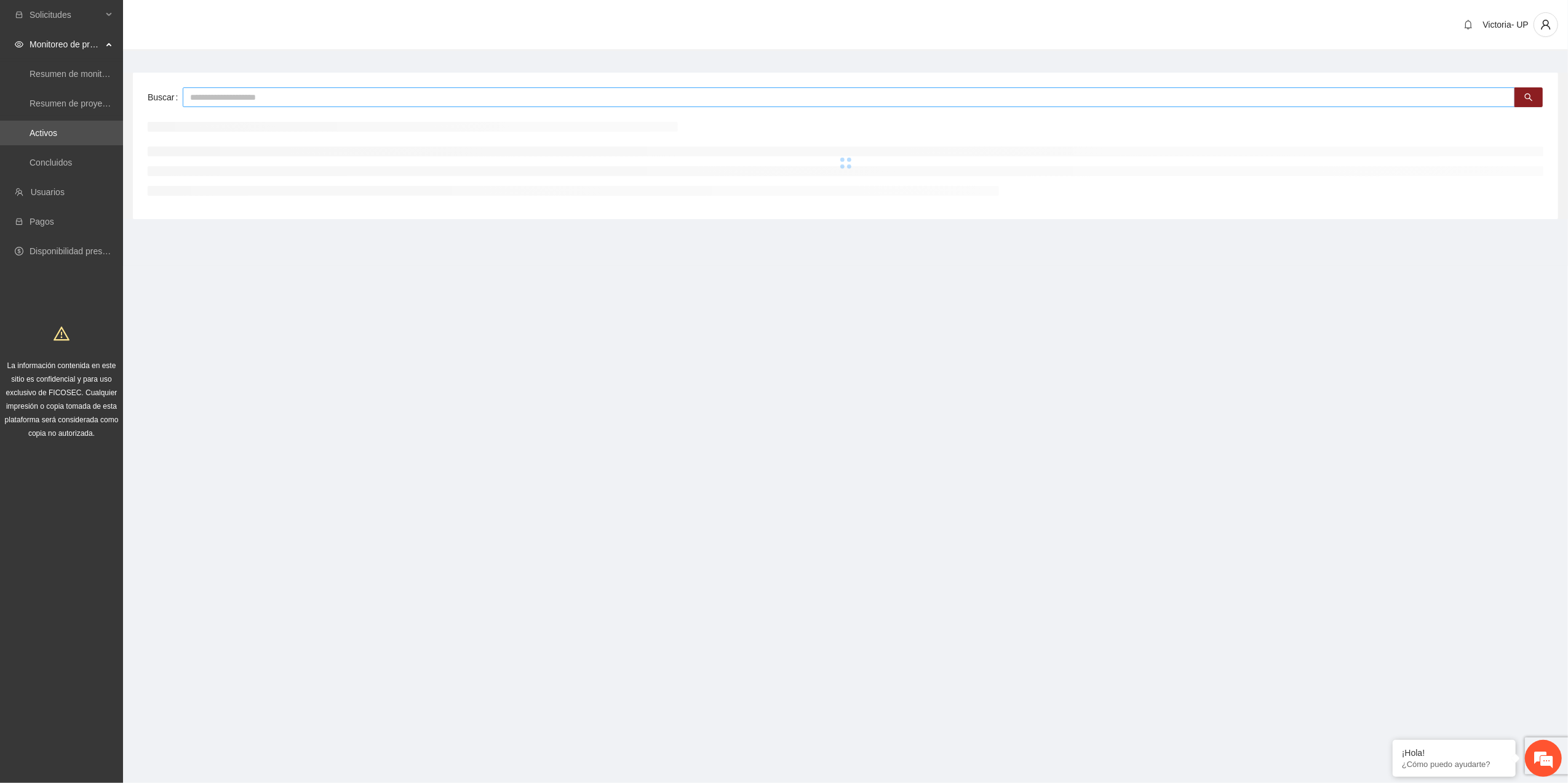
click at [267, 97] on input "text" at bounding box center [849, 98] width 1332 height 20
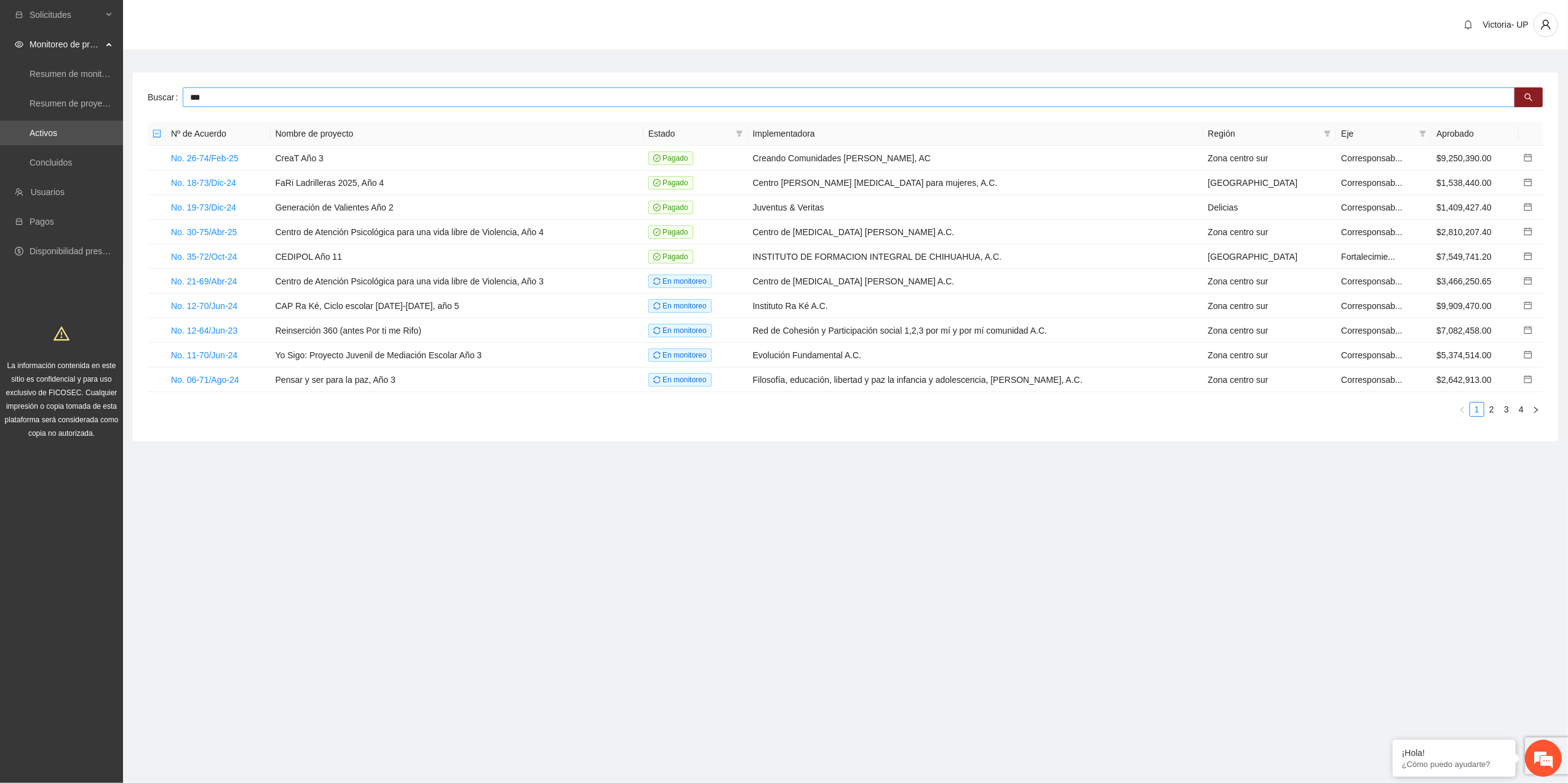
type input "***"
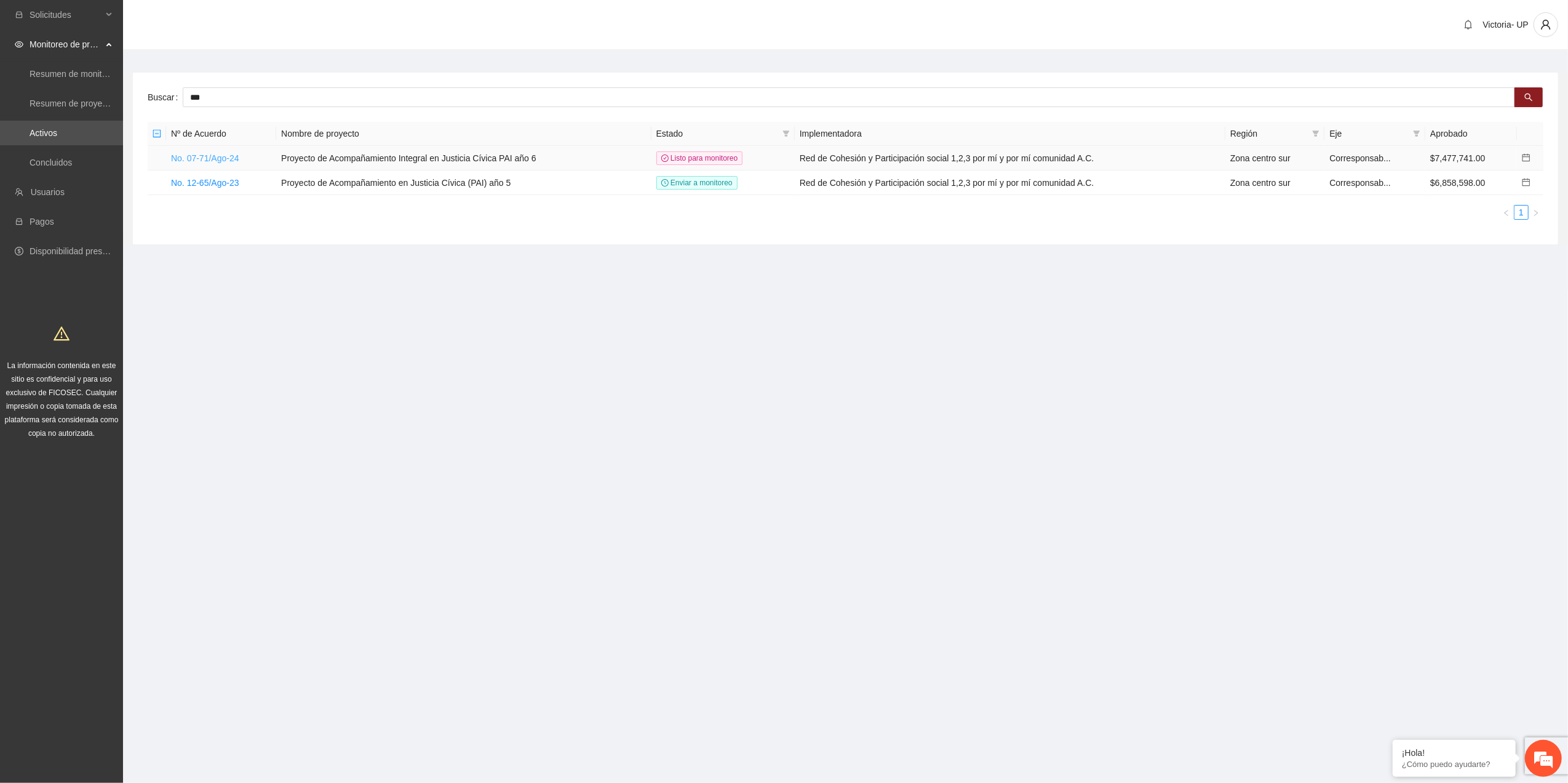
click at [219, 159] on link "No. 07-71/Ago-24" at bounding box center [205, 158] width 69 height 10
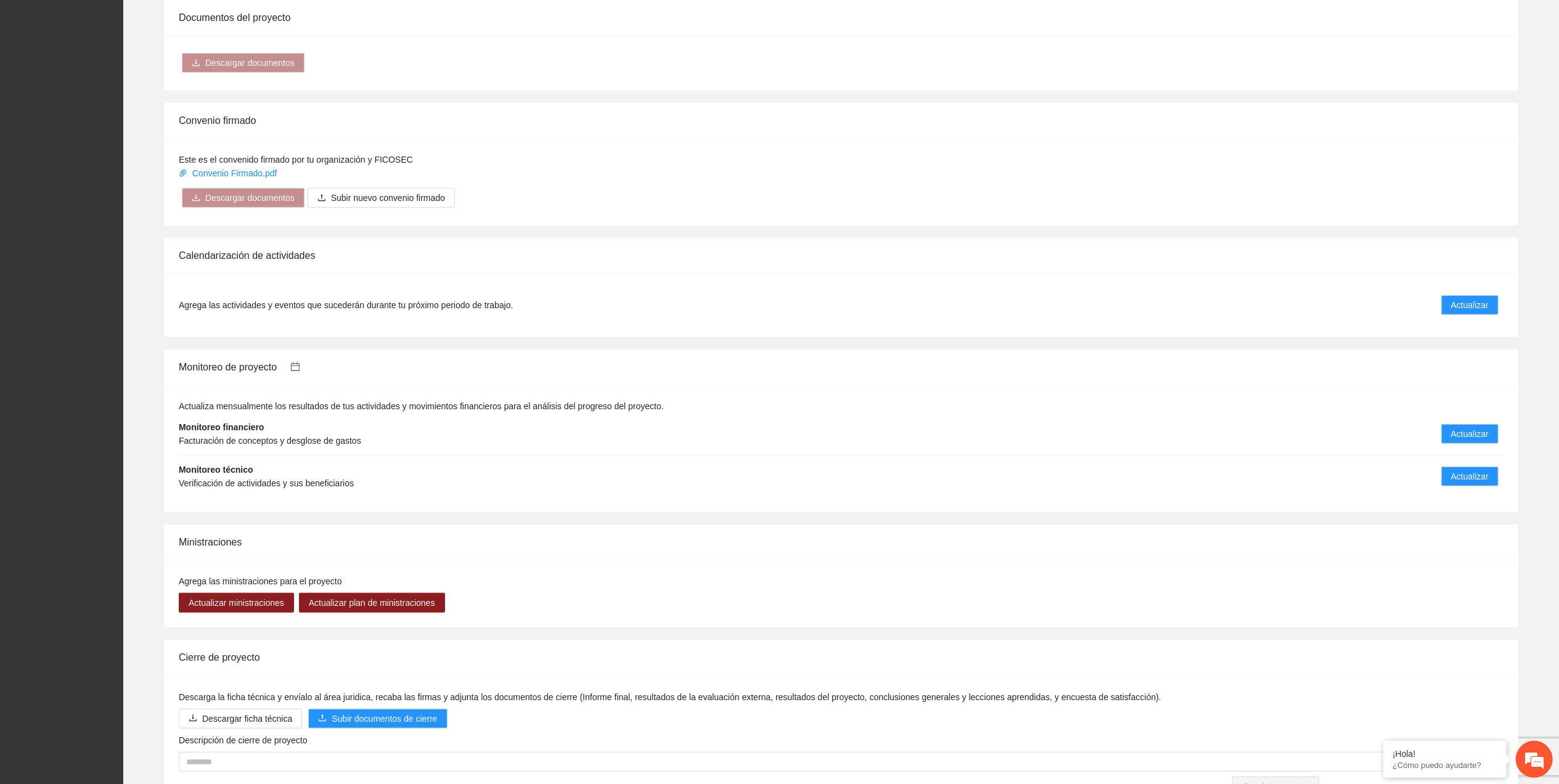
scroll to position [895, 0]
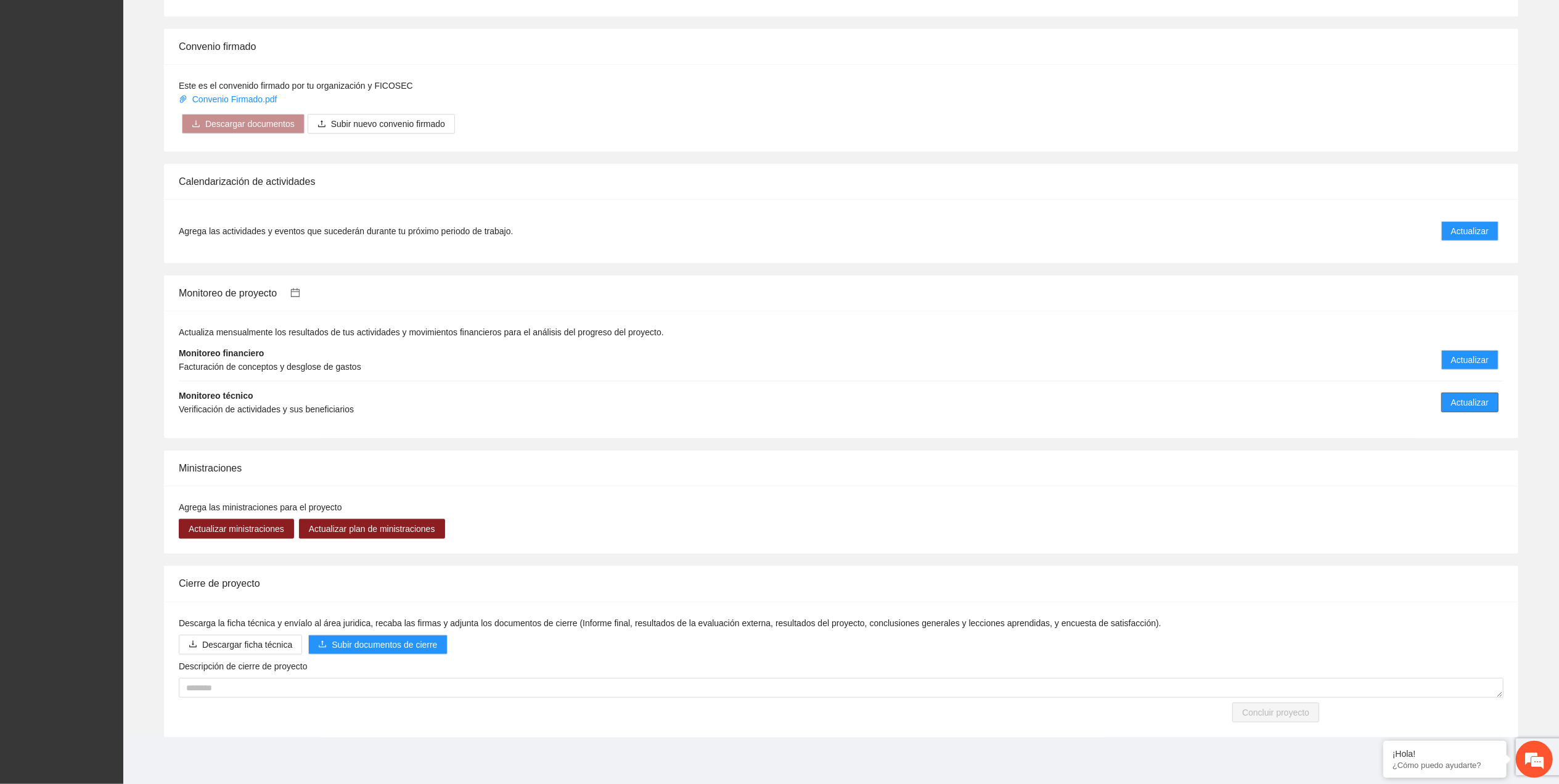
click at [1462, 398] on span "Actualizar" at bounding box center [1469, 402] width 38 height 14
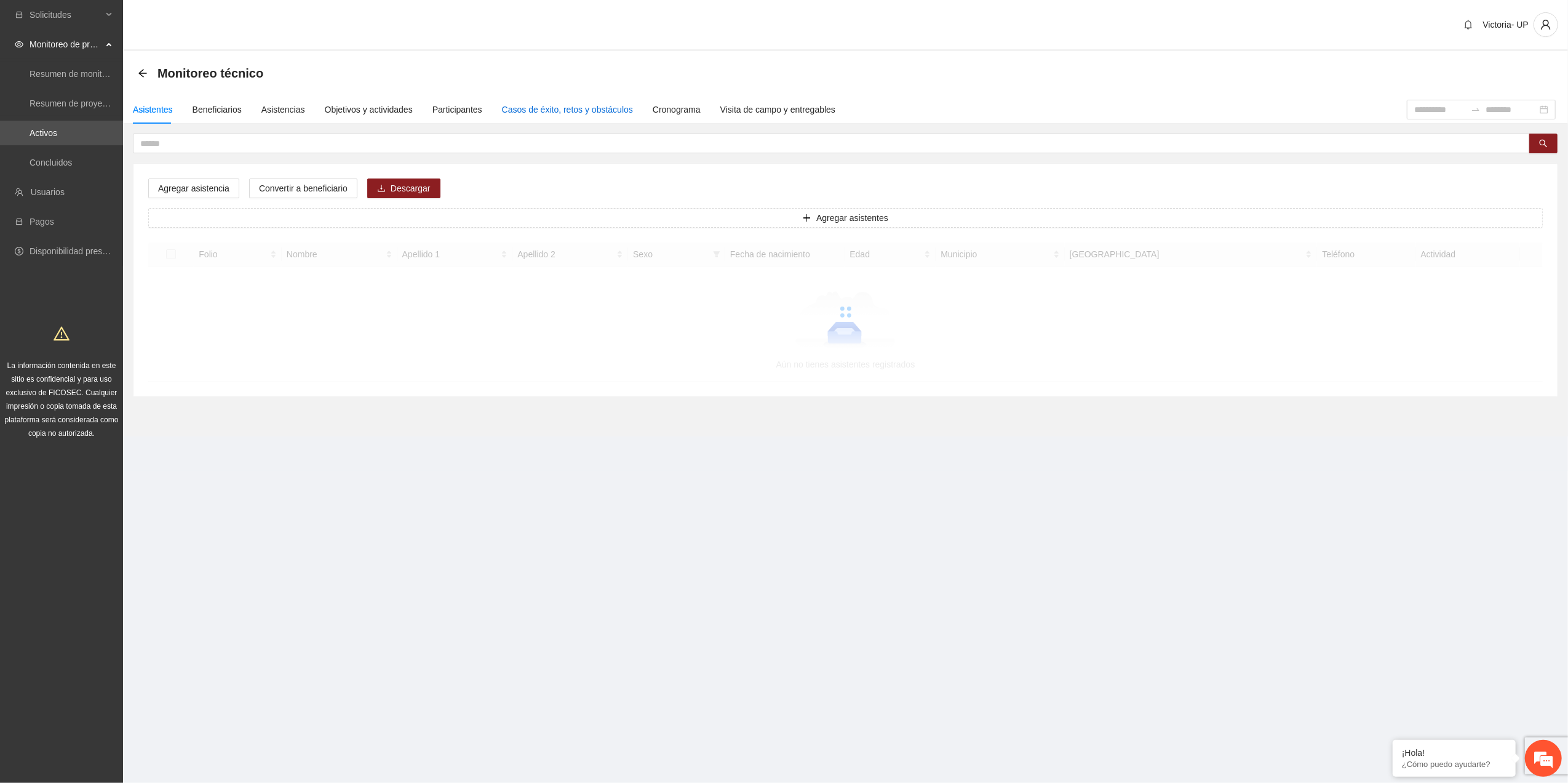
drag, startPoint x: 524, startPoint y: 107, endPoint x: 496, endPoint y: 105, distance: 28.1
click at [524, 108] on div "Casos de éxito, retos y obstáculos" at bounding box center [567, 109] width 131 height 14
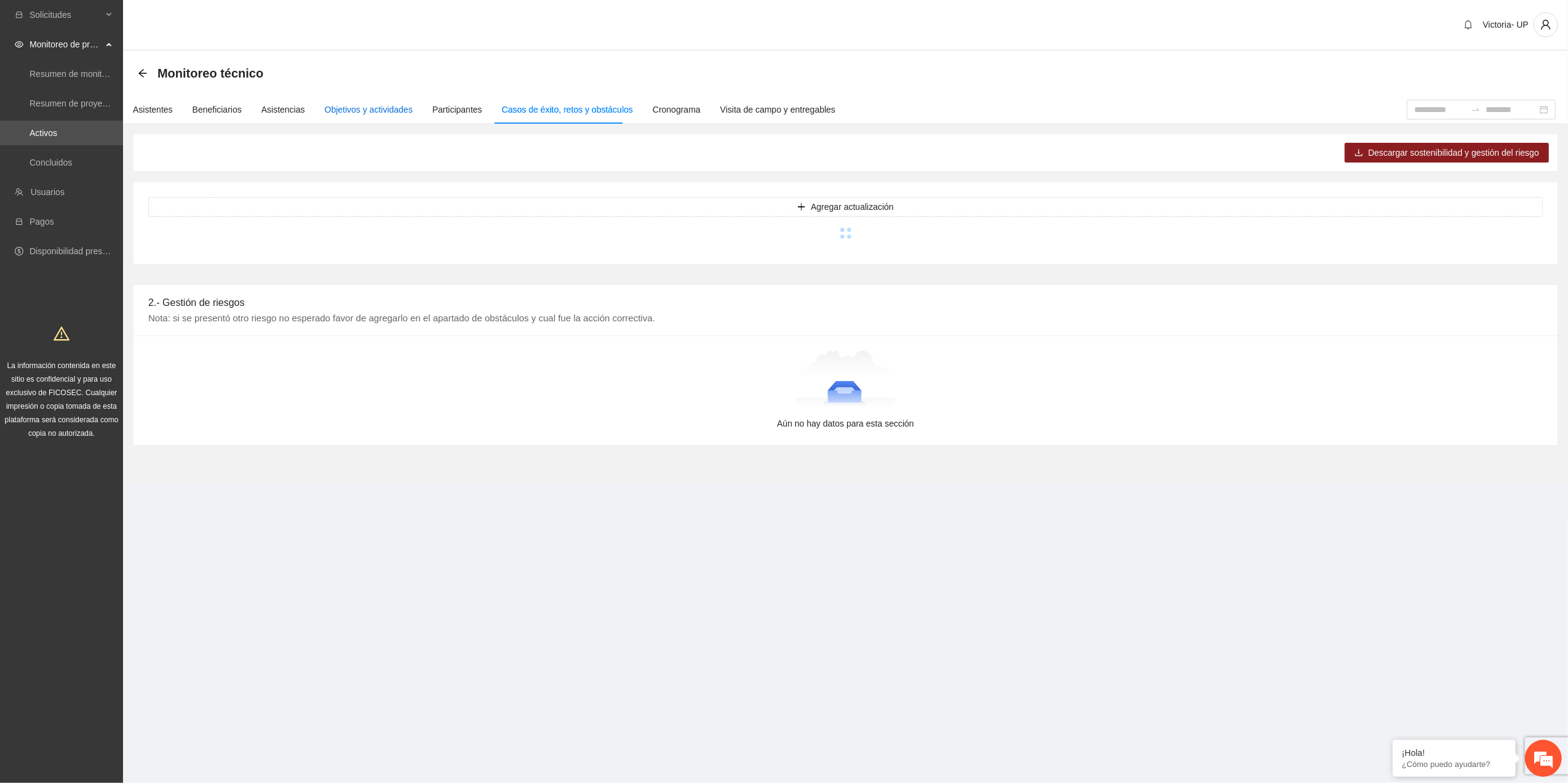
click at [373, 103] on div "Objetivos y actividades" at bounding box center [368, 109] width 88 height 14
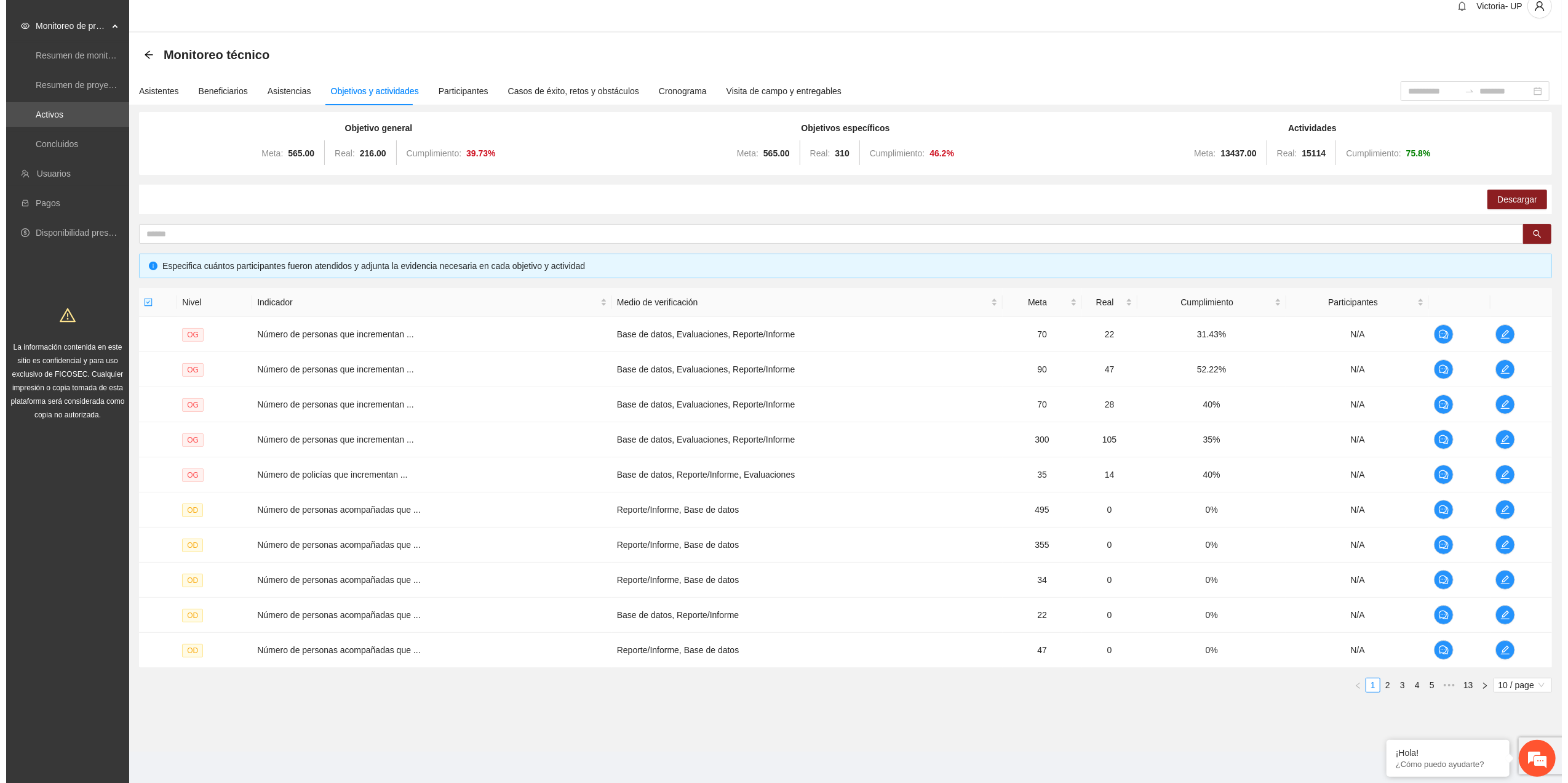
scroll to position [24, 0]
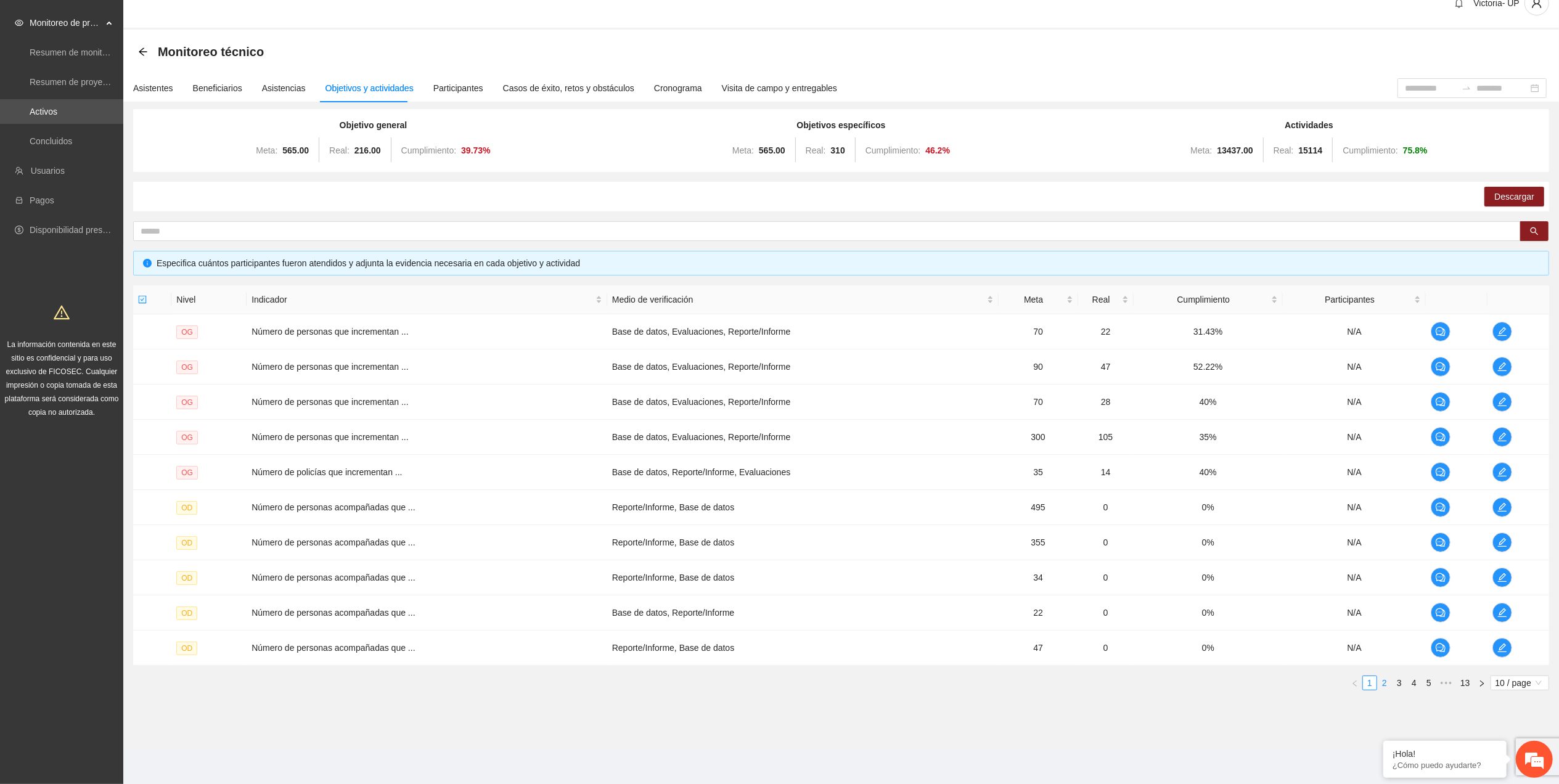
click at [1383, 684] on link "2" at bounding box center [1384, 683] width 14 height 14
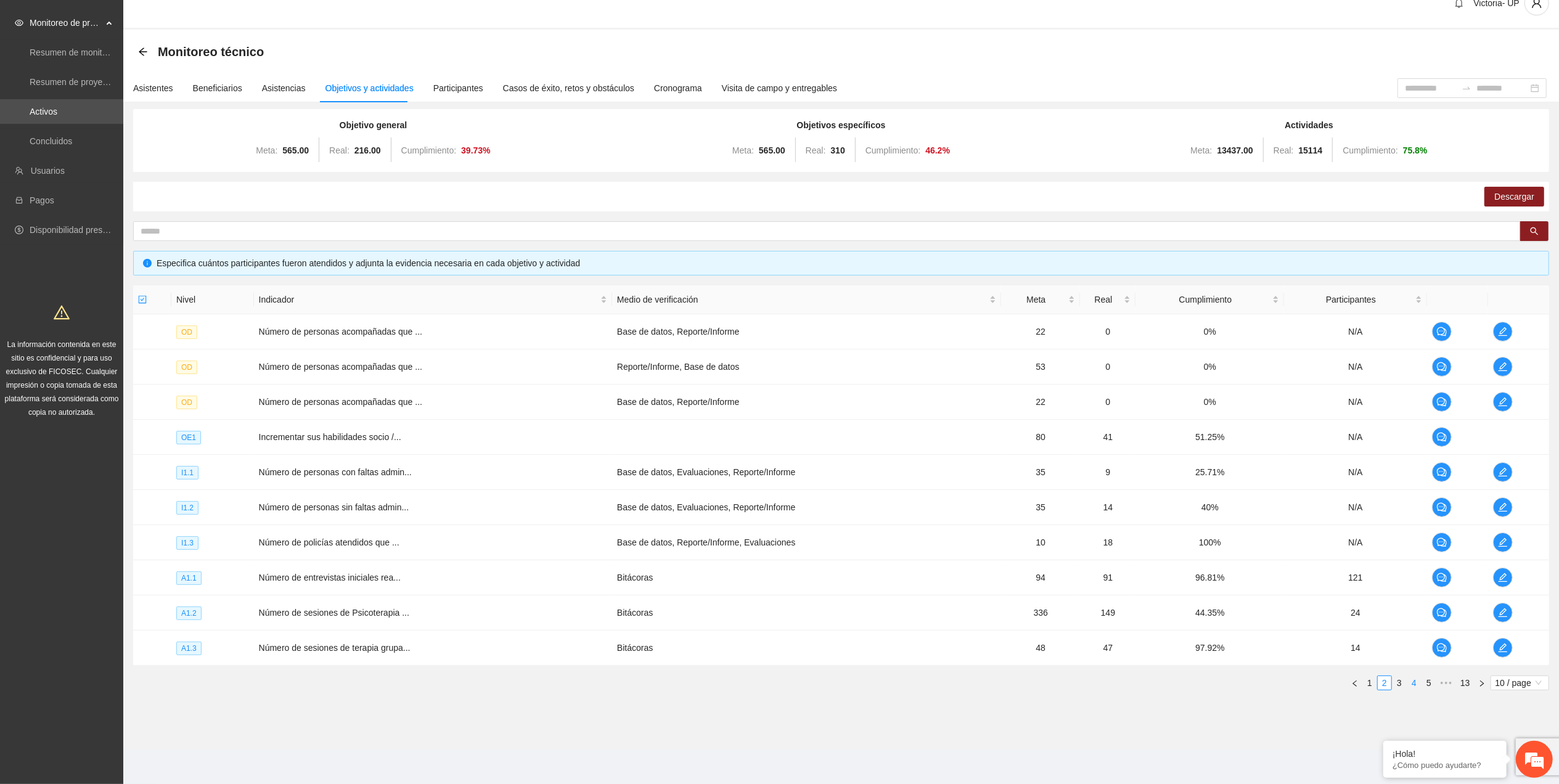
click at [1413, 676] on link "4" at bounding box center [1413, 683] width 14 height 14
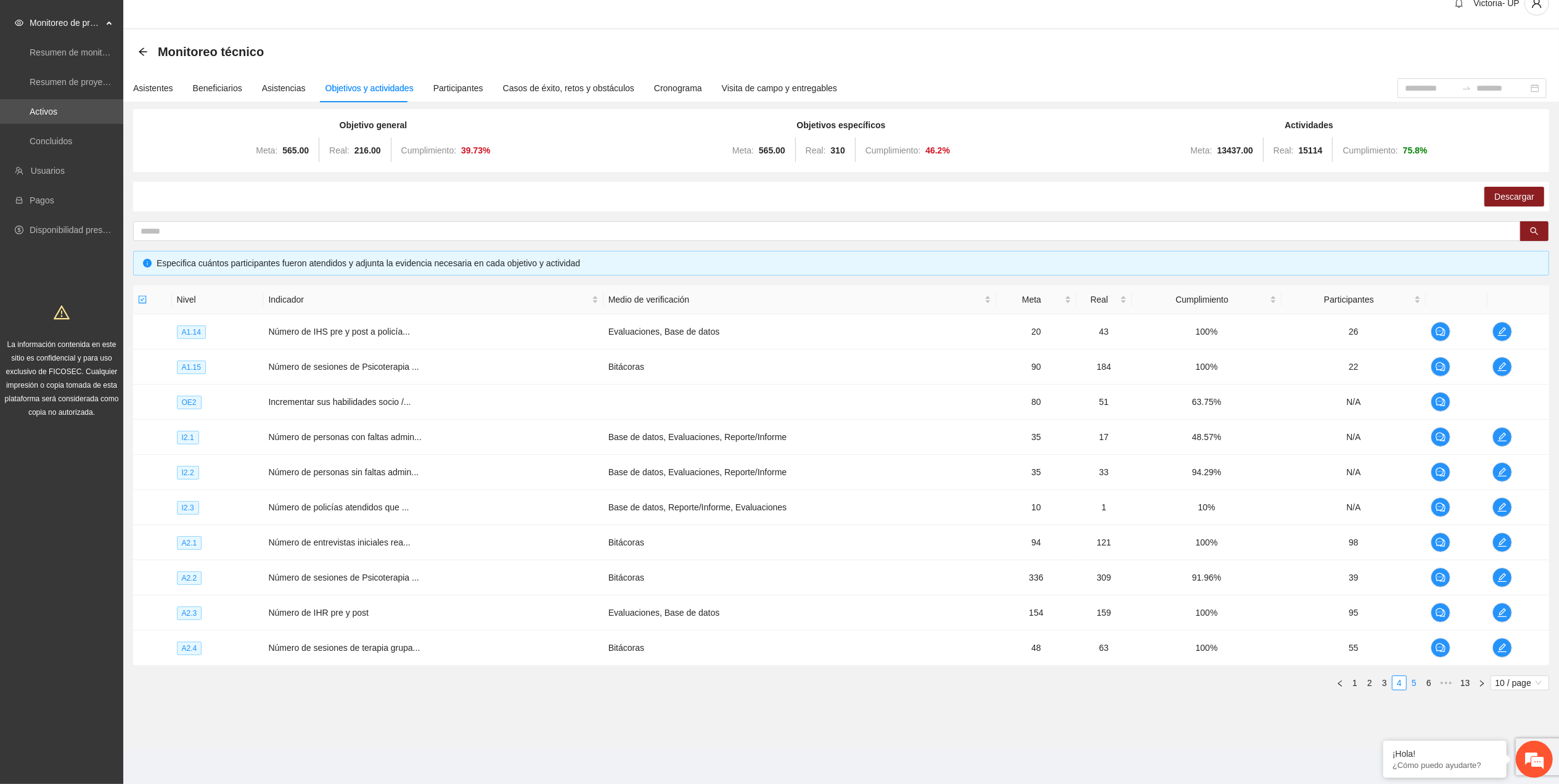
click at [1415, 685] on link "5" at bounding box center [1413, 683] width 14 height 14
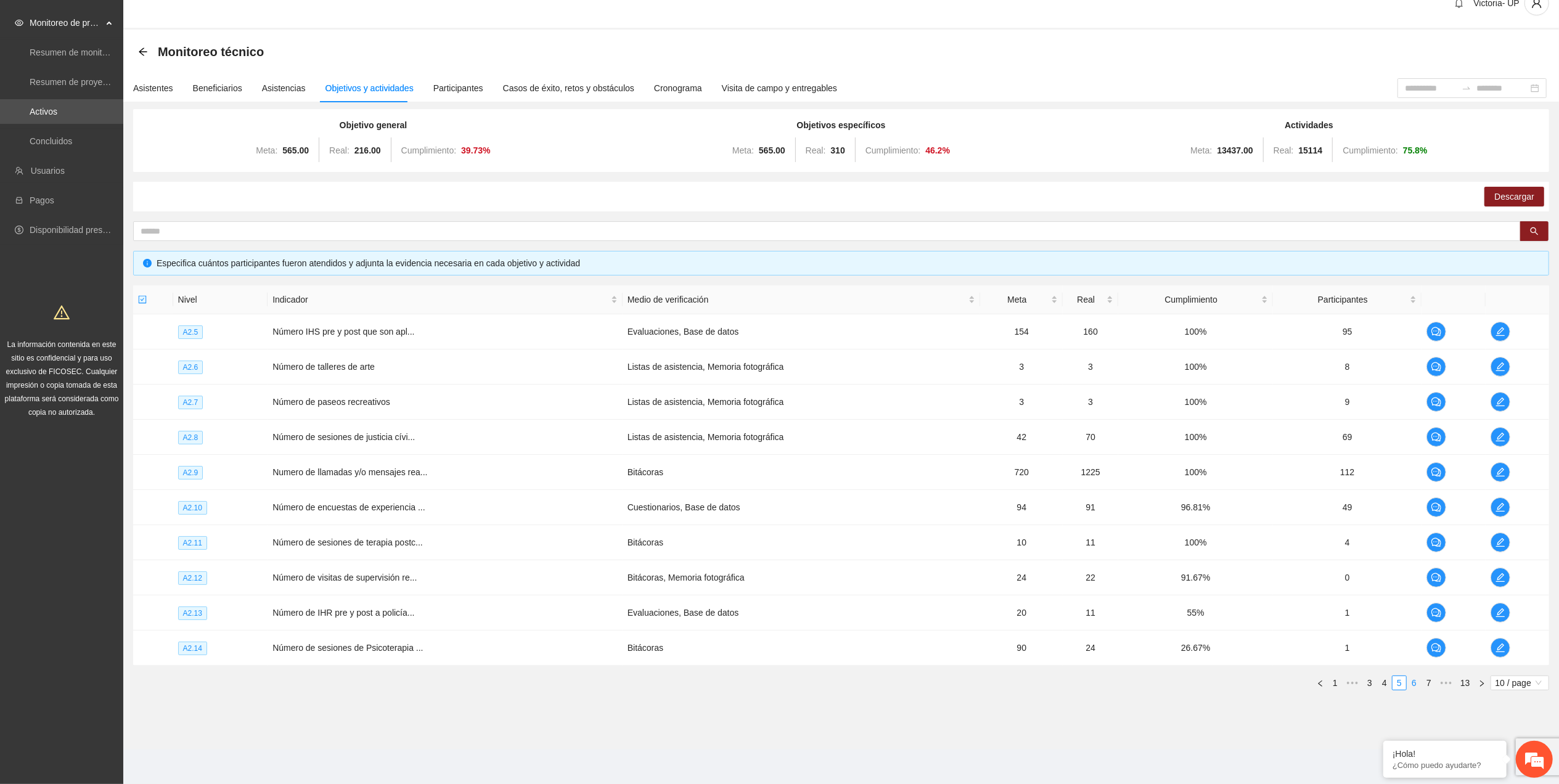
click at [1415, 685] on link "6" at bounding box center [1413, 683] width 14 height 14
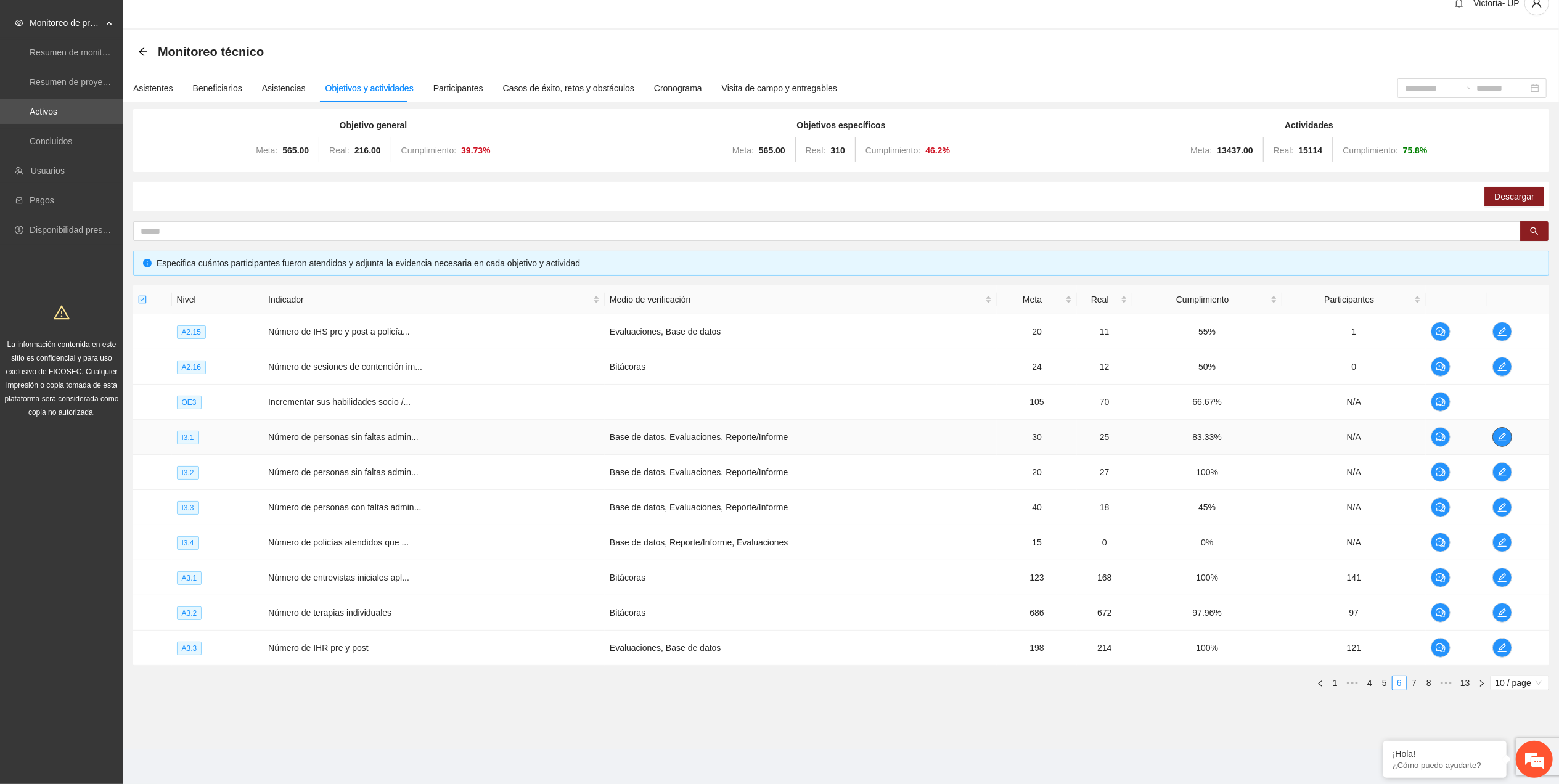
click at [1495, 439] on span "edit" at bounding box center [1502, 437] width 18 height 10
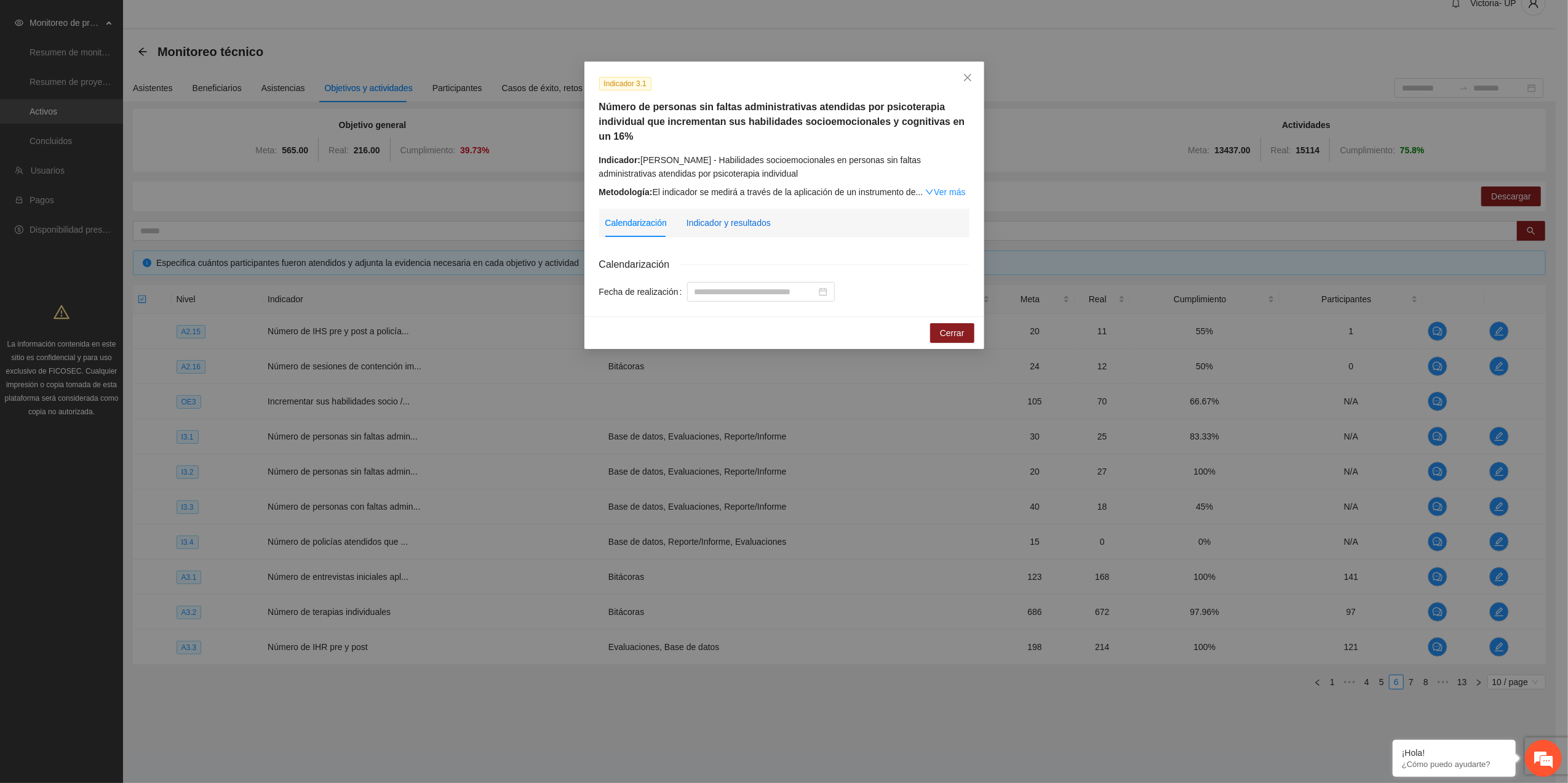
drag, startPoint x: 716, startPoint y: 223, endPoint x: 726, endPoint y: 235, distance: 15.6
click at [722, 231] on div "Indicador y resultados" at bounding box center [728, 222] width 84 height 28
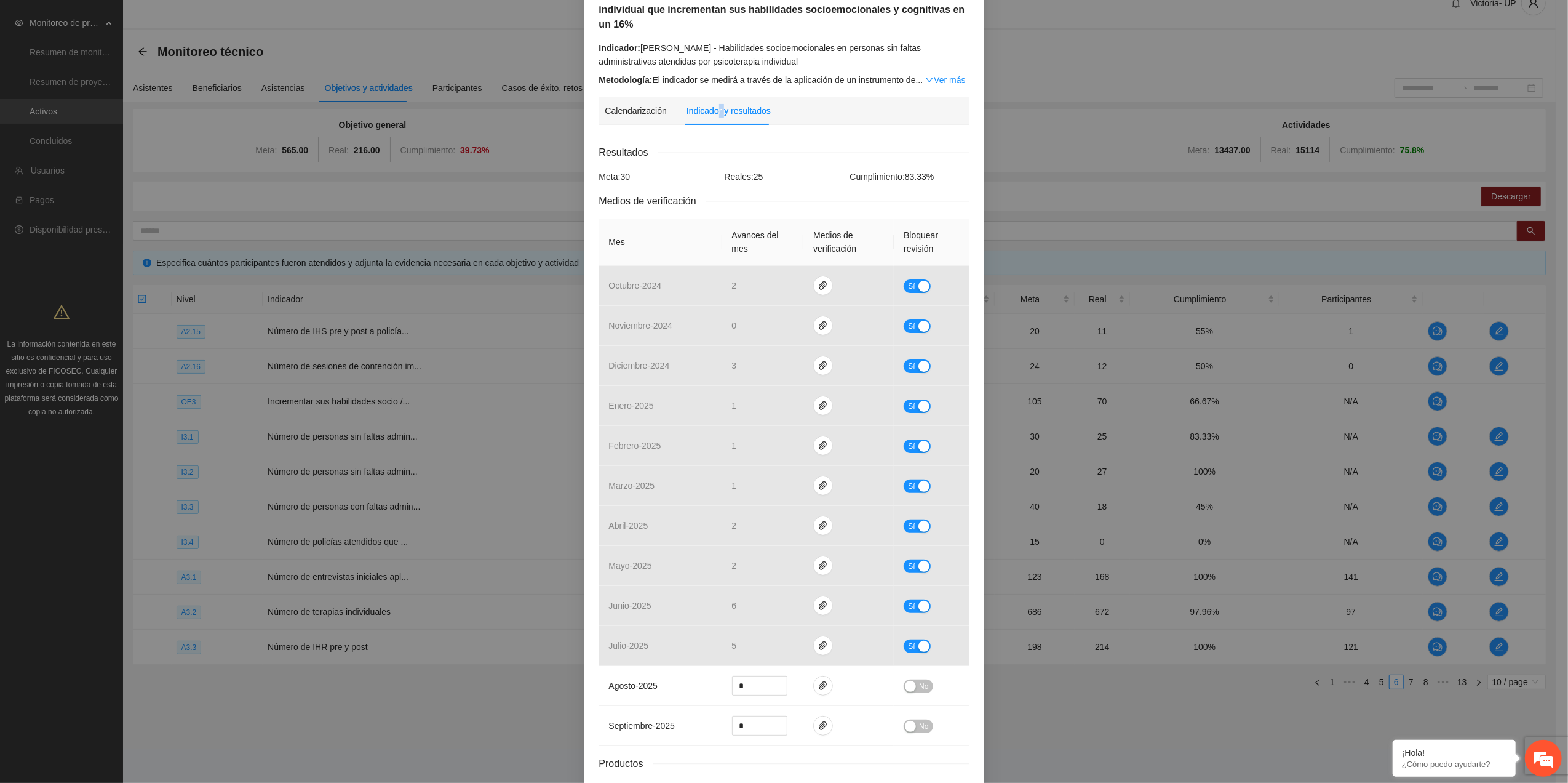
scroll to position [0, 0]
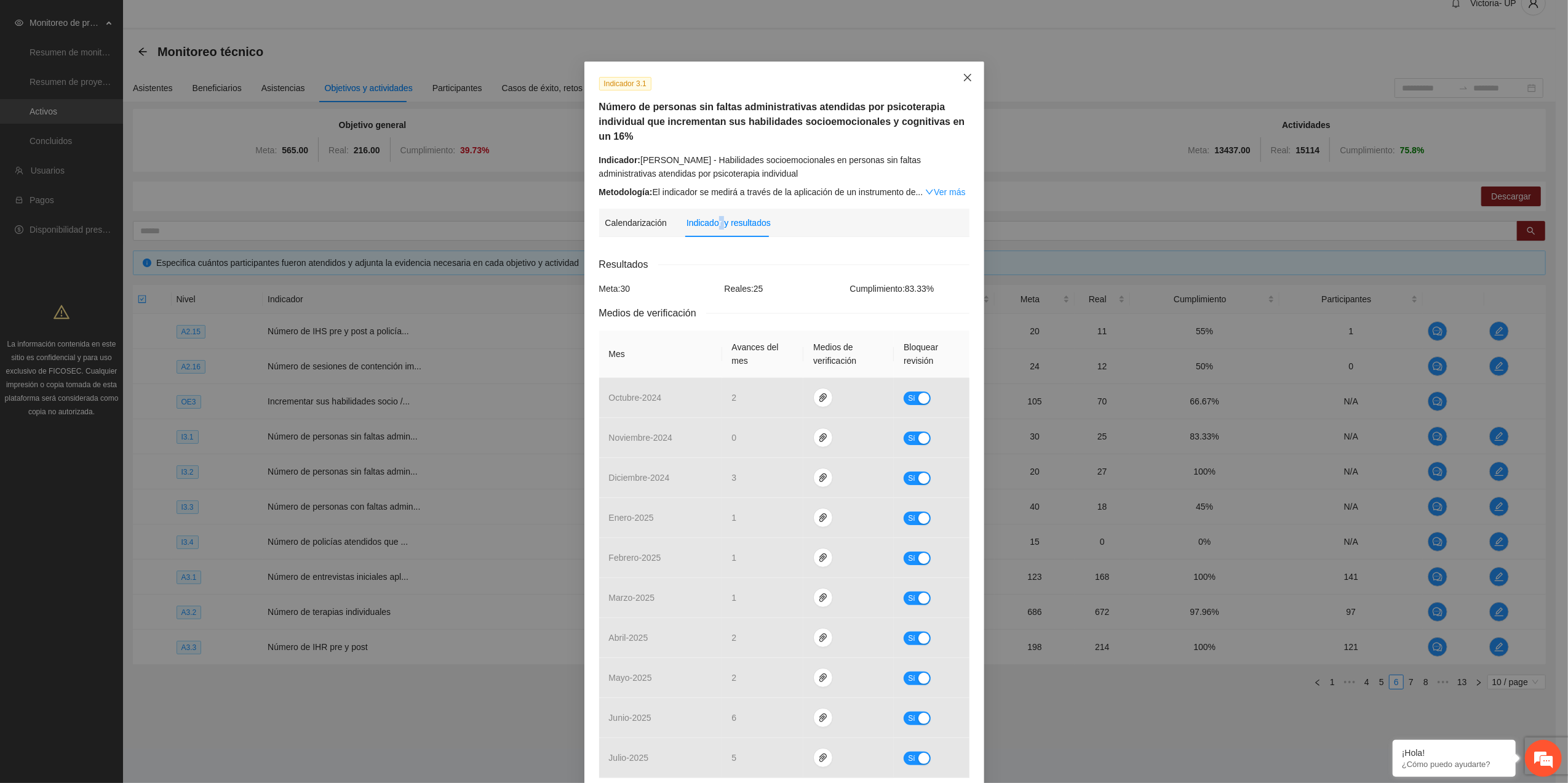
drag, startPoint x: 970, startPoint y: 85, endPoint x: 956, endPoint y: 96, distance: 17.8
click at [970, 85] on span "Close" at bounding box center [968, 78] width 33 height 33
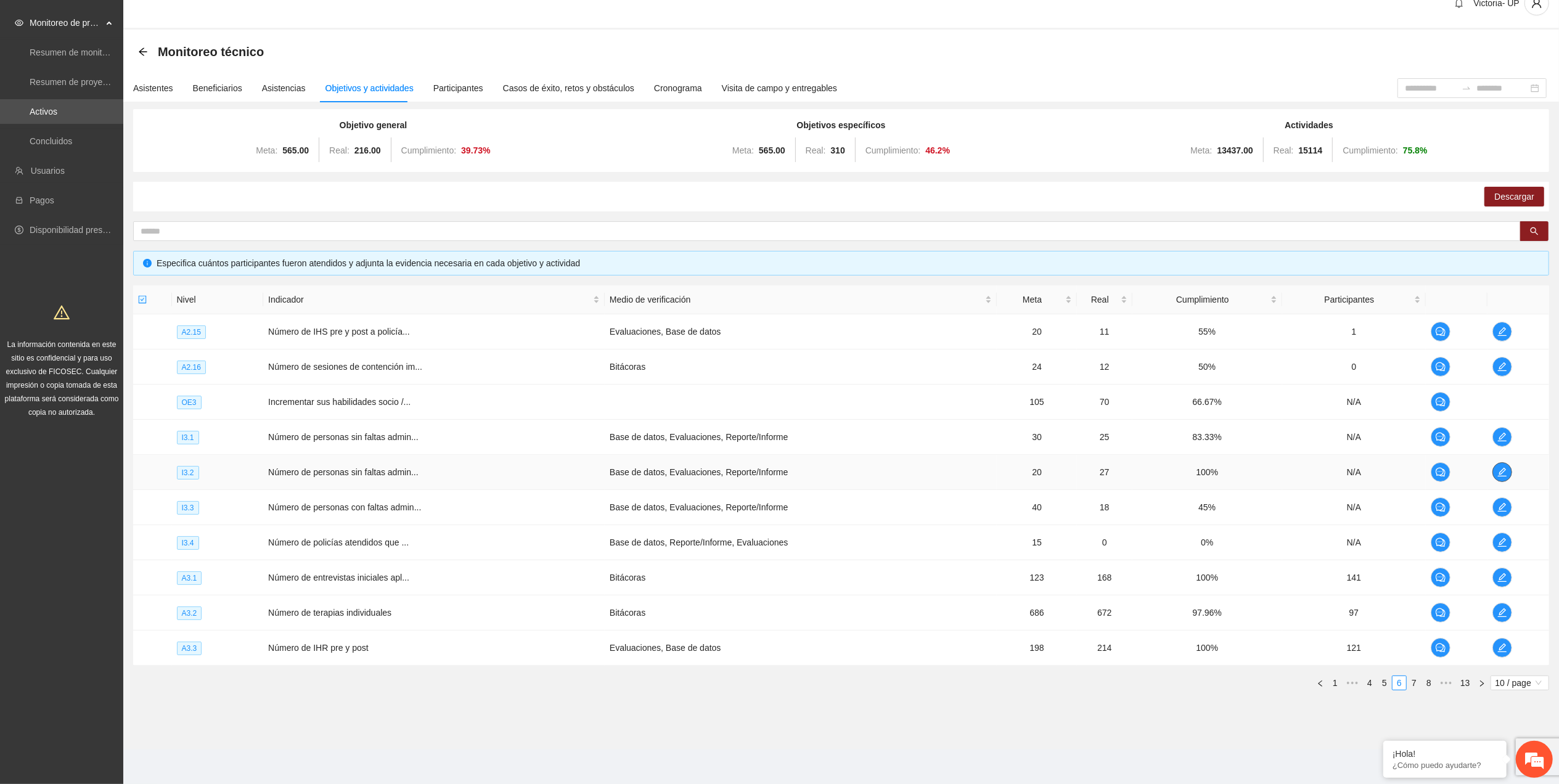
click at [1501, 471] on icon "edit" at bounding box center [1501, 472] width 10 height 10
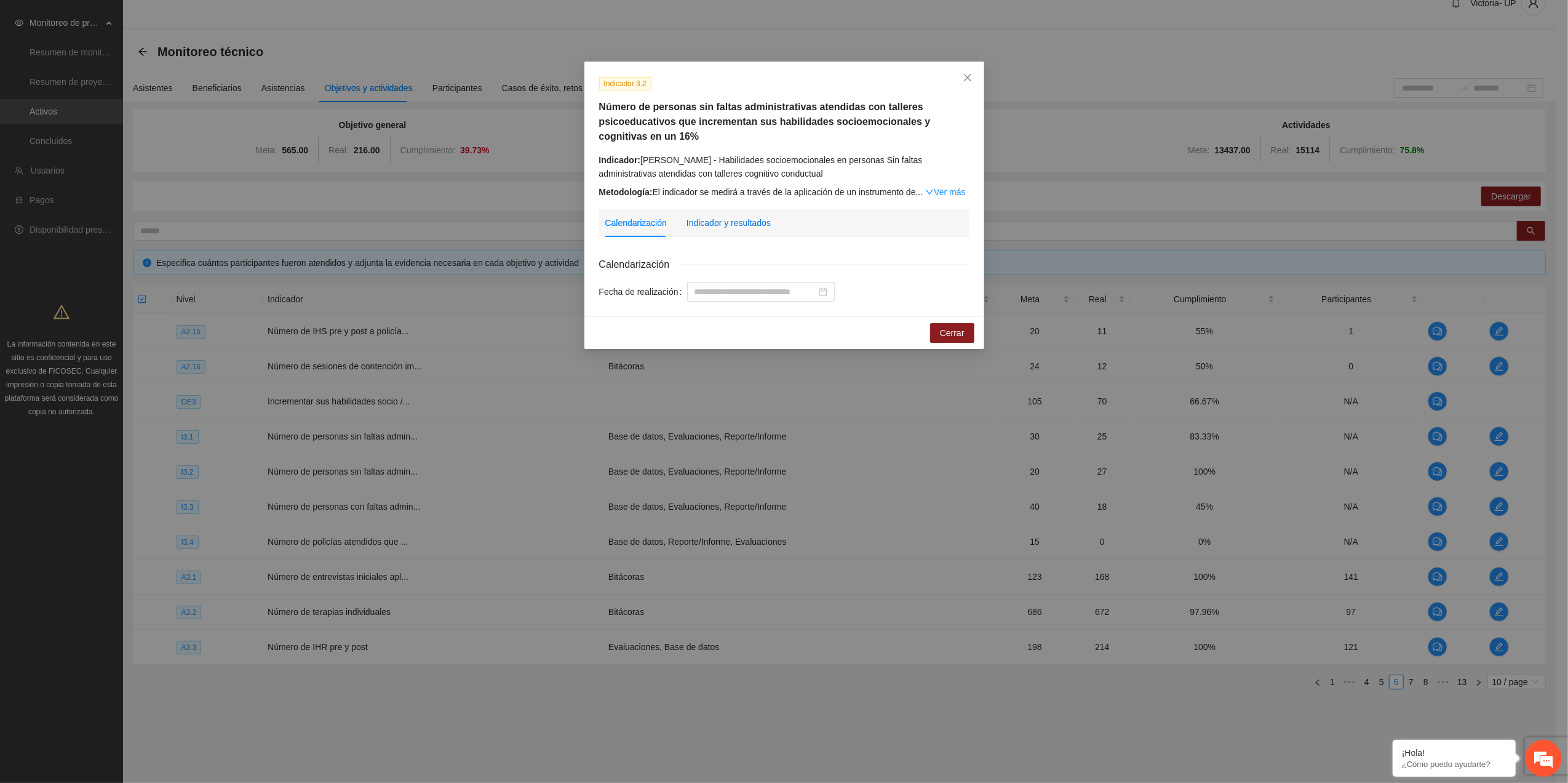
click at [723, 220] on div "Indicador y resultados" at bounding box center [728, 222] width 84 height 14
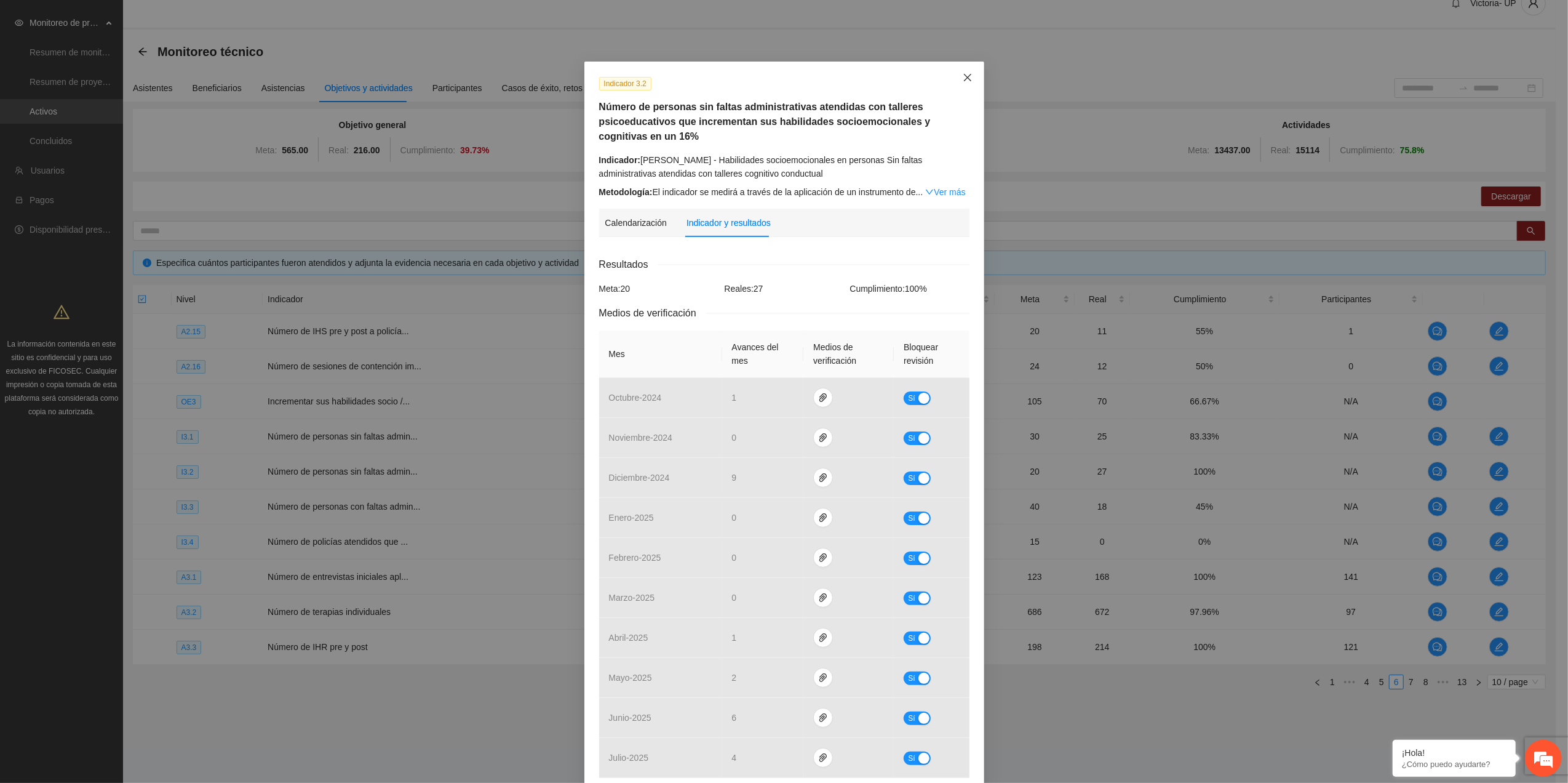
drag, startPoint x: 952, startPoint y: 79, endPoint x: 719, endPoint y: 228, distance: 276.6
click at [951, 84] on span "Close" at bounding box center [968, 78] width 33 height 33
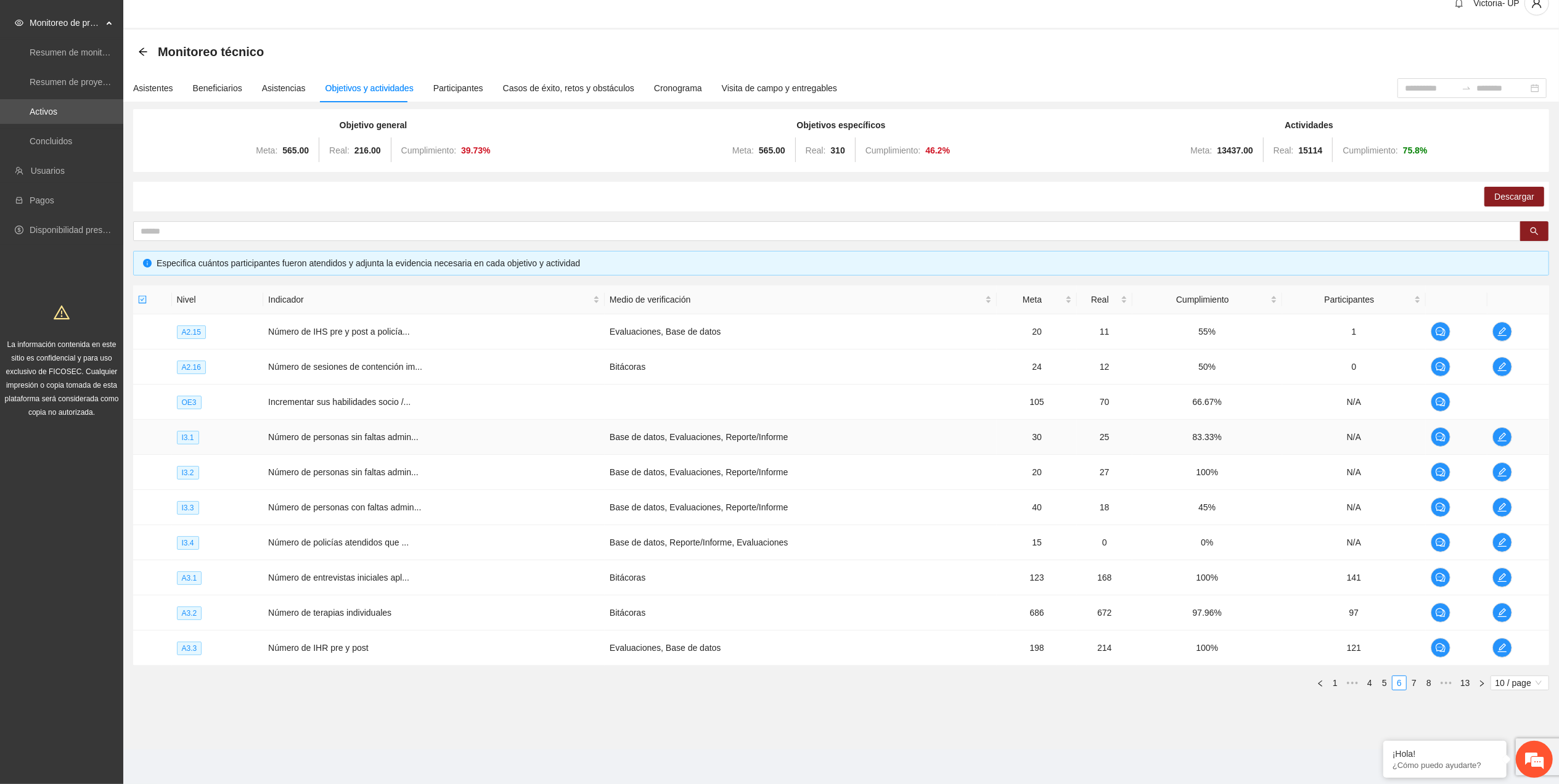
click at [1486, 429] on td at bounding box center [1456, 437] width 61 height 35
click at [1497, 432] on span "edit" at bounding box center [1502, 437] width 18 height 10
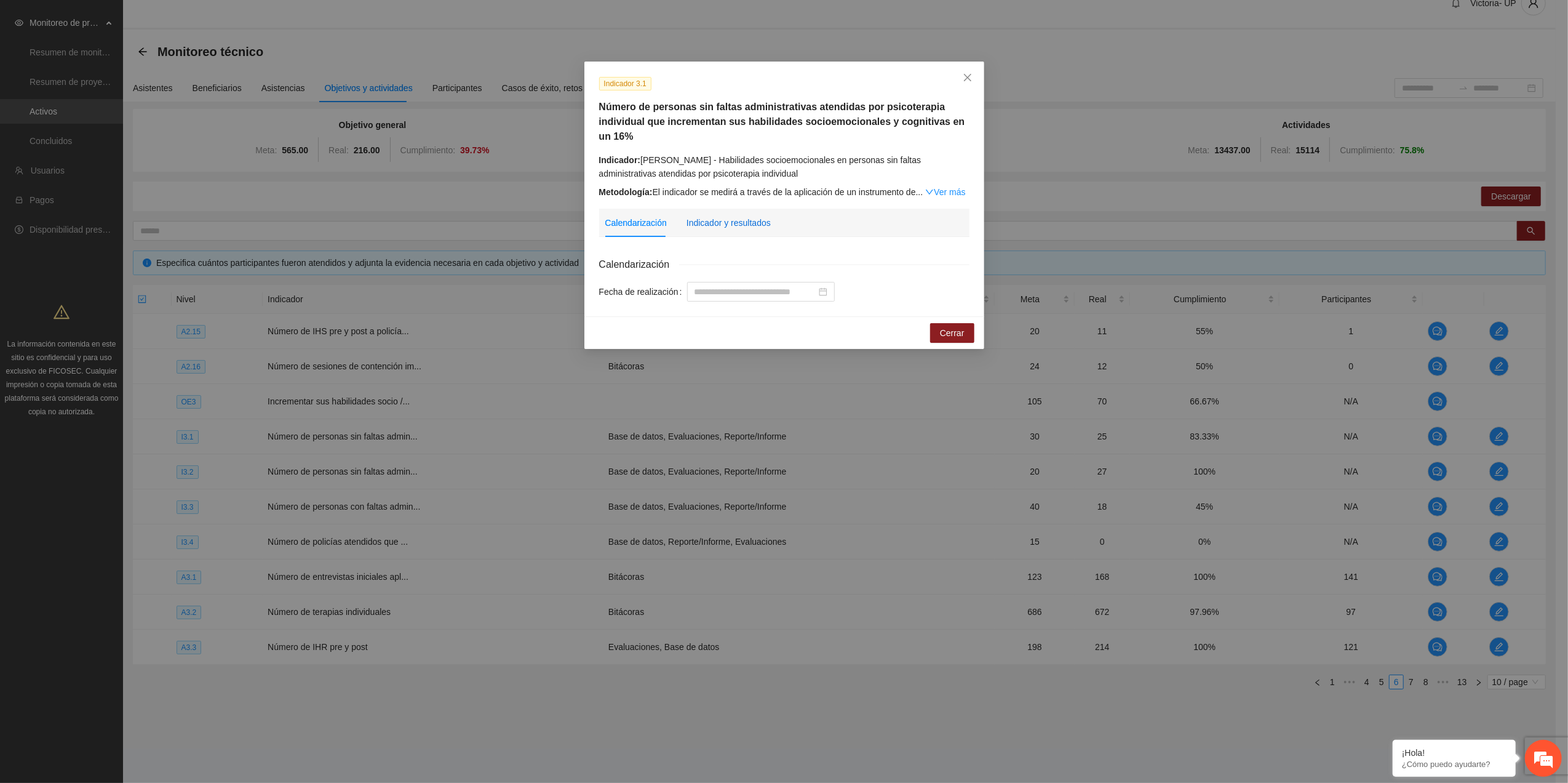
click at [736, 218] on div "Indicador y resultados" at bounding box center [728, 222] width 84 height 14
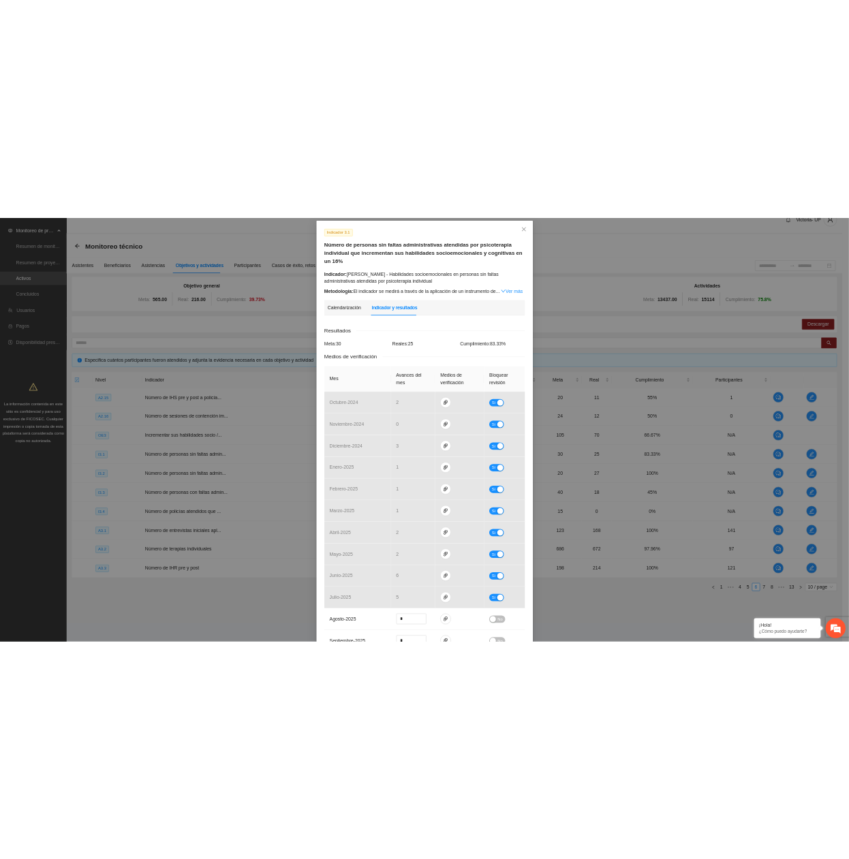
scroll to position [38, 0]
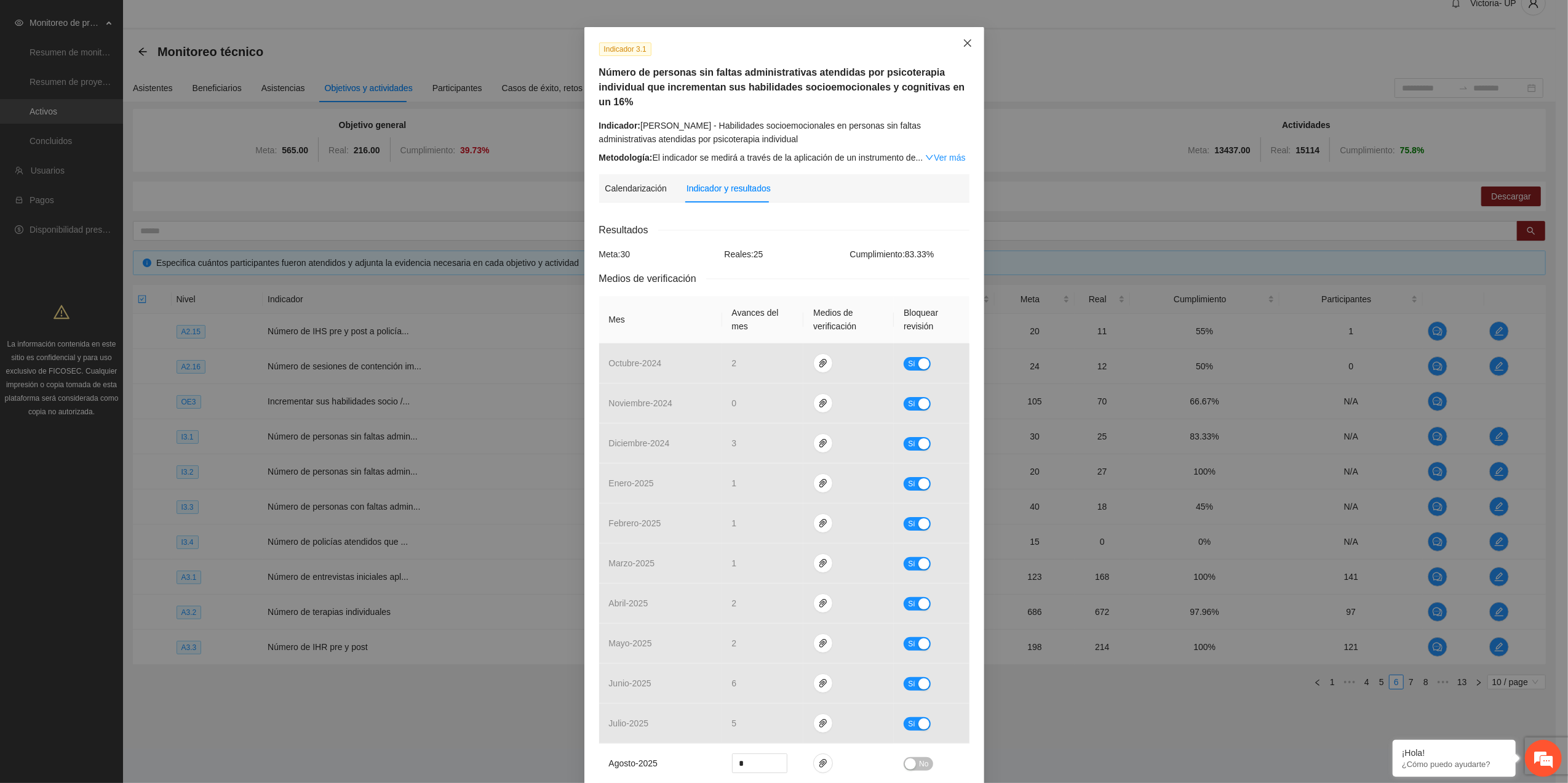
drag, startPoint x: 956, startPoint y: 41, endPoint x: 943, endPoint y: 53, distance: 17.7
click at [953, 43] on span "Close" at bounding box center [968, 43] width 33 height 33
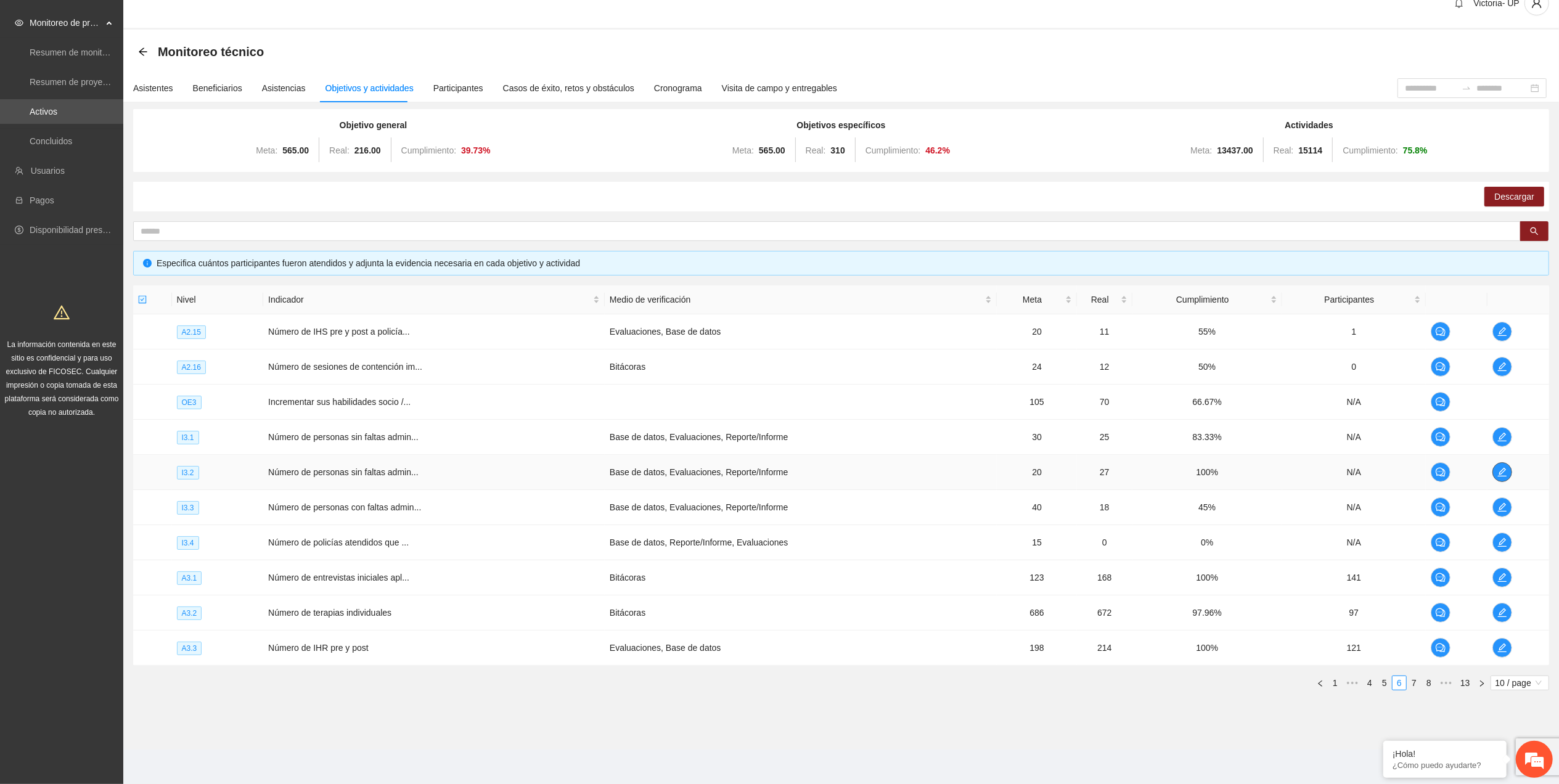
click at [1497, 471] on icon "edit" at bounding box center [1501, 472] width 10 height 10
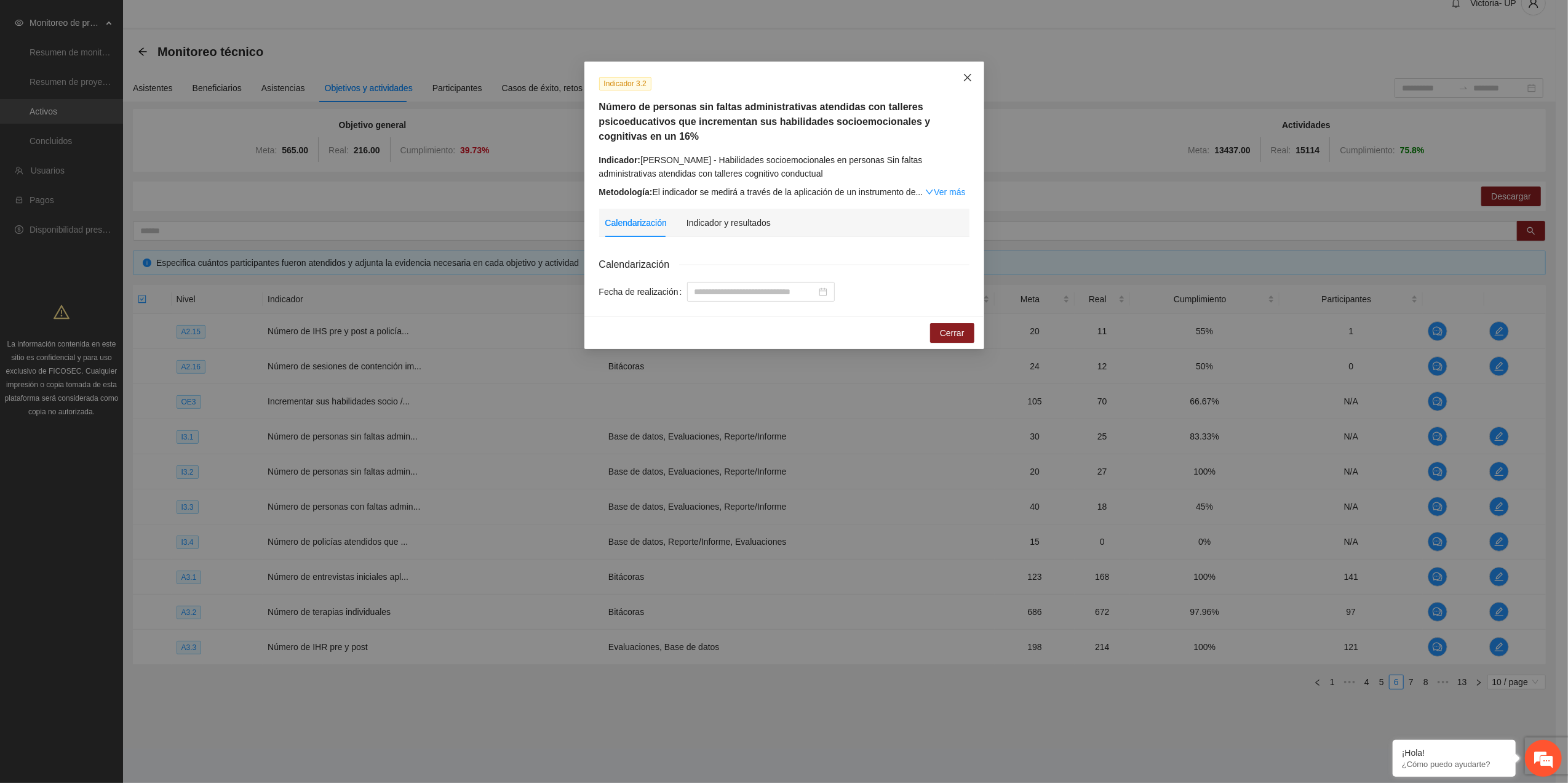
click at [957, 82] on span "Close" at bounding box center [968, 78] width 33 height 33
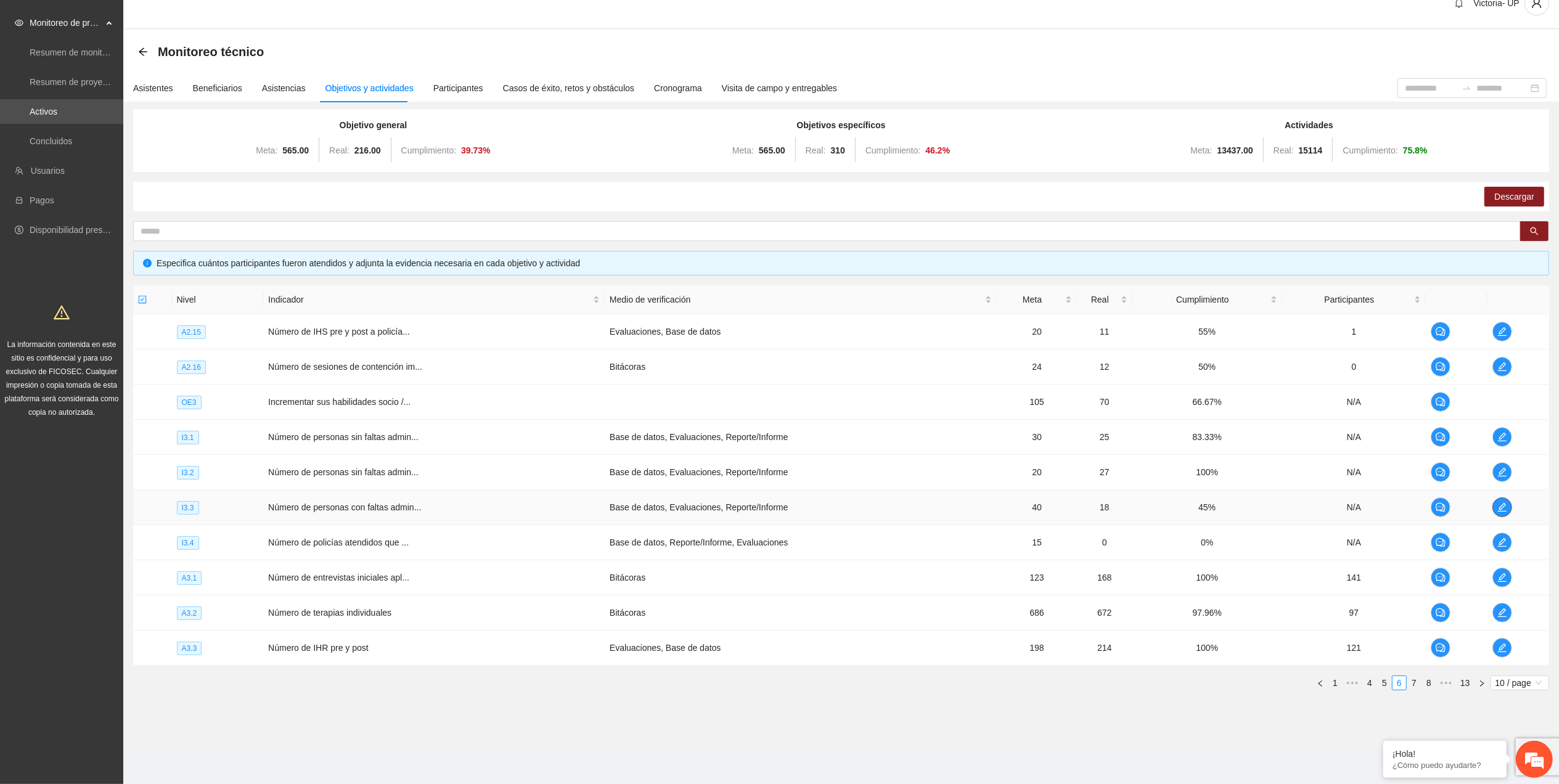
click at [1501, 502] on icon "edit" at bounding box center [1501, 506] width 10 height 10
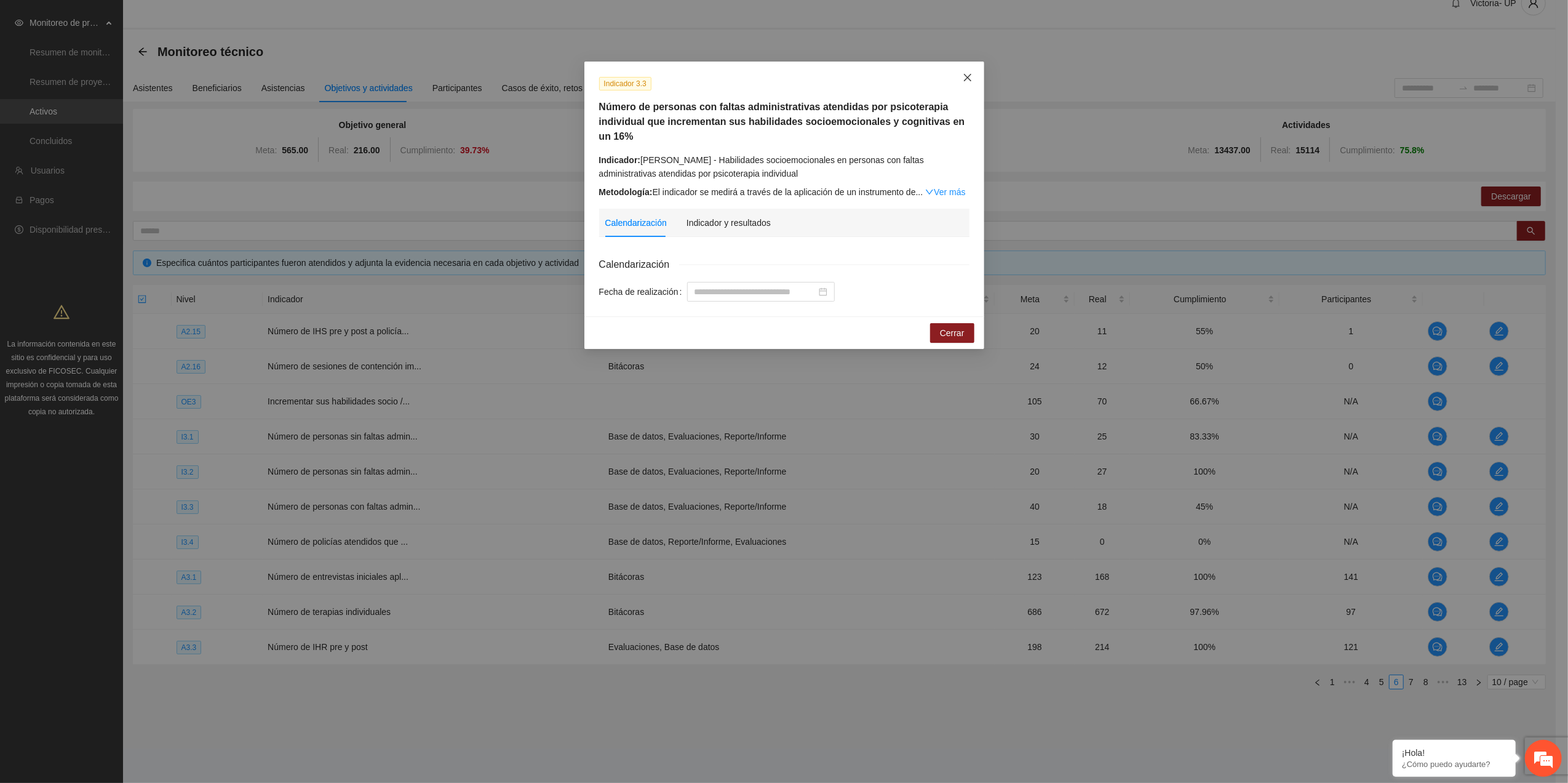
click at [967, 67] on span "Close" at bounding box center [968, 78] width 33 height 33
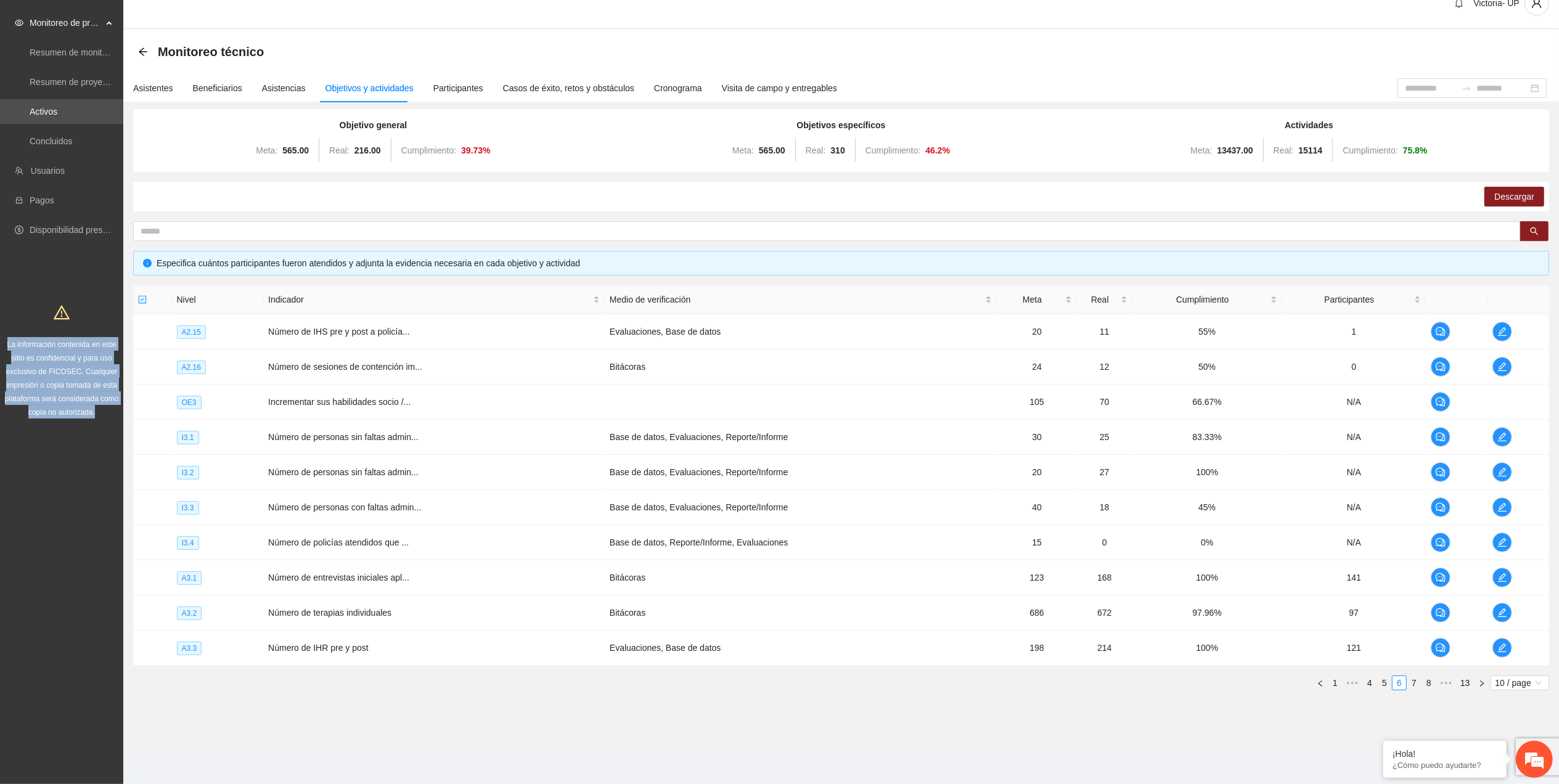
drag, startPoint x: 415, startPoint y: 180, endPoint x: 38, endPoint y: 395, distance: 434.0
click at [38, 395] on section "Solicitudes Monitoreo de proyectos Resumen de monitoreo Resumen de proyectos ap…" at bounding box center [780, 381] width 1559 height 806
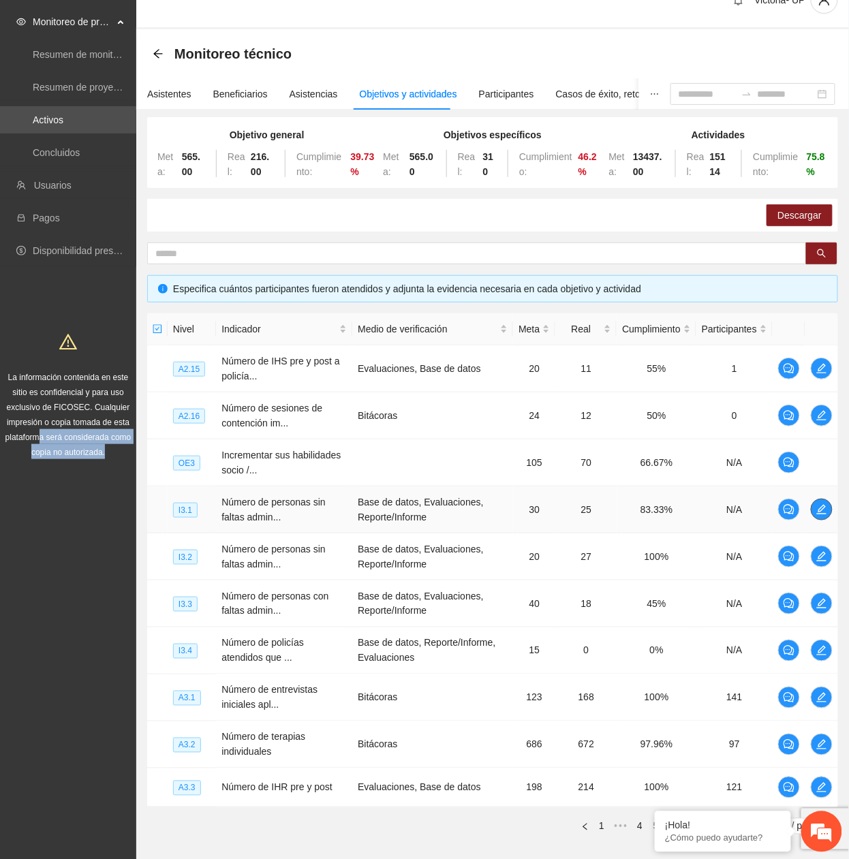
click at [825, 517] on button "button" at bounding box center [822, 510] width 22 height 22
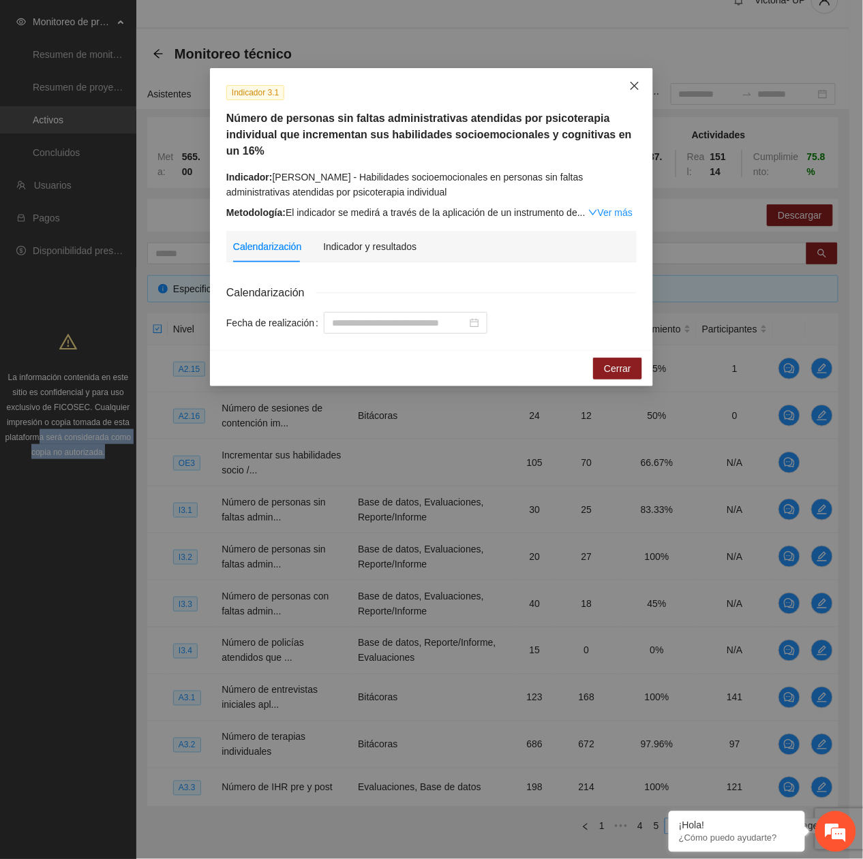
click at [633, 82] on icon "close" at bounding box center [634, 85] width 11 height 11
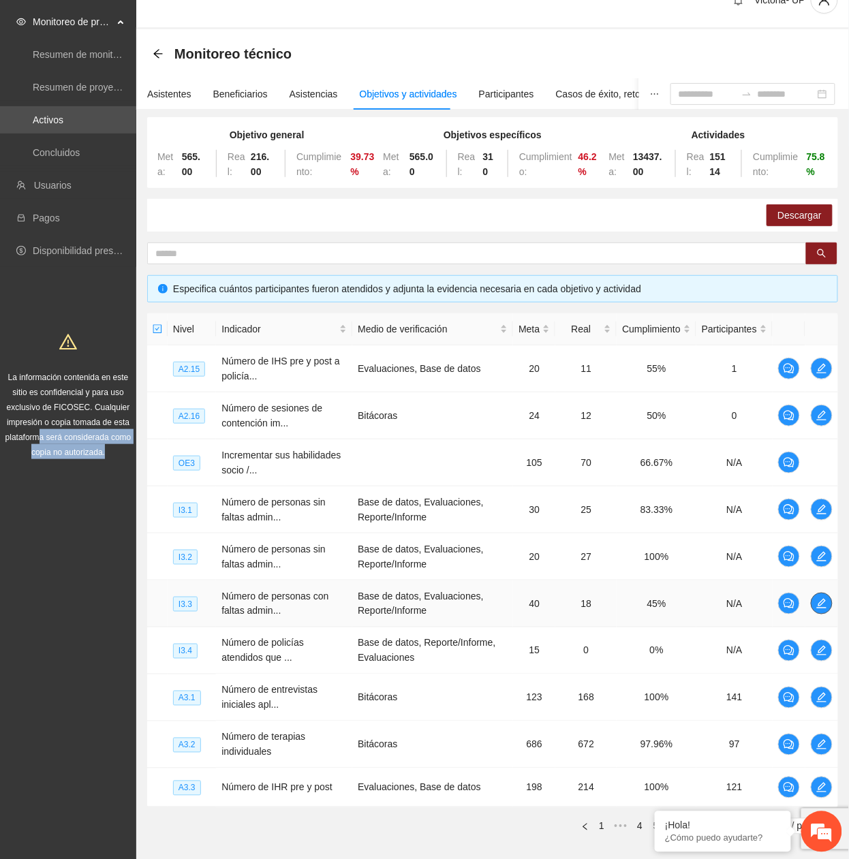
click at [816, 601] on icon "edit" at bounding box center [821, 603] width 11 height 11
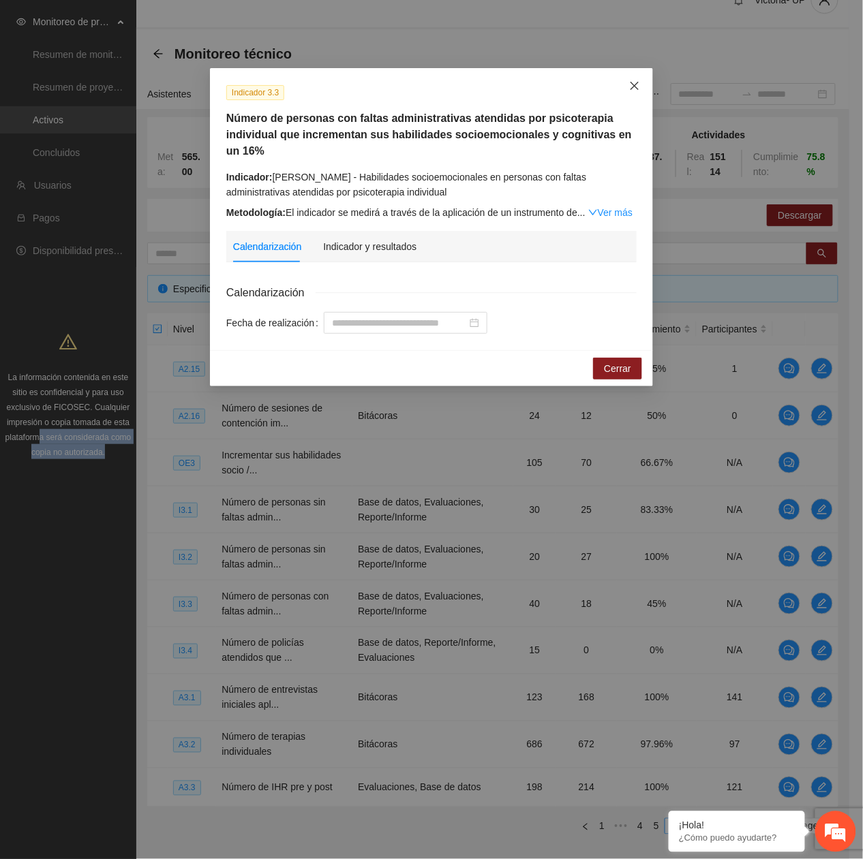
drag, startPoint x: 626, startPoint y: 87, endPoint x: 600, endPoint y: 125, distance: 46.1
click at [626, 88] on span "Close" at bounding box center [634, 86] width 37 height 37
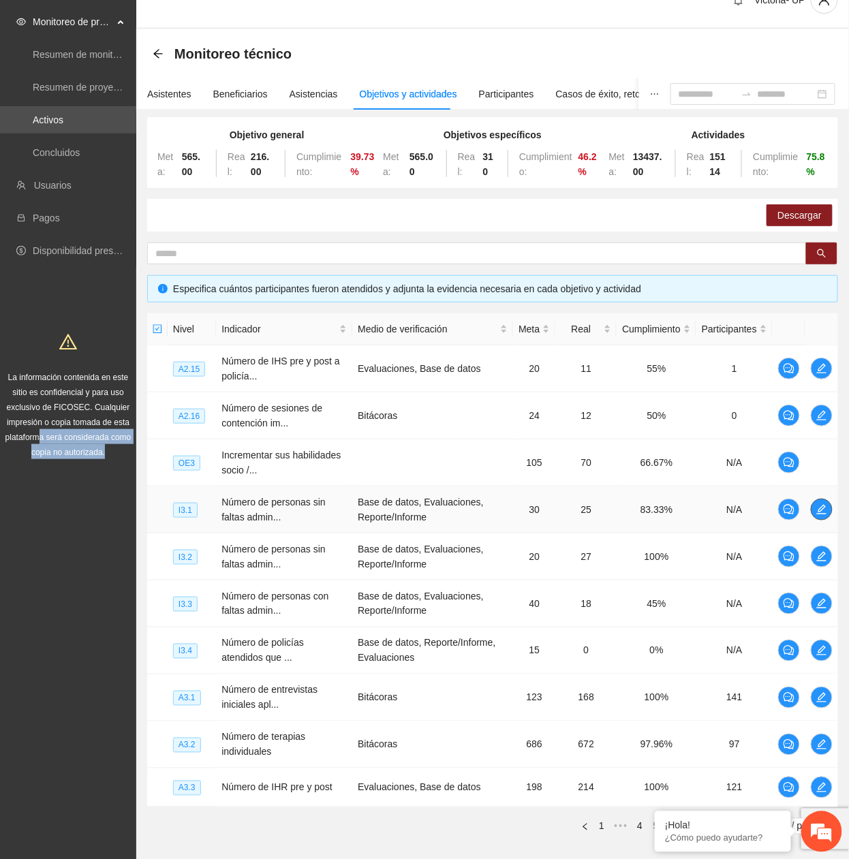
click at [821, 510] on icon "edit" at bounding box center [822, 510] width 10 height 10
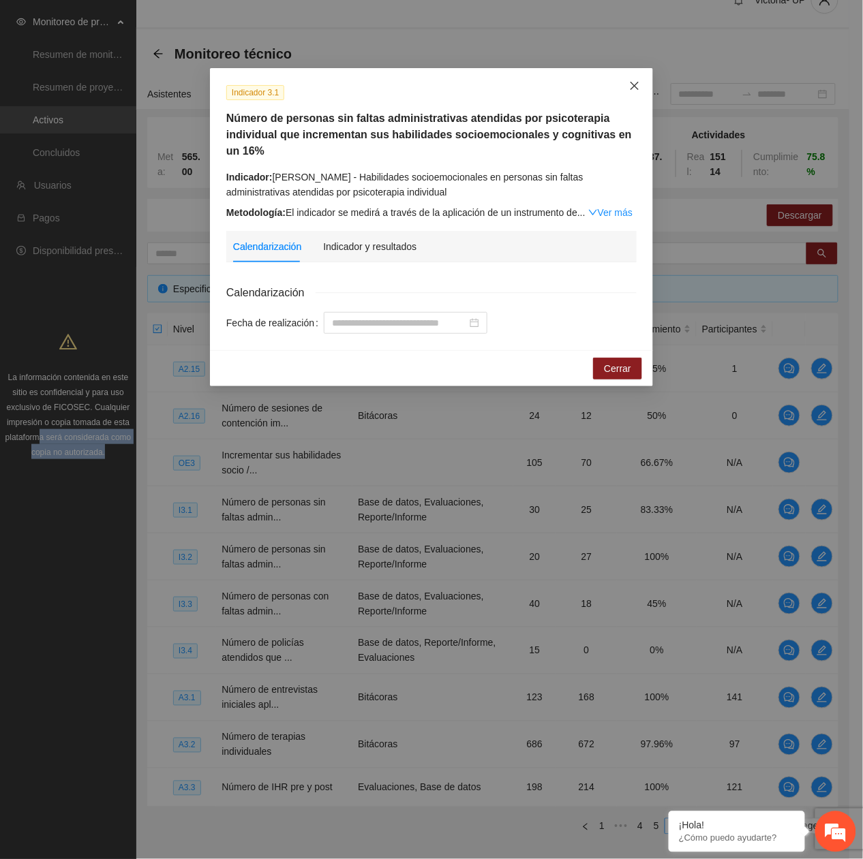
drag, startPoint x: 628, startPoint y: 80, endPoint x: 601, endPoint y: 132, distance: 58.5
click at [628, 91] on span "Close" at bounding box center [634, 86] width 37 height 37
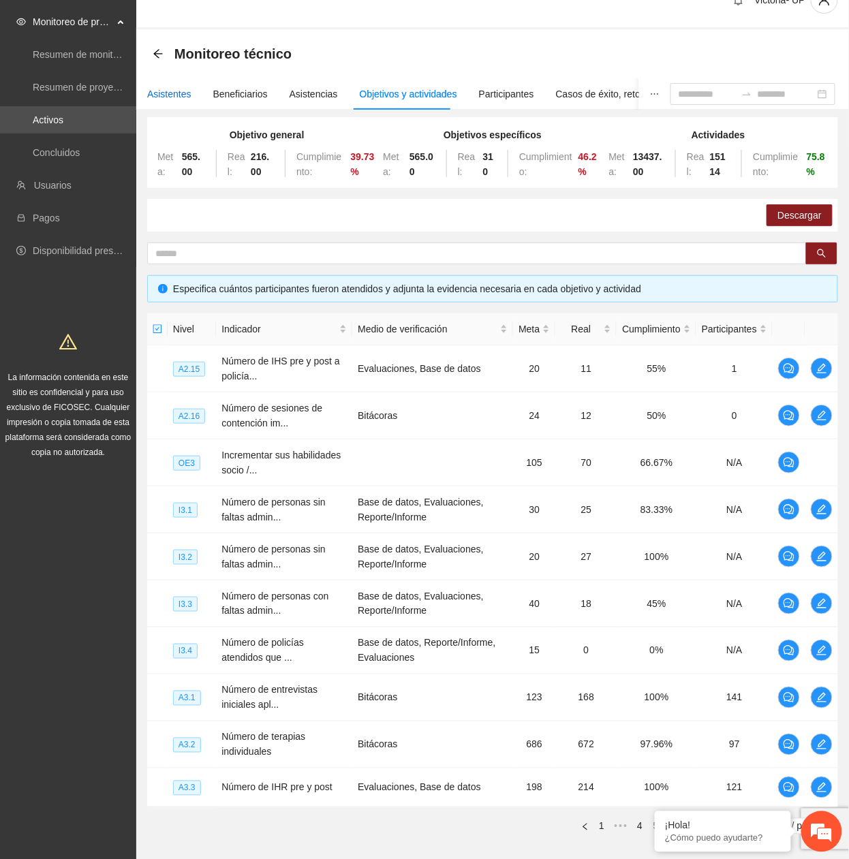
click at [159, 90] on div "Asistentes" at bounding box center [169, 94] width 44 height 15
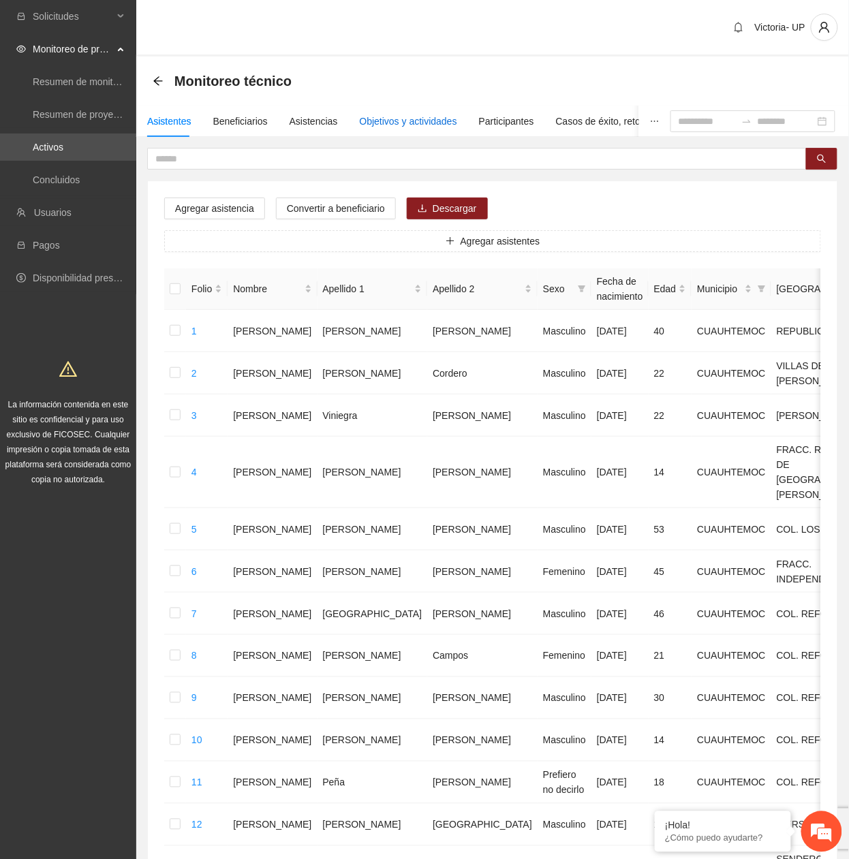
drag, startPoint x: 361, startPoint y: 123, endPoint x: 367, endPoint y: 134, distance: 12.8
click at [363, 124] on div "Objetivos y actividades" at bounding box center [408, 121] width 97 height 15
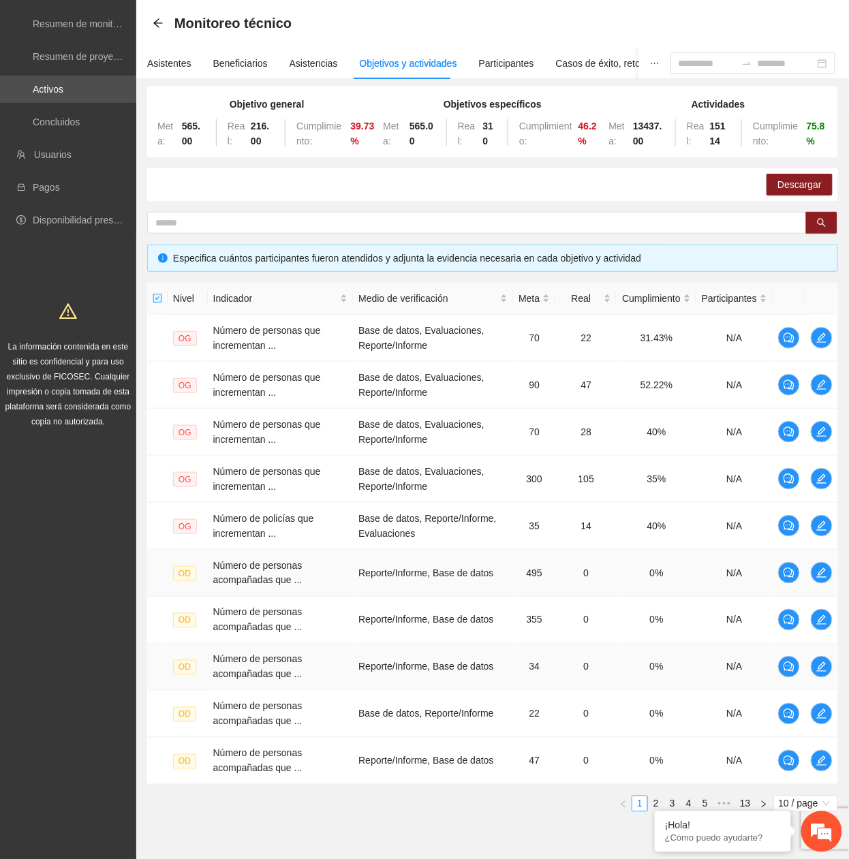
scroll to position [117, 0]
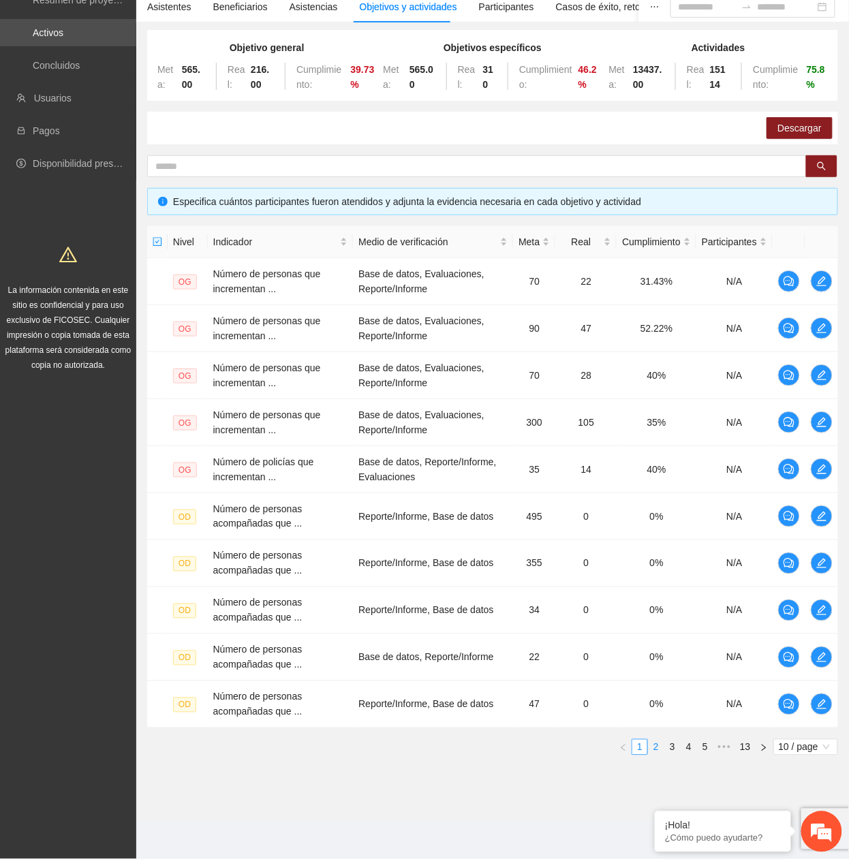
click at [658, 743] on link "2" at bounding box center [656, 747] width 15 height 15
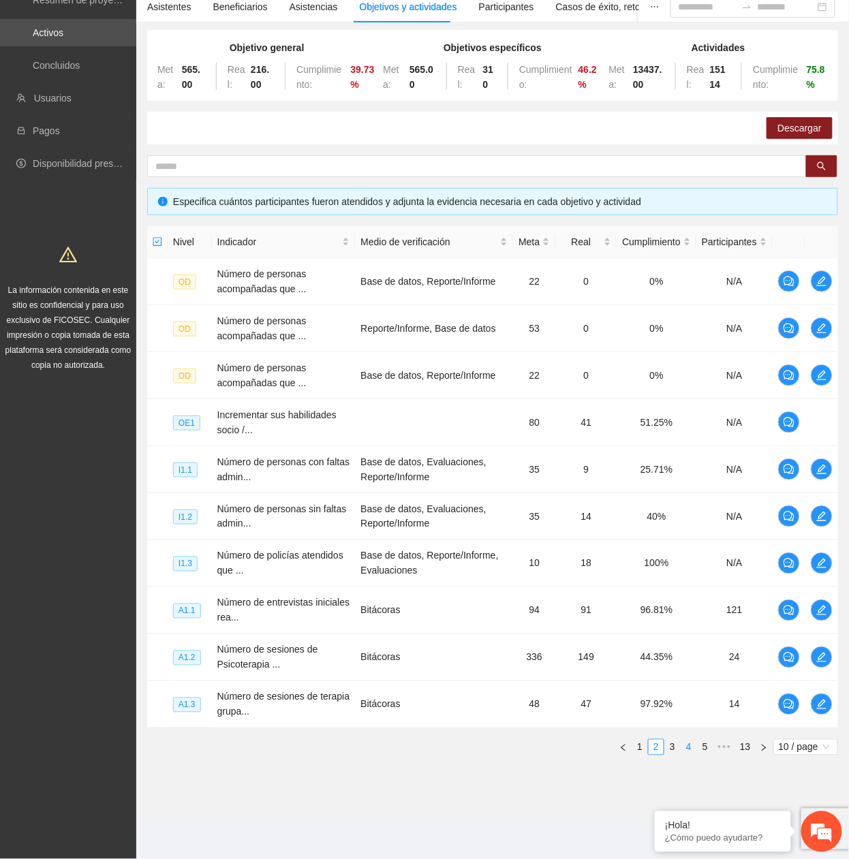
click at [686, 746] on link "4" at bounding box center [689, 747] width 15 height 15
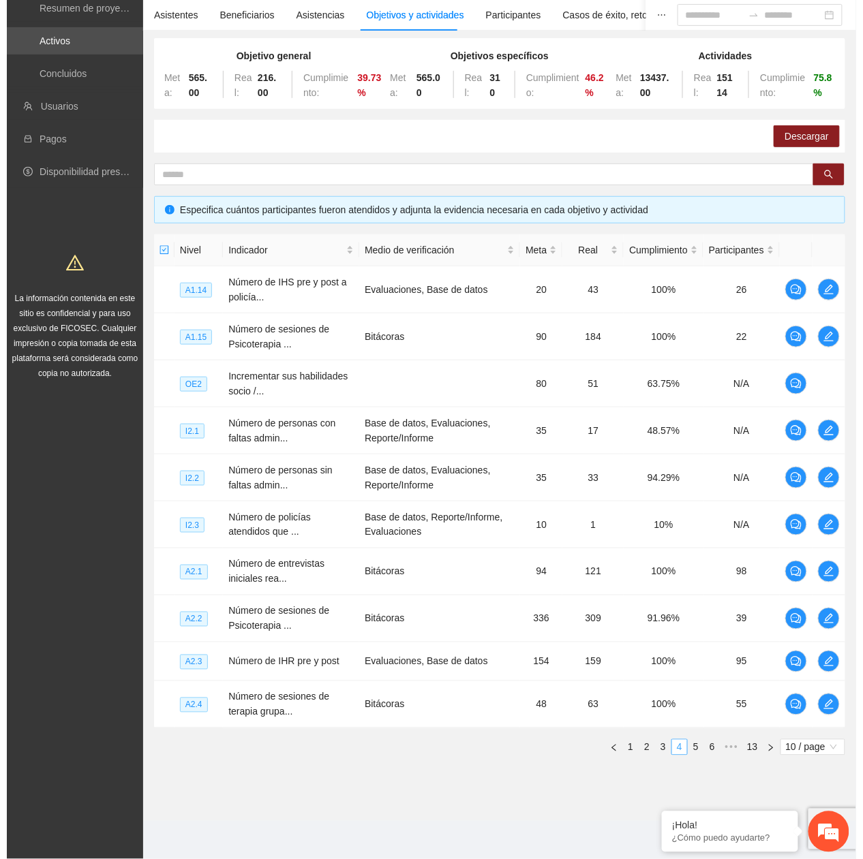
scroll to position [109, 0]
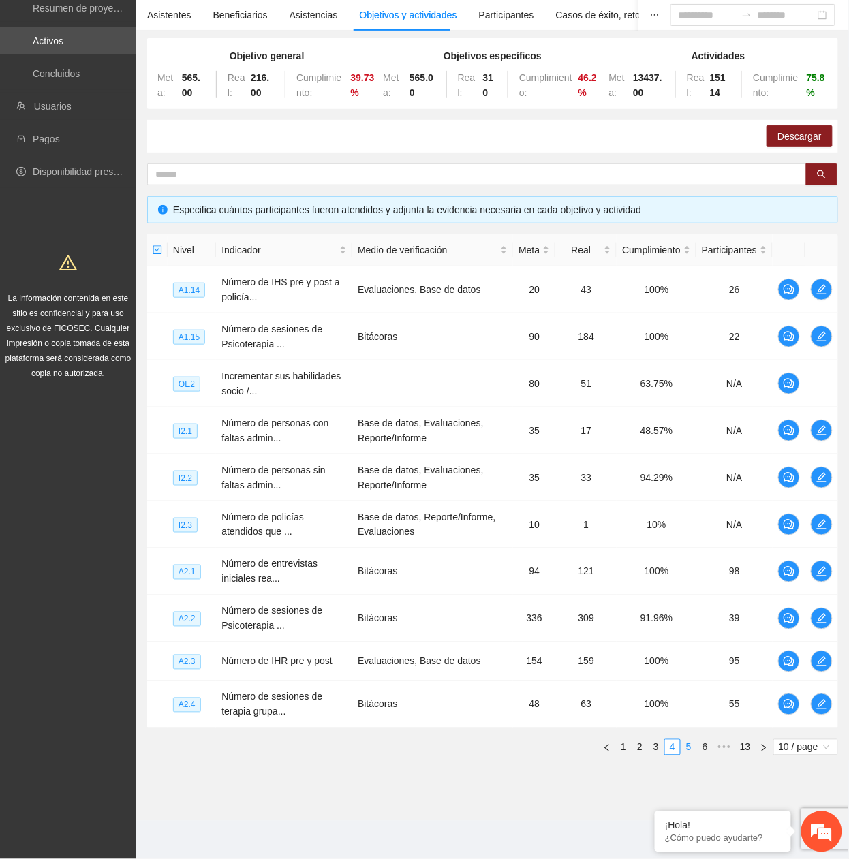
click at [693, 750] on link "5" at bounding box center [689, 747] width 15 height 15
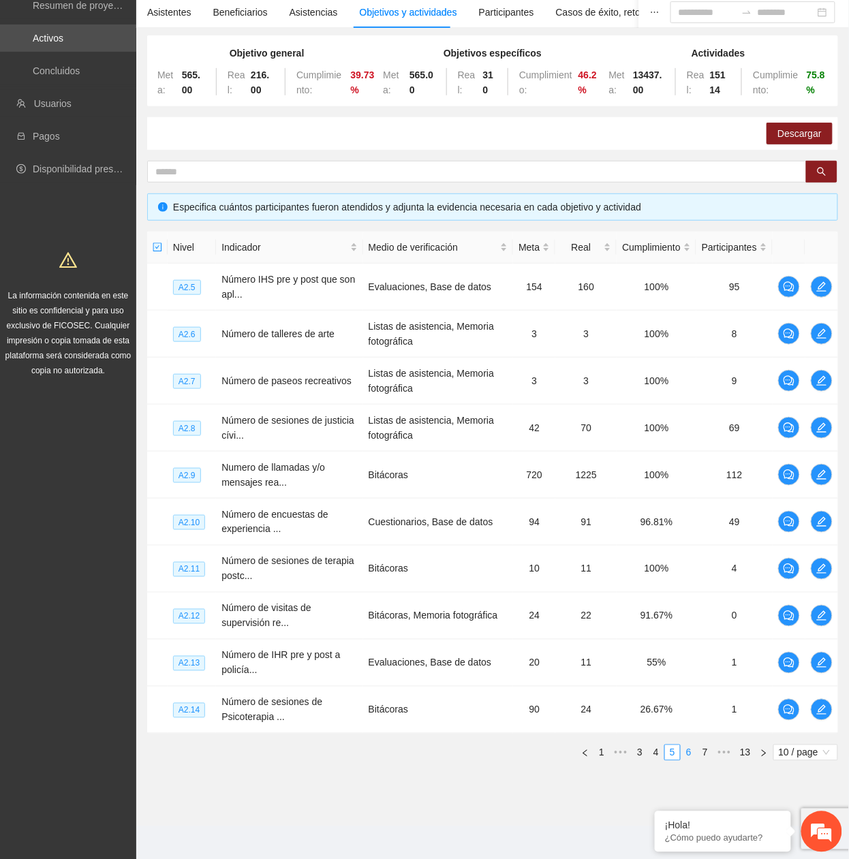
click at [687, 750] on link "6" at bounding box center [689, 753] width 15 height 15
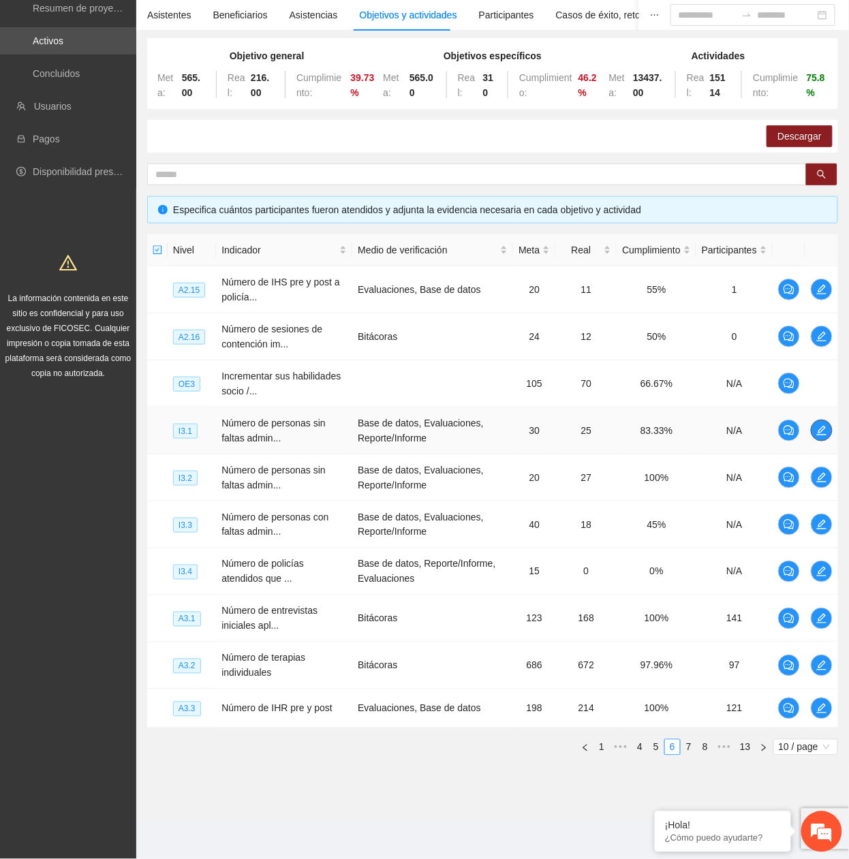
click at [822, 431] on icon "edit" at bounding box center [821, 430] width 11 height 11
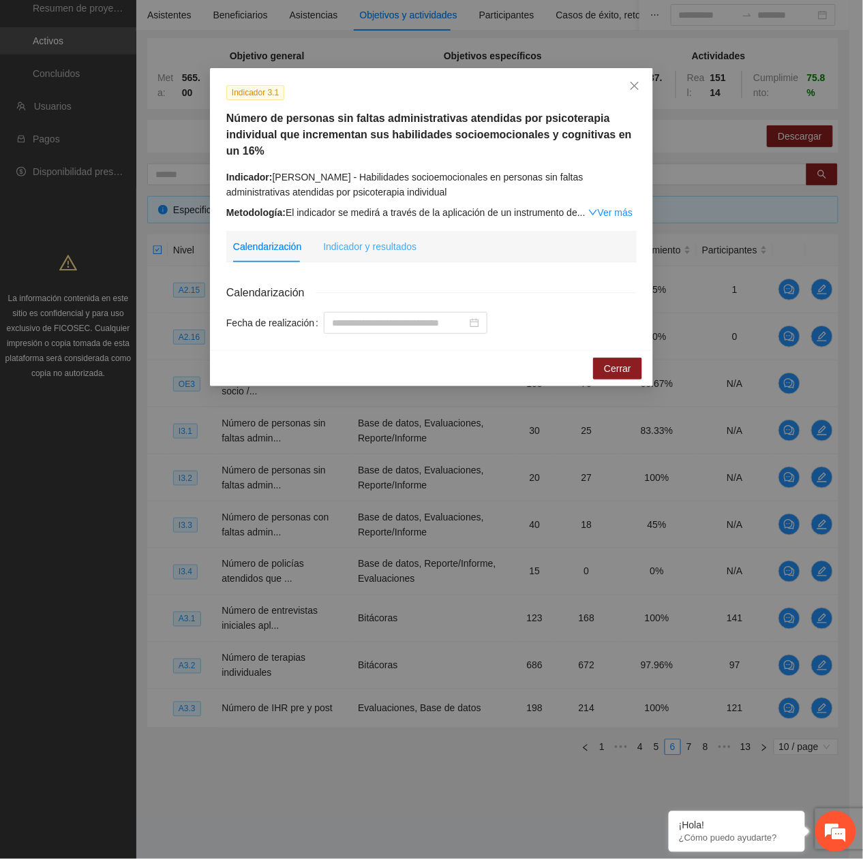
click at [393, 237] on div "Indicador y resultados" at bounding box center [369, 246] width 93 height 31
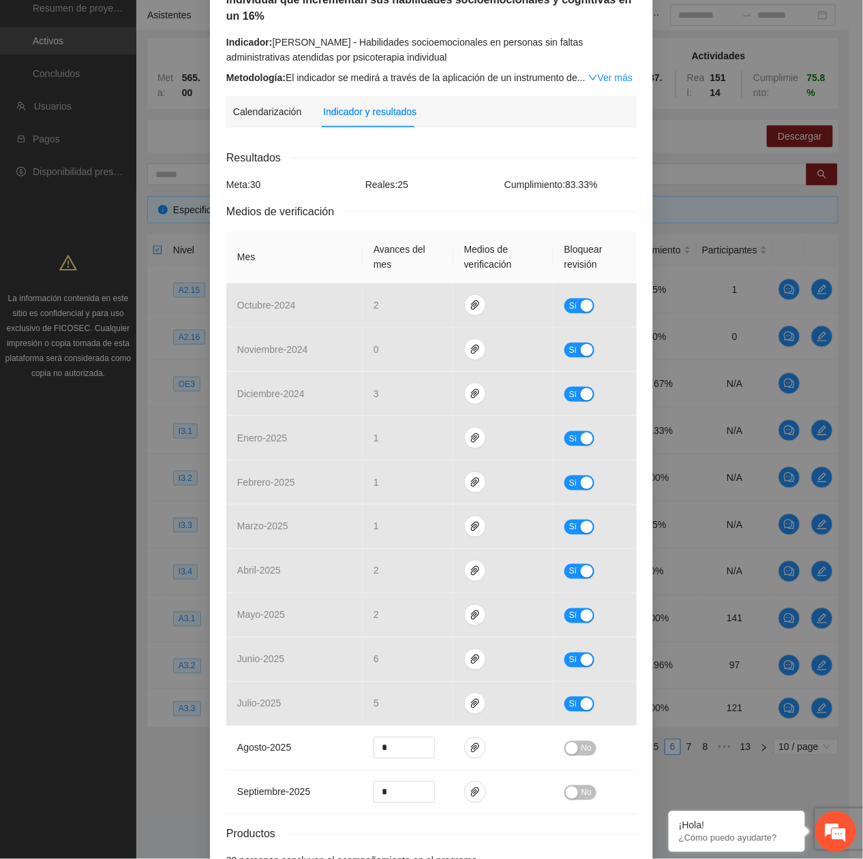
scroll to position [0, 0]
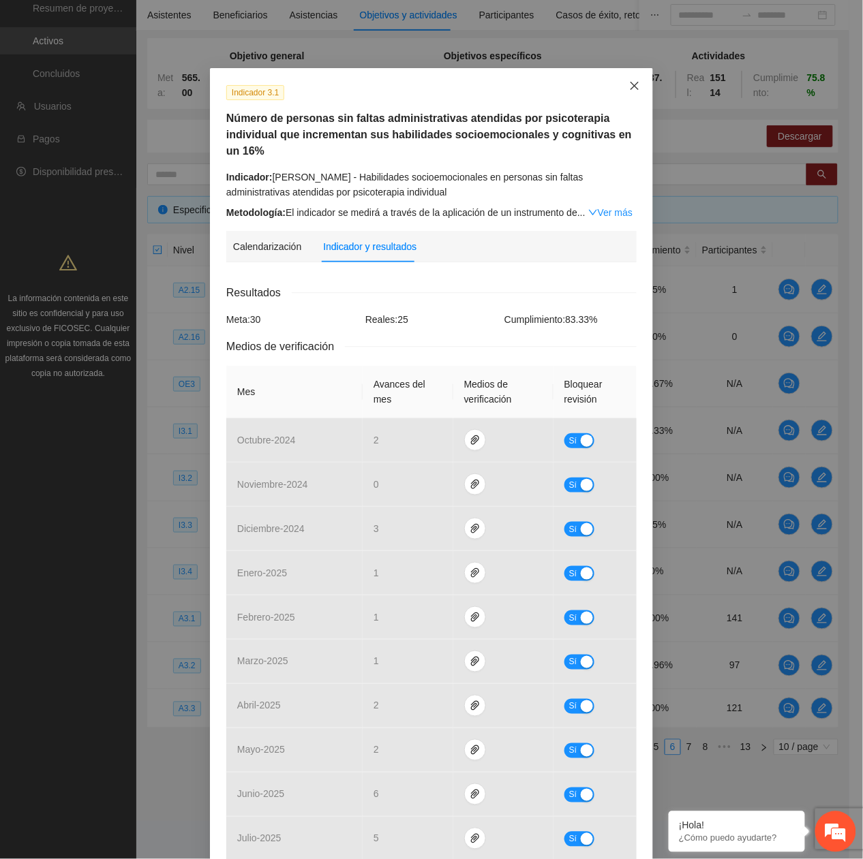
drag, startPoint x: 631, startPoint y: 89, endPoint x: 637, endPoint y: 93, distance: 7.2
click at [632, 90] on icon "close" at bounding box center [634, 85] width 11 height 11
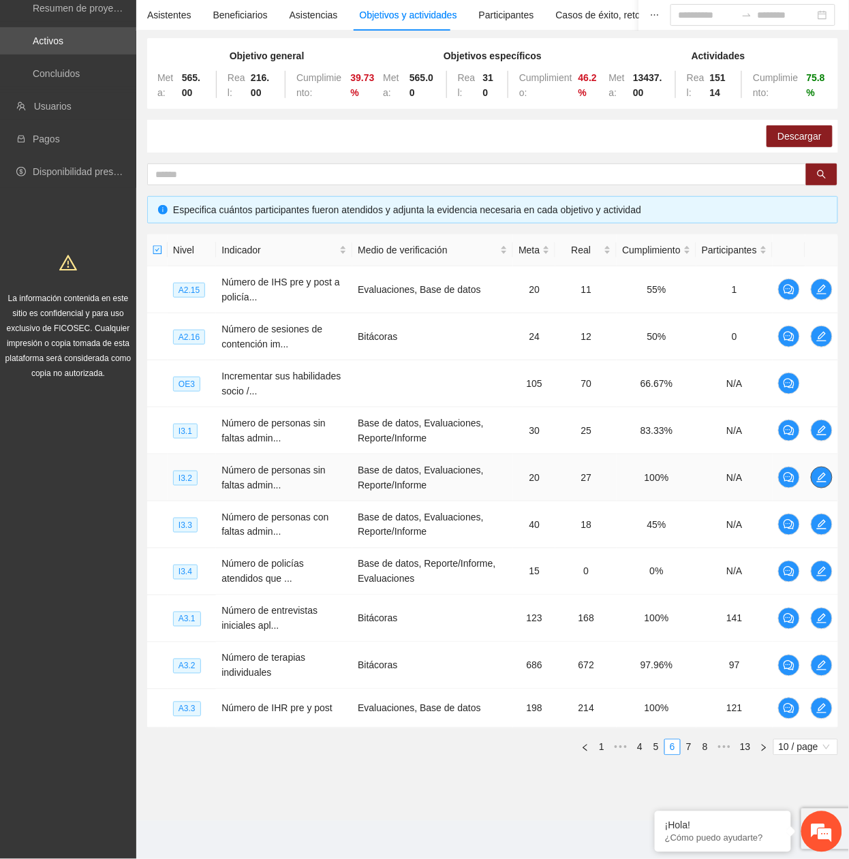
click at [827, 477] on icon "edit" at bounding box center [821, 477] width 11 height 11
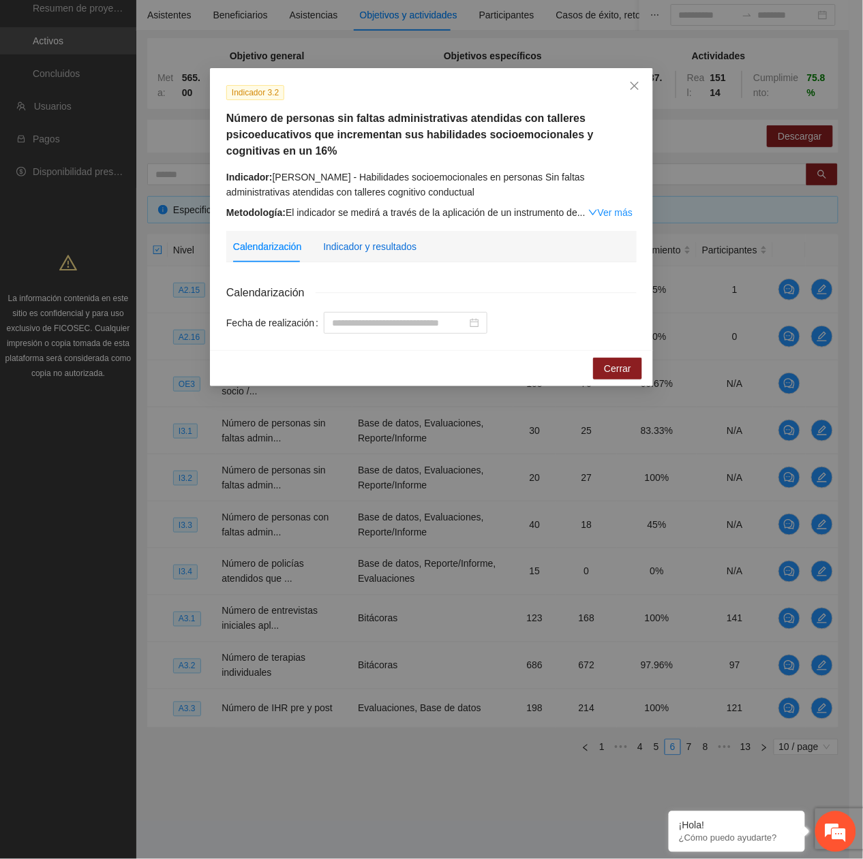
click at [399, 241] on div "Indicador y resultados" at bounding box center [369, 246] width 93 height 15
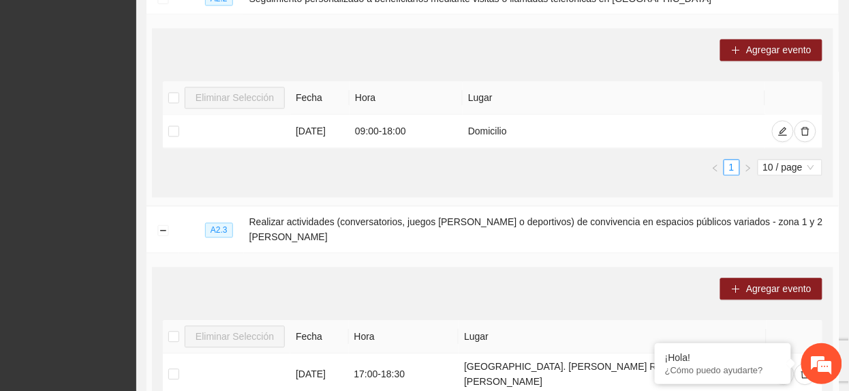
scroll to position [86, 0]
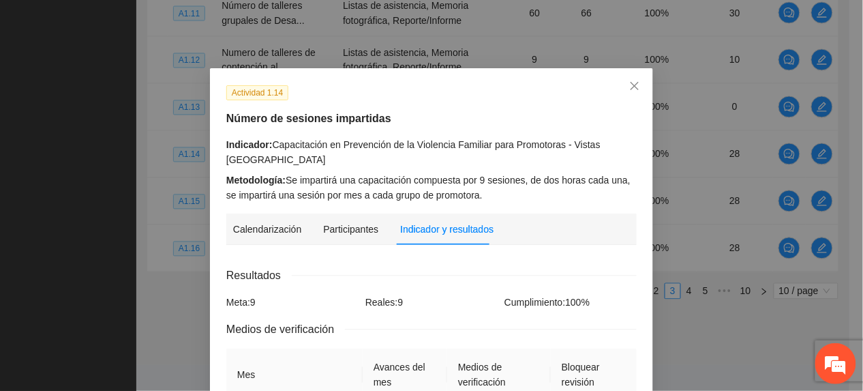
scroll to position [632, 0]
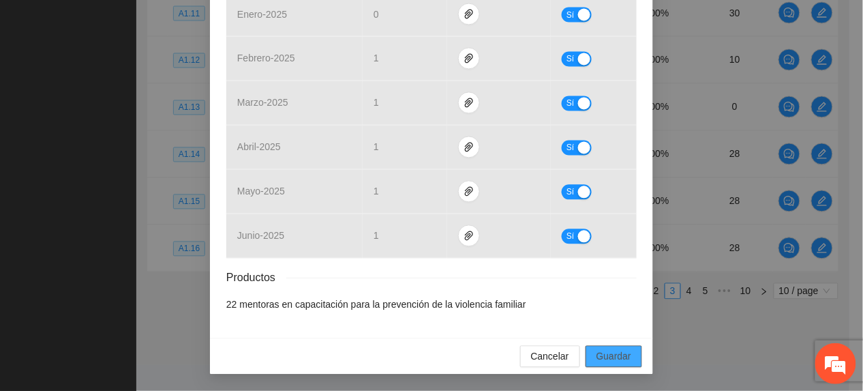
click at [615, 363] on span "Guardar" at bounding box center [613, 356] width 35 height 15
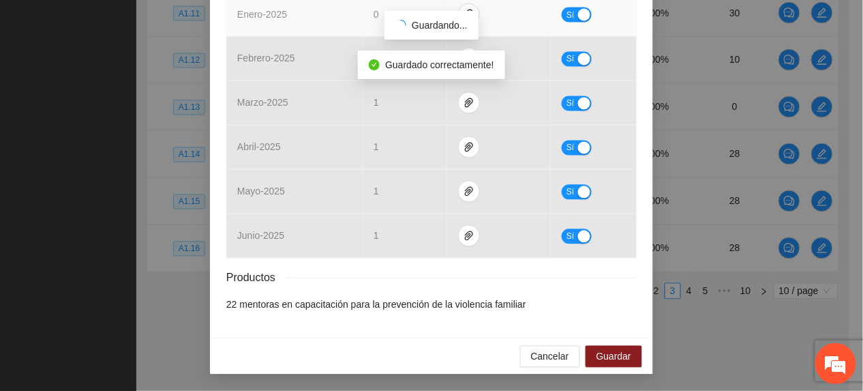
scroll to position [564, 0]
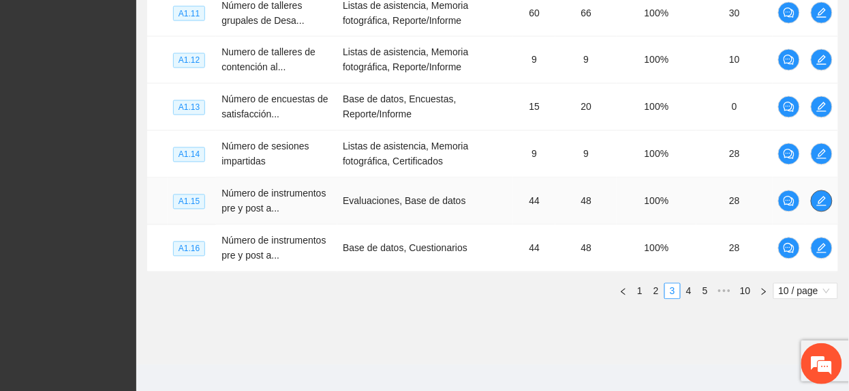
click at [821, 205] on icon "edit" at bounding box center [822, 201] width 10 height 10
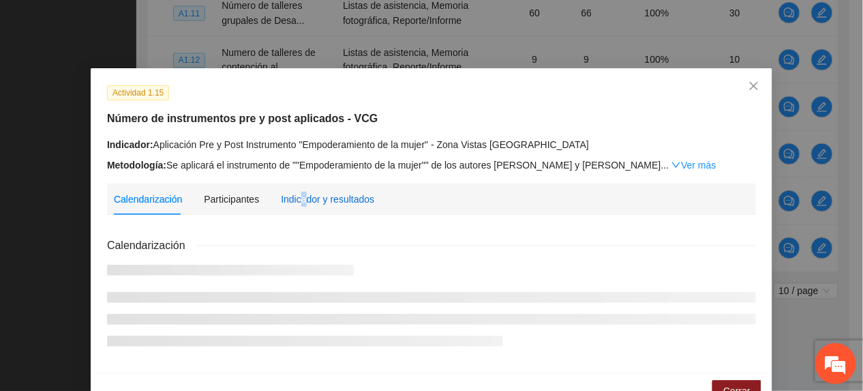
click at [294, 203] on div "Indicador y resultados" at bounding box center [327, 199] width 93 height 15
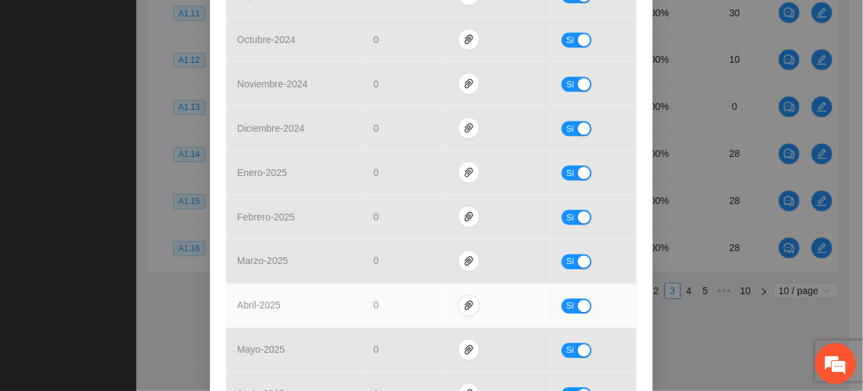
scroll to position [545, 0]
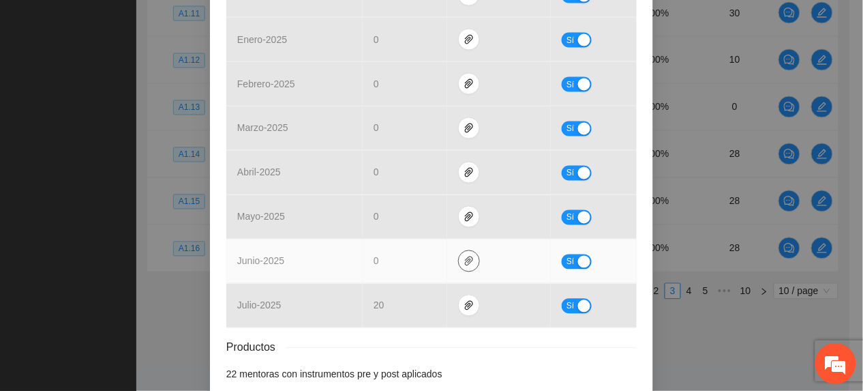
click at [465, 264] on icon "paper-clip" at bounding box center [468, 261] width 11 height 11
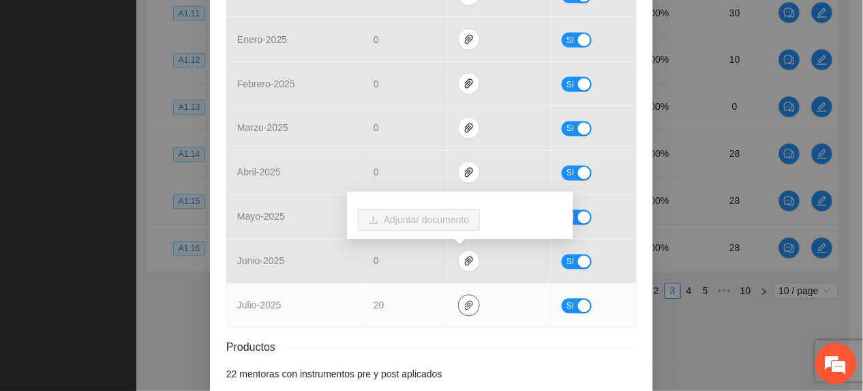
click at [463, 311] on icon "paper-clip" at bounding box center [468, 305] width 11 height 11
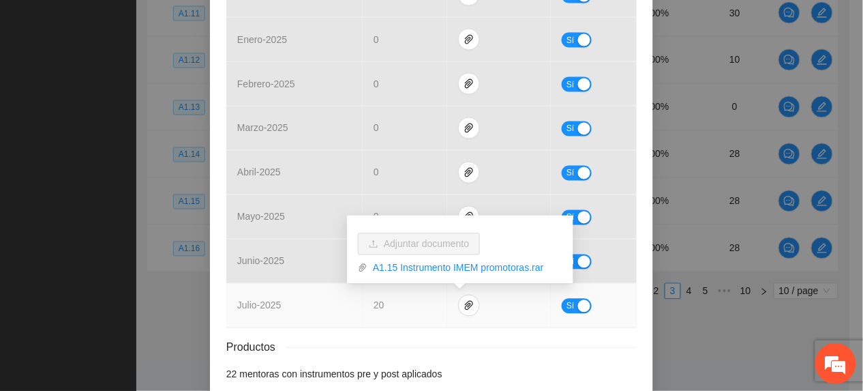
click at [469, 276] on div "Adjuntar documento A1.15 Instrumento IMEM promotoras.rar" at bounding box center [460, 249] width 226 height 68
click at [459, 269] on link "A1.15 Instrumento IMEM promotoras.rar" at bounding box center [464, 267] width 195 height 15
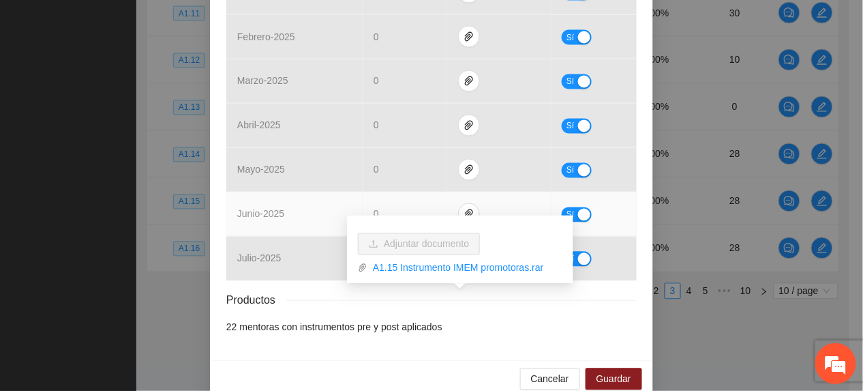
scroll to position [617, 0]
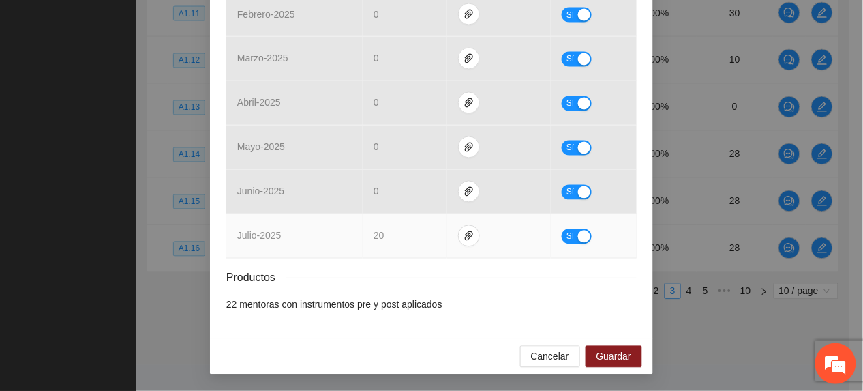
click at [594, 237] on div "Sí" at bounding box center [594, 236] width 64 height 16
drag, startPoint x: 565, startPoint y: 234, endPoint x: 603, endPoint y: 303, distance: 78.7
click at [570, 240] on button "Sí" at bounding box center [577, 236] width 30 height 15
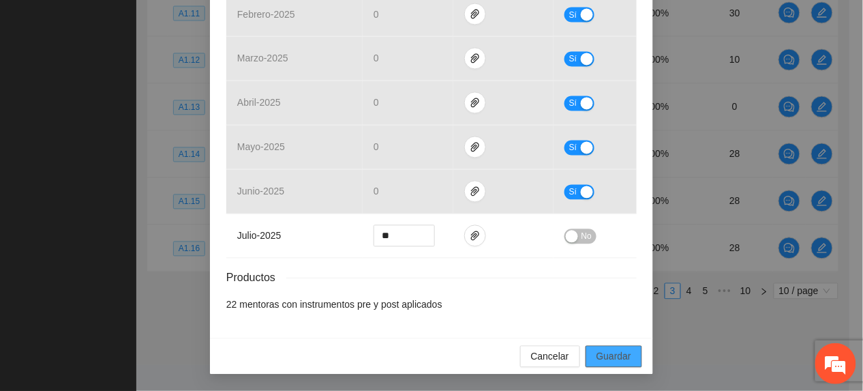
drag, startPoint x: 609, startPoint y: 357, endPoint x: 622, endPoint y: 352, distance: 13.4
click at [613, 355] on span "Guardar" at bounding box center [613, 356] width 35 height 15
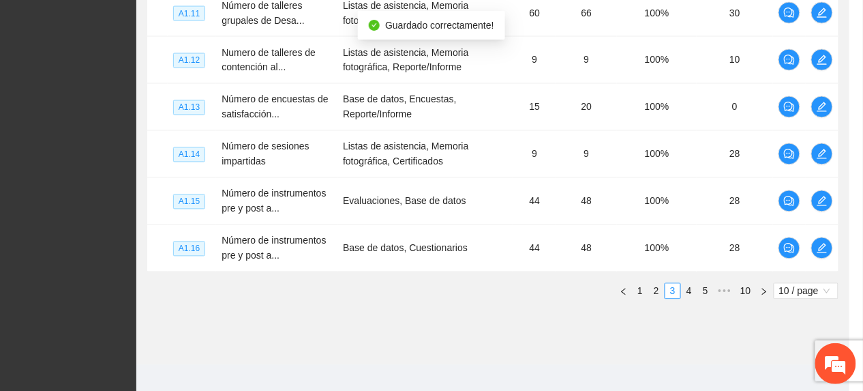
scroll to position [549, 0]
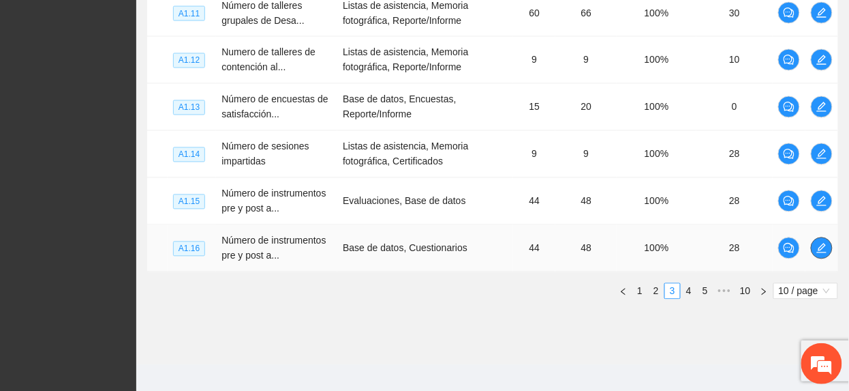
click at [821, 249] on icon "edit" at bounding box center [821, 248] width 11 height 11
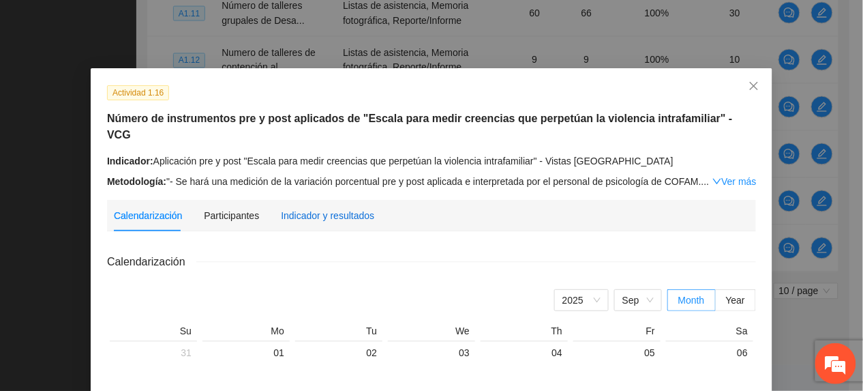
click at [289, 208] on div "Indicador y resultados" at bounding box center [327, 215] width 93 height 15
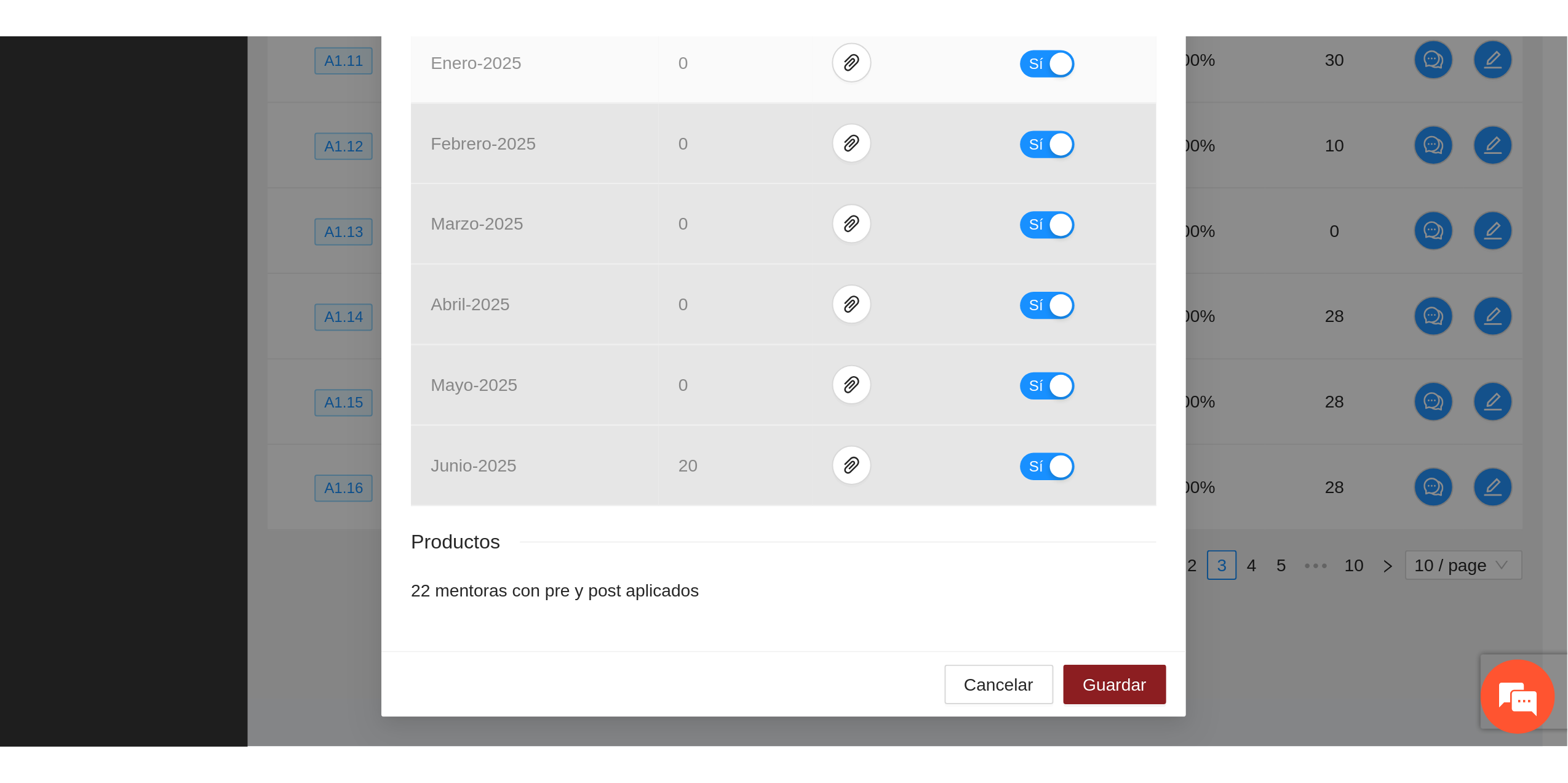
scroll to position [143, 0]
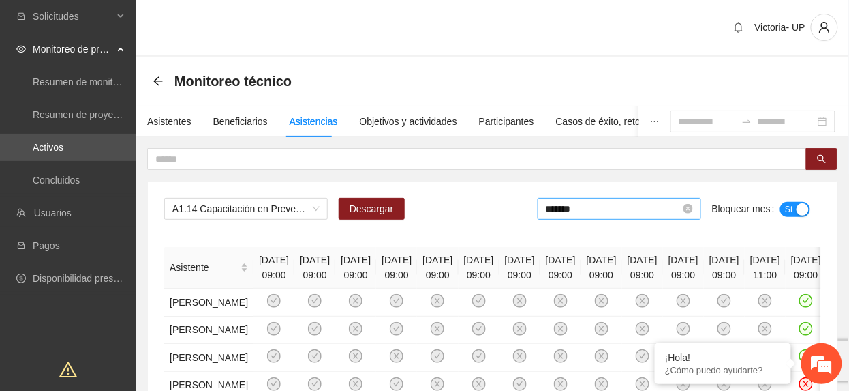
click at [611, 215] on input "*******" at bounding box center [613, 208] width 135 height 15
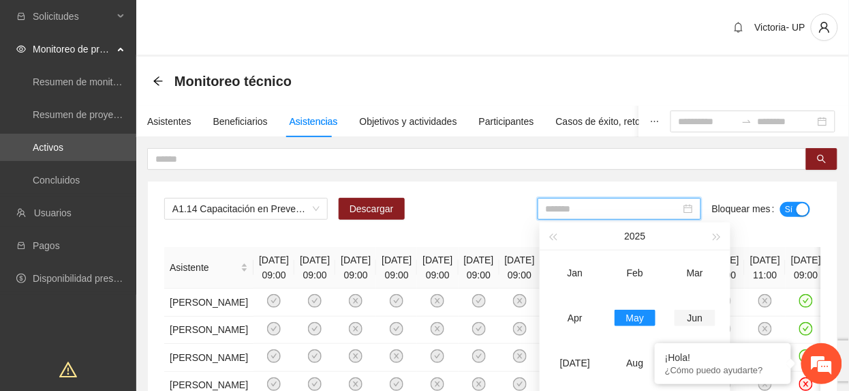
click at [701, 312] on div "Jun" at bounding box center [695, 317] width 41 height 16
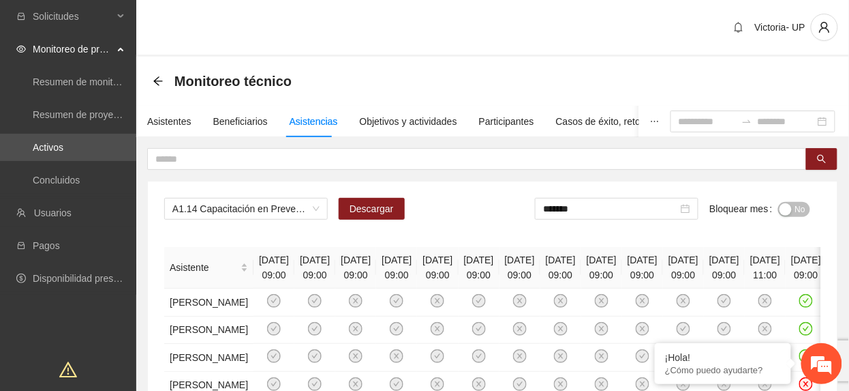
click at [803, 213] on span "No" at bounding box center [800, 209] width 10 height 15
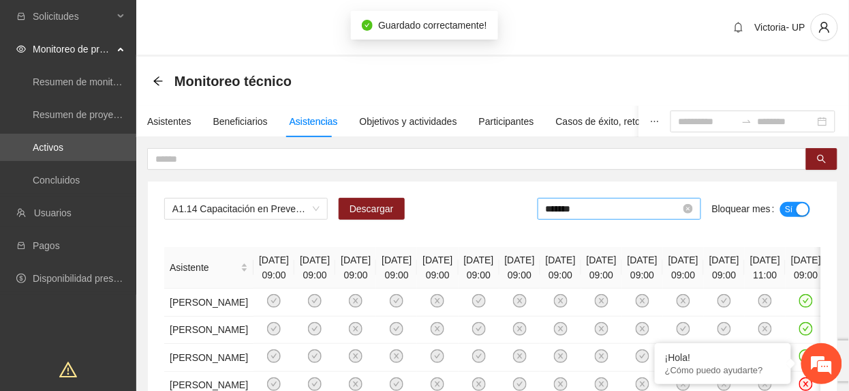
click at [597, 213] on input "*******" at bounding box center [613, 208] width 135 height 15
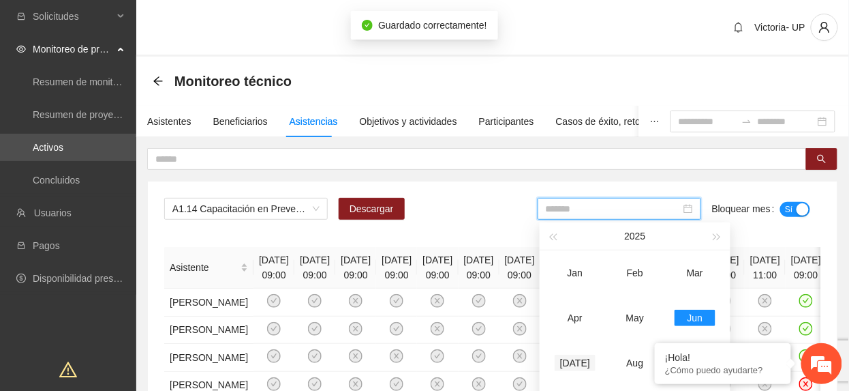
click at [568, 353] on td "[DATE]" at bounding box center [575, 362] width 60 height 45
type input "*******"
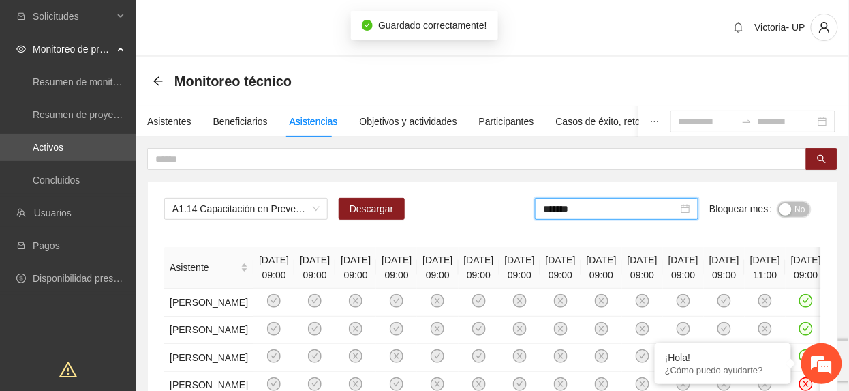
drag, startPoint x: 802, startPoint y: 210, endPoint x: 846, endPoint y: 281, distance: 83.2
click at [802, 211] on span "No" at bounding box center [800, 209] width 10 height 15
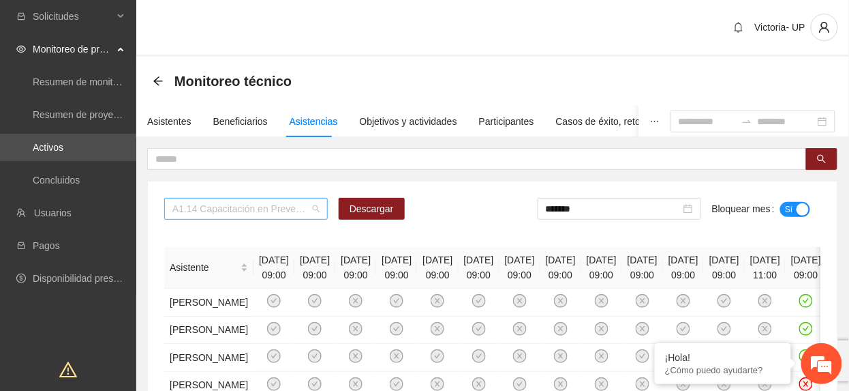
click at [219, 204] on span "A1.14 Capacitación en Prevención de la Violencia Familiar para Promotoras - Vis…" at bounding box center [245, 208] width 147 height 20
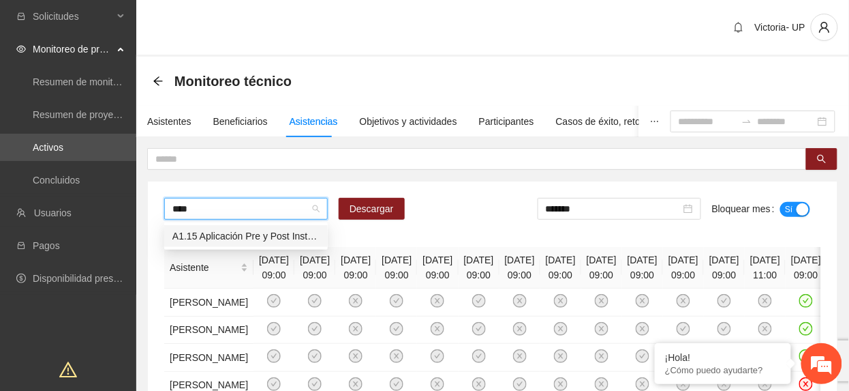
type input "*****"
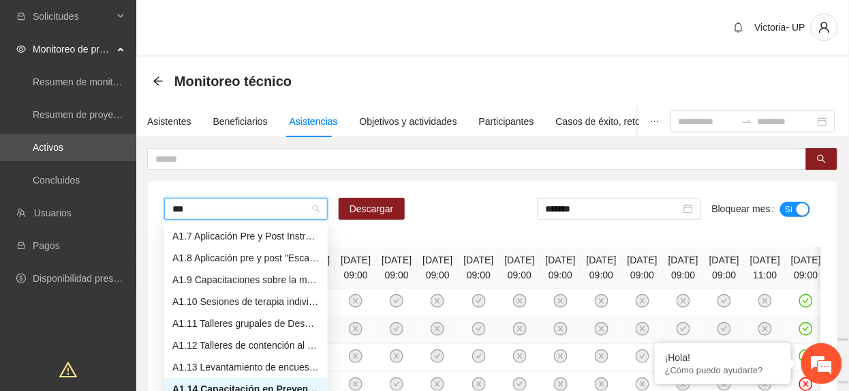
scroll to position [44, 0]
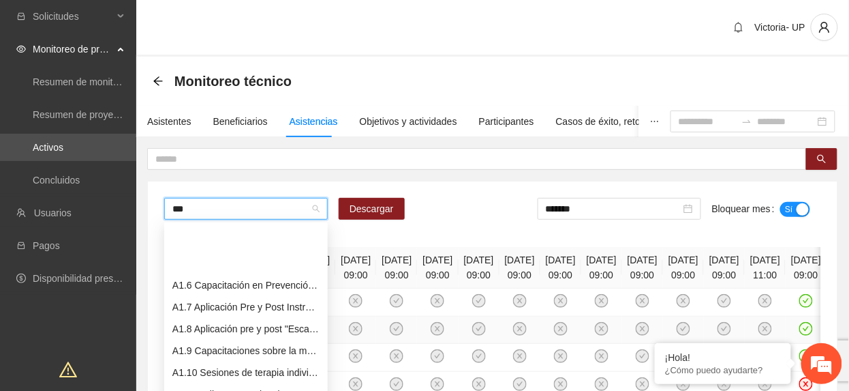
type input "****"
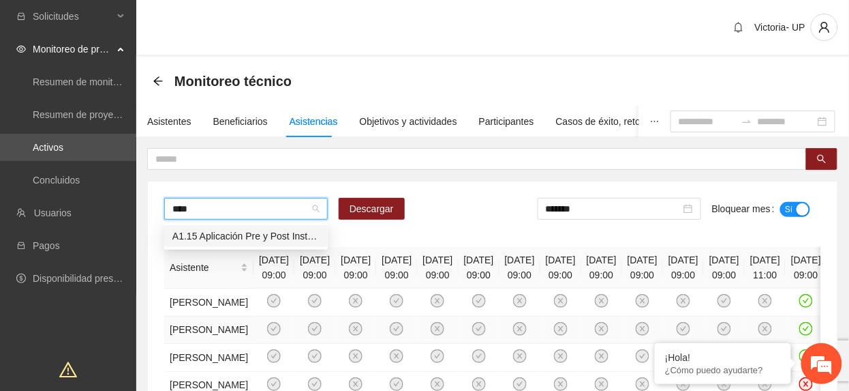
scroll to position [0, 0]
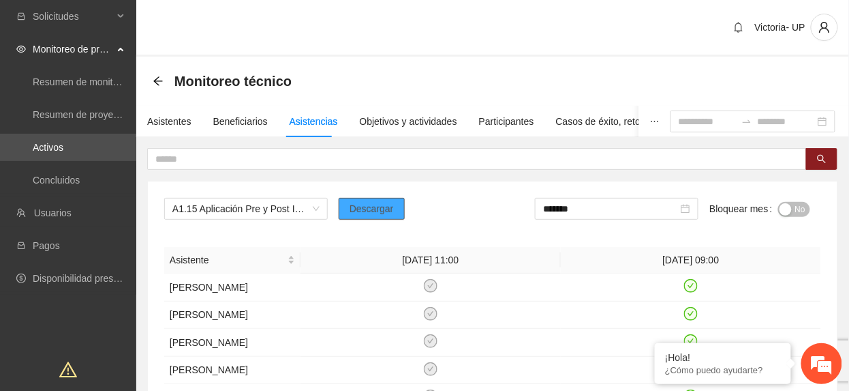
click at [367, 210] on span "Descargar" at bounding box center [372, 208] width 44 height 15
click at [320, 252] on th "[DATE] 11:00" at bounding box center [431, 260] width 260 height 27
drag, startPoint x: 489, startPoint y: 185, endPoint x: 624, endPoint y: 176, distance: 135.3
click at [795, 211] on span "No" at bounding box center [800, 209] width 10 height 15
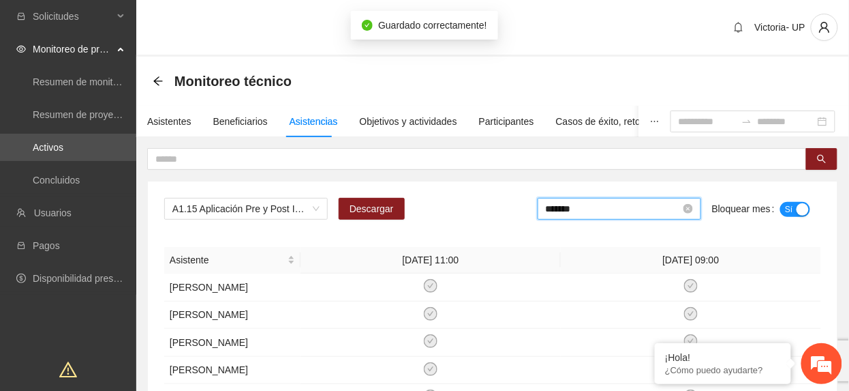
click at [589, 213] on input "*******" at bounding box center [613, 208] width 135 height 15
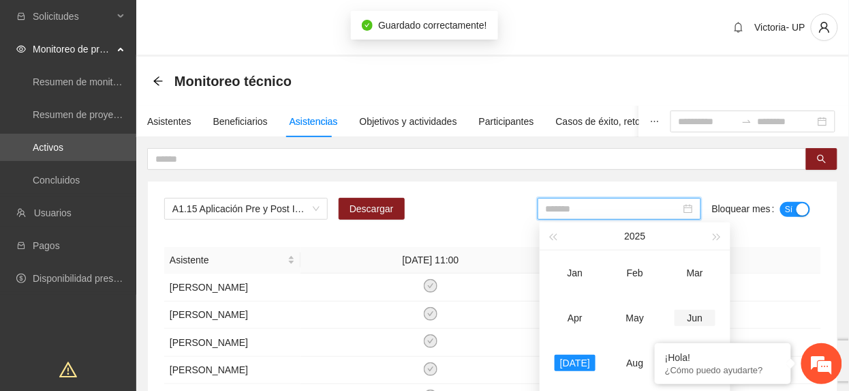
click at [696, 309] on div "Jun" at bounding box center [695, 317] width 41 height 16
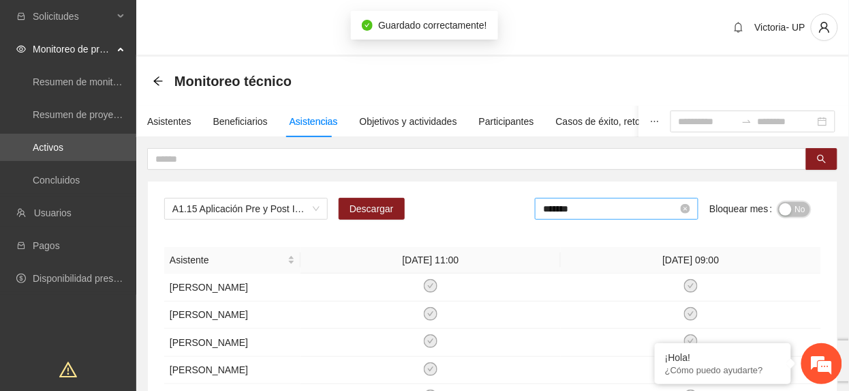
drag, startPoint x: 797, startPoint y: 209, endPoint x: 679, endPoint y: 213, distance: 118.0
click at [795, 210] on span "No" at bounding box center [800, 209] width 10 height 15
click at [592, 211] on input "*******" at bounding box center [613, 208] width 135 height 15
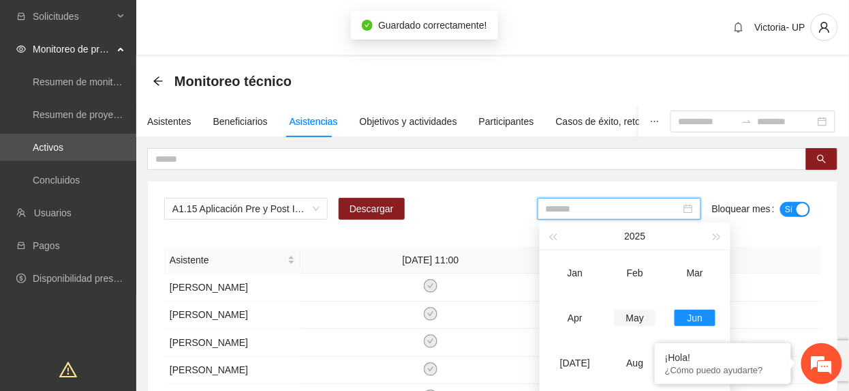
drag, startPoint x: 634, startPoint y: 320, endPoint x: 774, endPoint y: 230, distance: 166.4
click at [635, 320] on div "May" at bounding box center [635, 317] width 41 height 16
type input "*******"
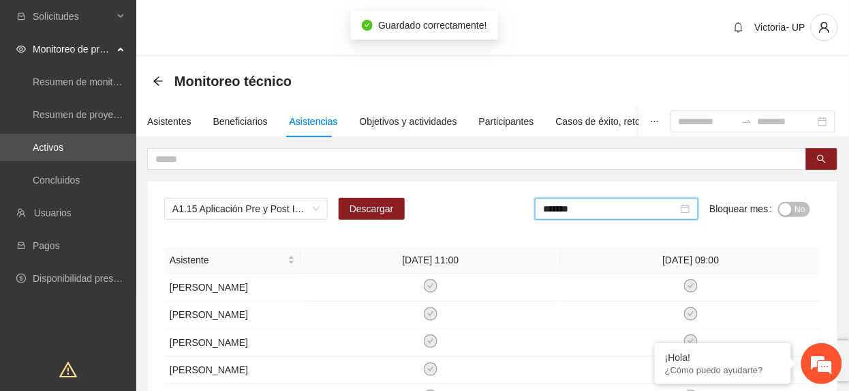
click at [795, 210] on span "No" at bounding box center [800, 209] width 10 height 15
